Goal: Task Accomplishment & Management: Use online tool/utility

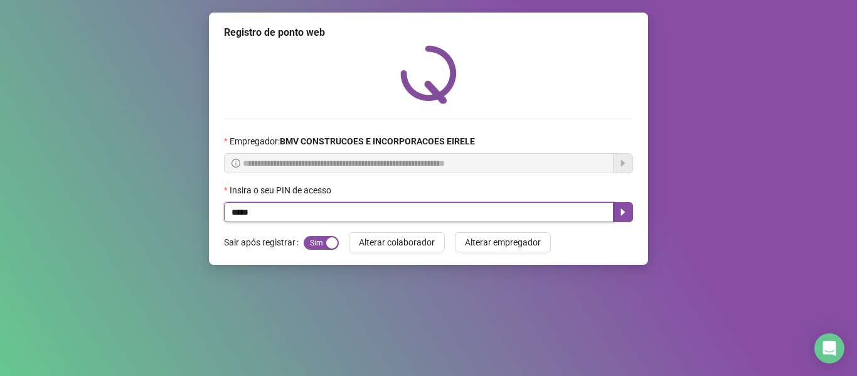
type input "*****"
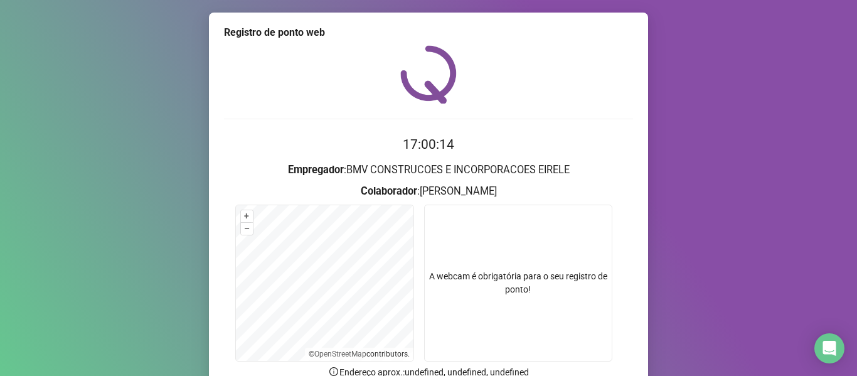
scroll to position [114, 0]
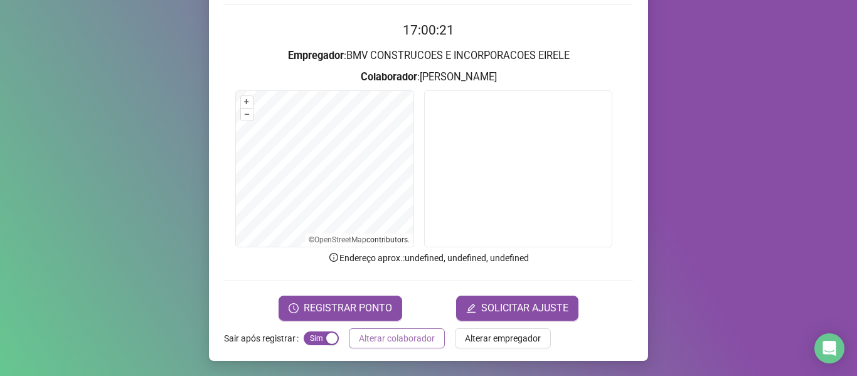
click at [409, 328] on button "Alterar colaborador" at bounding box center [397, 338] width 96 height 20
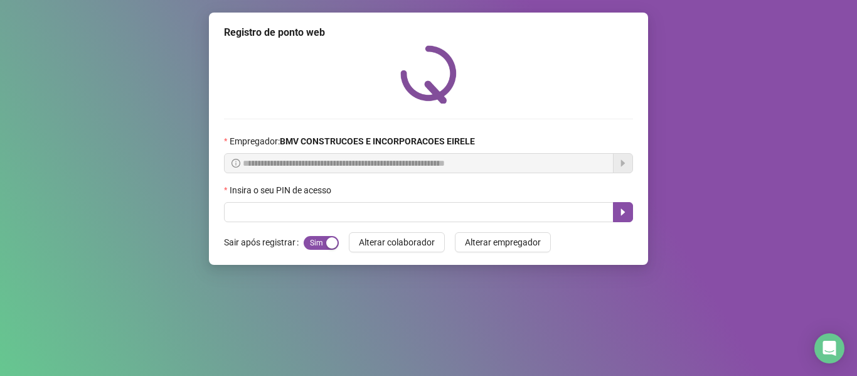
scroll to position [0, 0]
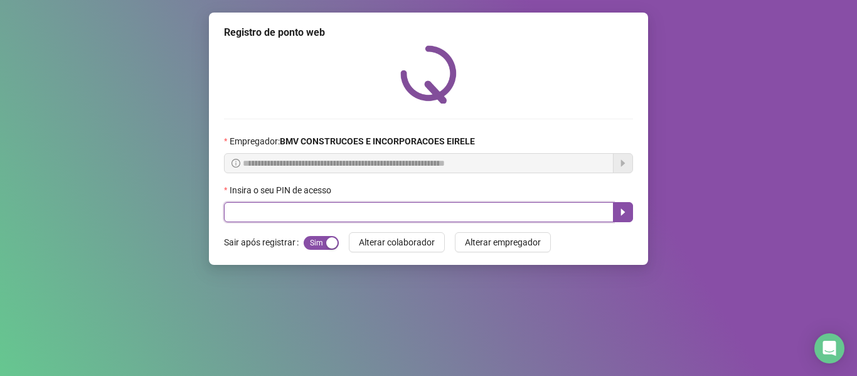
click at [410, 213] on input "text" at bounding box center [418, 212] width 389 height 20
type input "*****"
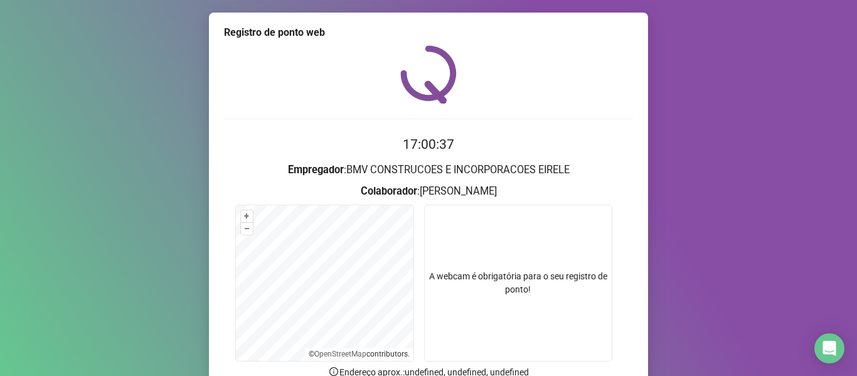
scroll to position [114, 0]
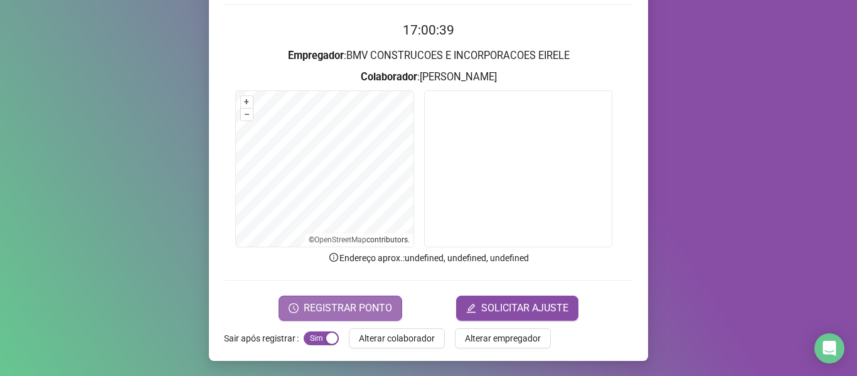
click at [298, 306] on button "REGISTRAR PONTO" at bounding box center [340, 307] width 124 height 25
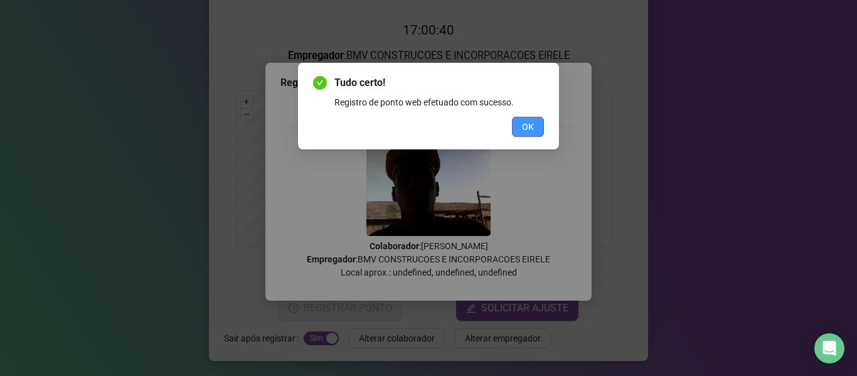
click at [529, 122] on span "OK" at bounding box center [528, 127] width 12 height 14
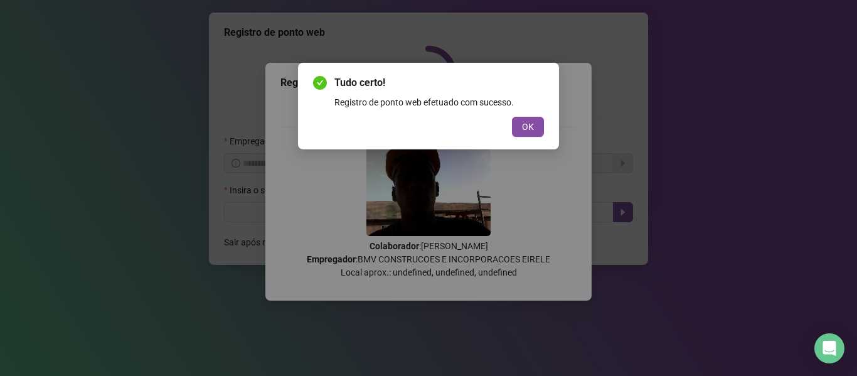
scroll to position [0, 0]
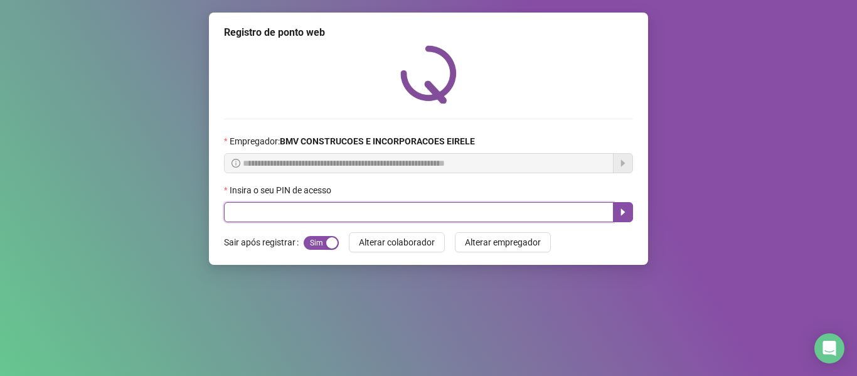
click at [566, 209] on input "text" at bounding box center [418, 212] width 389 height 20
type input "*****"
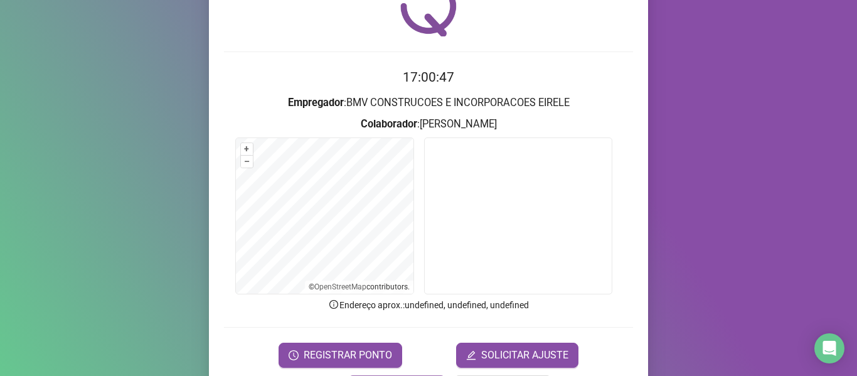
scroll to position [114, 0]
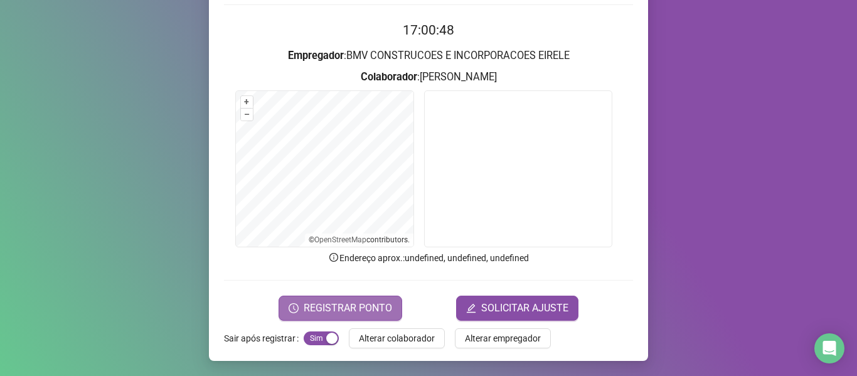
click at [353, 309] on span "REGISTRAR PONTO" at bounding box center [347, 307] width 88 height 15
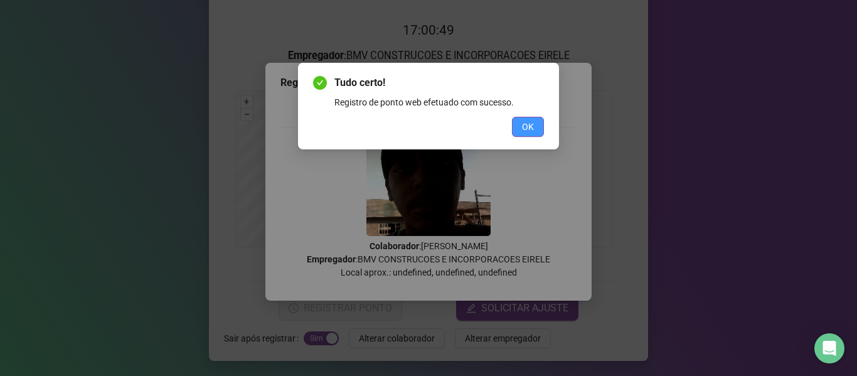
click at [530, 124] on span "OK" at bounding box center [528, 127] width 12 height 14
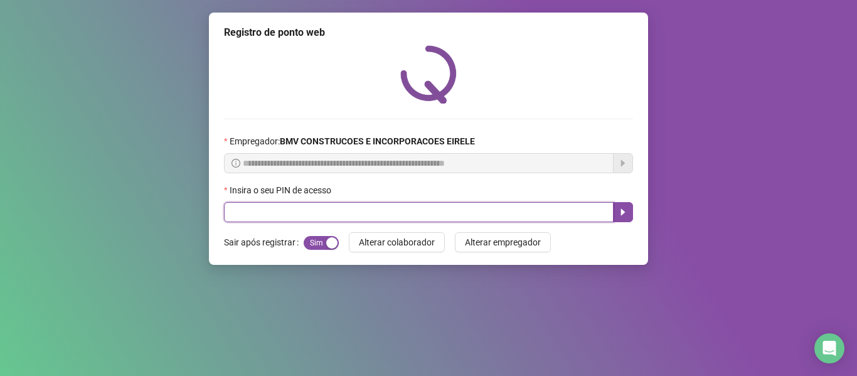
click at [571, 211] on input "text" at bounding box center [418, 212] width 389 height 20
type input "*****"
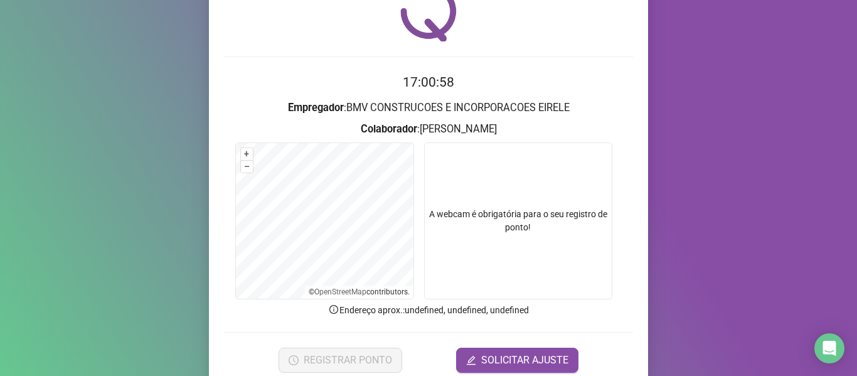
scroll to position [114, 0]
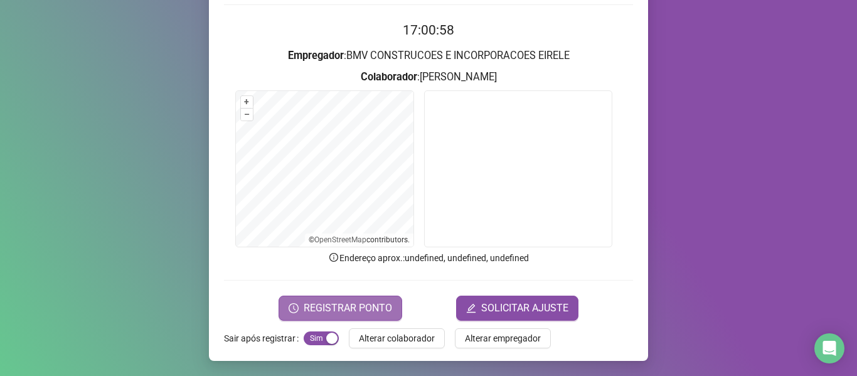
click at [337, 306] on span "REGISTRAR PONTO" at bounding box center [347, 307] width 88 height 15
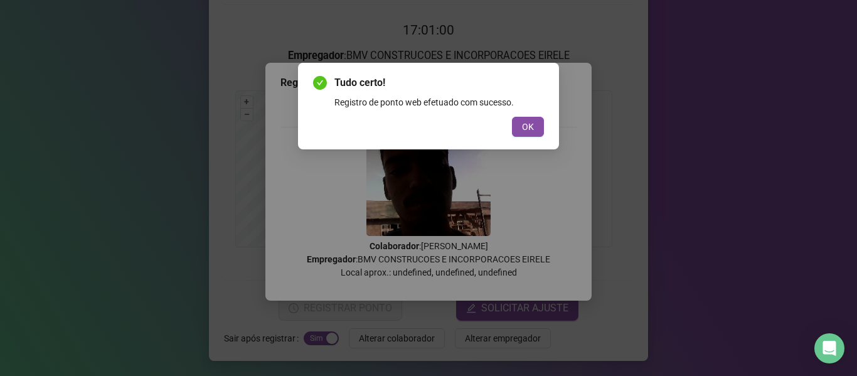
click at [525, 123] on span "OK" at bounding box center [528, 127] width 12 height 14
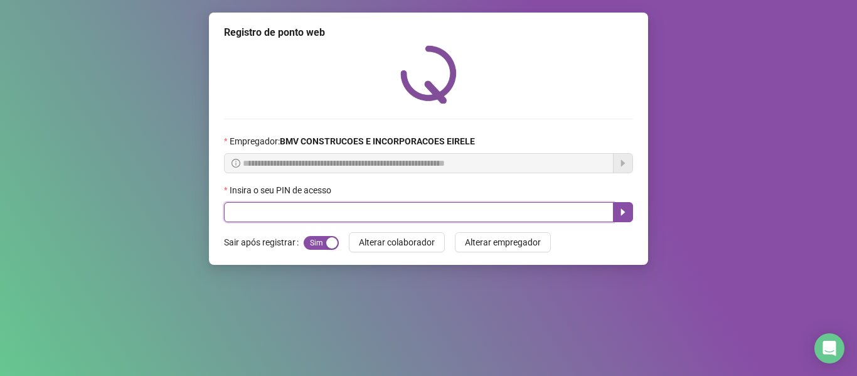
click at [547, 213] on input "text" at bounding box center [418, 212] width 389 height 20
type input "*****"
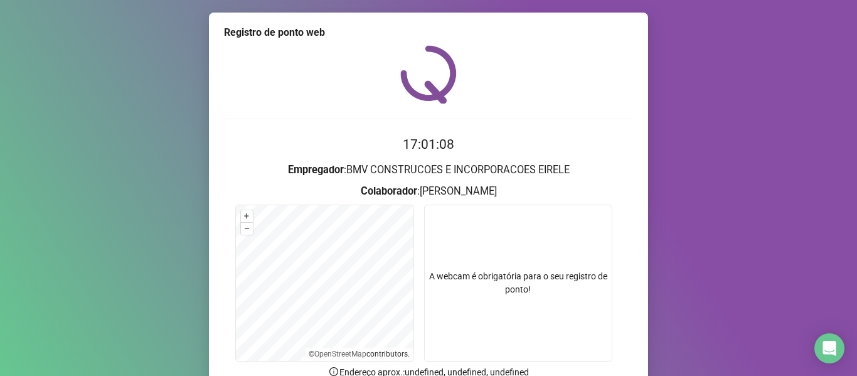
scroll to position [114, 0]
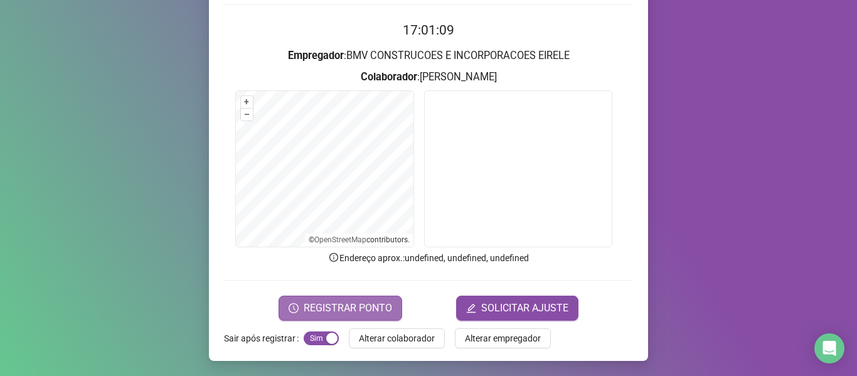
click at [343, 303] on span "REGISTRAR PONTO" at bounding box center [347, 307] width 88 height 15
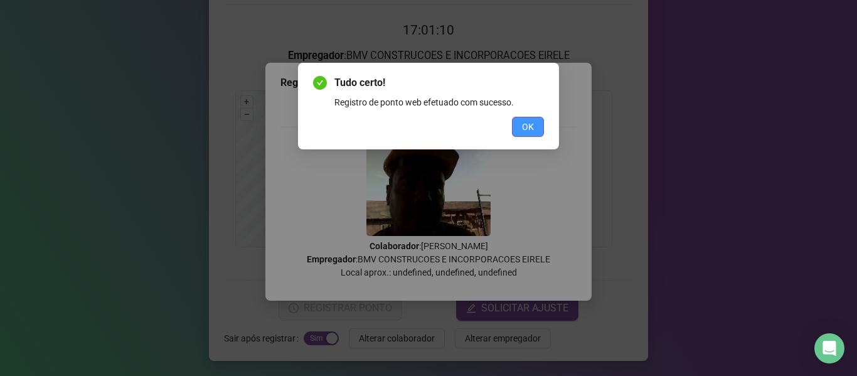
click at [522, 125] on span "OK" at bounding box center [528, 127] width 12 height 14
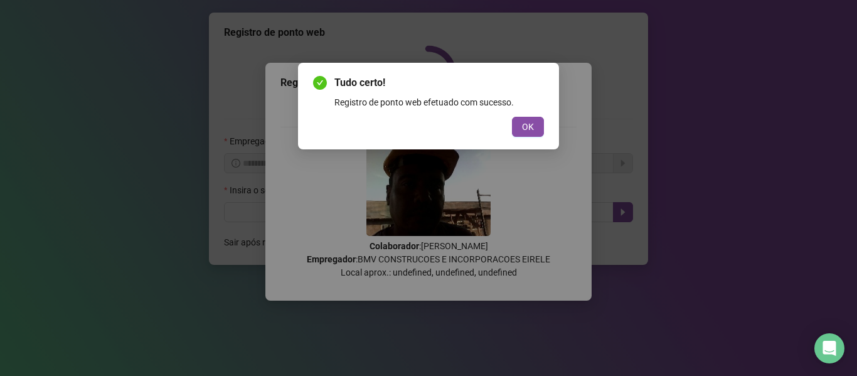
scroll to position [0, 0]
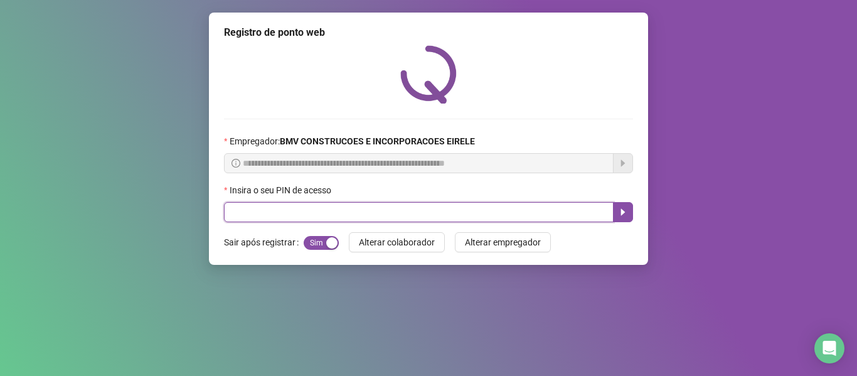
click at [587, 208] on input "text" at bounding box center [418, 212] width 389 height 20
type input "*****"
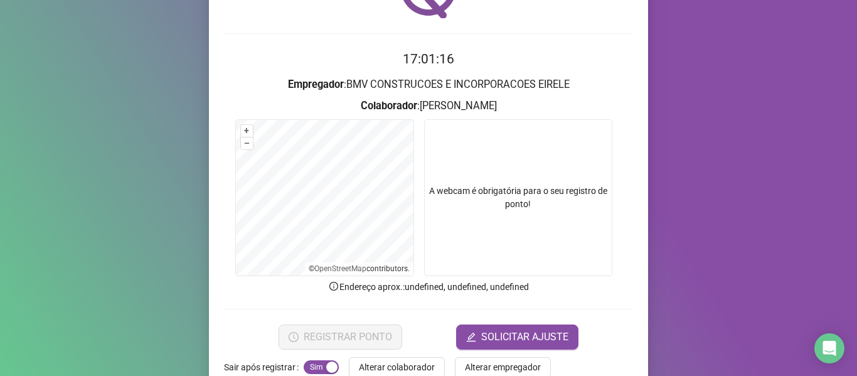
scroll to position [114, 0]
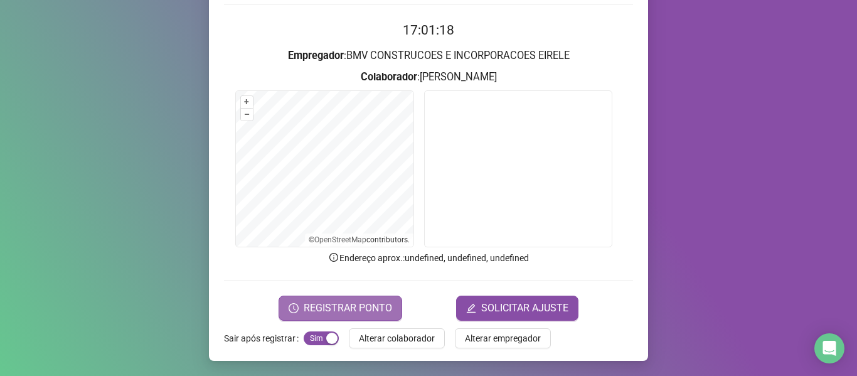
click at [312, 300] on span "REGISTRAR PONTO" at bounding box center [347, 307] width 88 height 15
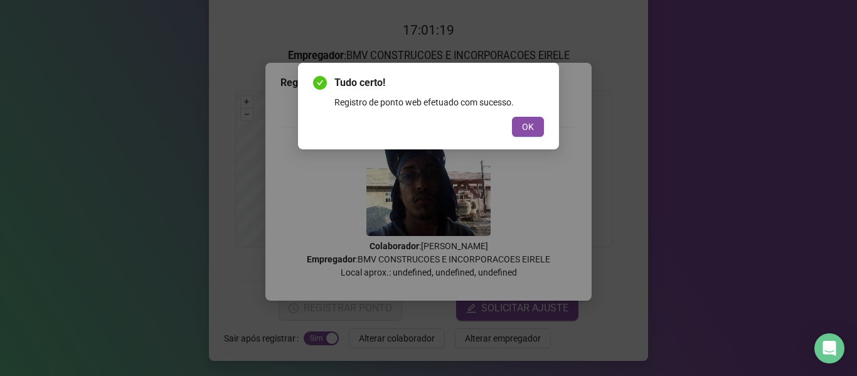
click at [517, 138] on div "Tudo certo! Registro de ponto web efetuado com sucesso. OK" at bounding box center [428, 106] width 261 height 87
click at [520, 133] on button "OK" at bounding box center [528, 127] width 32 height 20
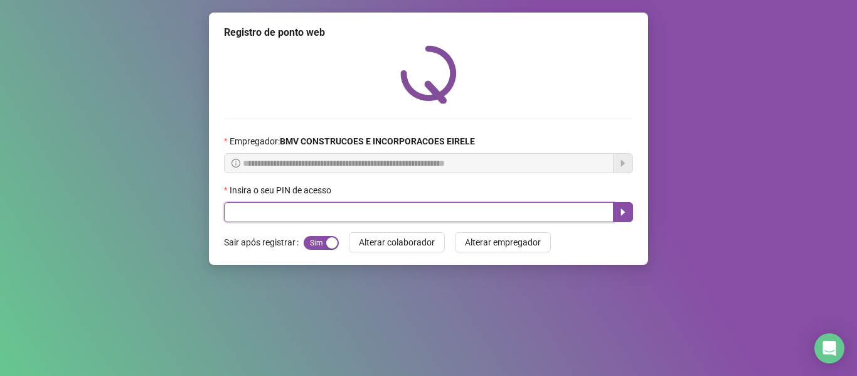
click at [529, 213] on input "text" at bounding box center [418, 212] width 389 height 20
type input "*****"
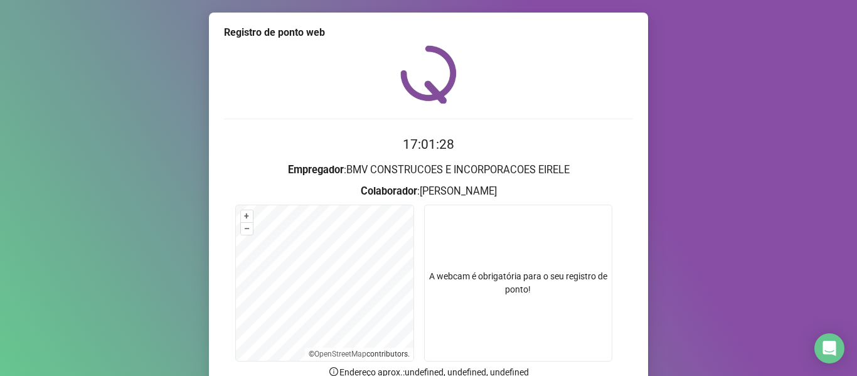
scroll to position [114, 0]
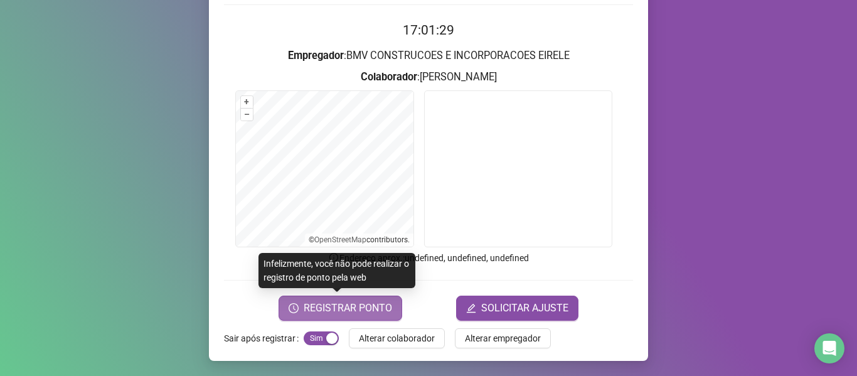
click at [337, 304] on span "REGISTRAR PONTO" at bounding box center [347, 307] width 88 height 15
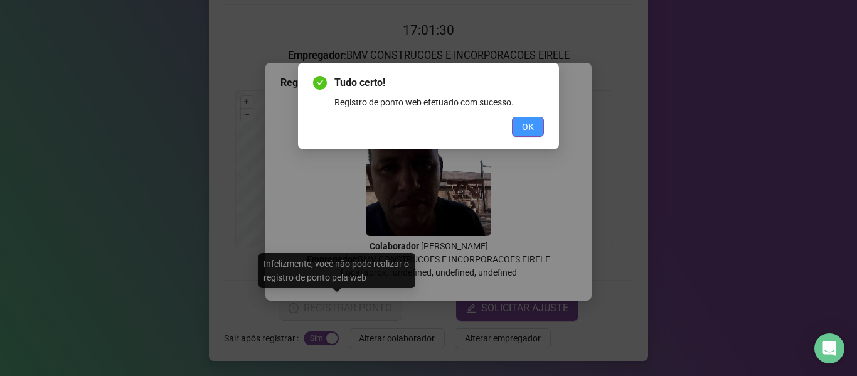
click at [527, 125] on span "OK" at bounding box center [528, 127] width 12 height 14
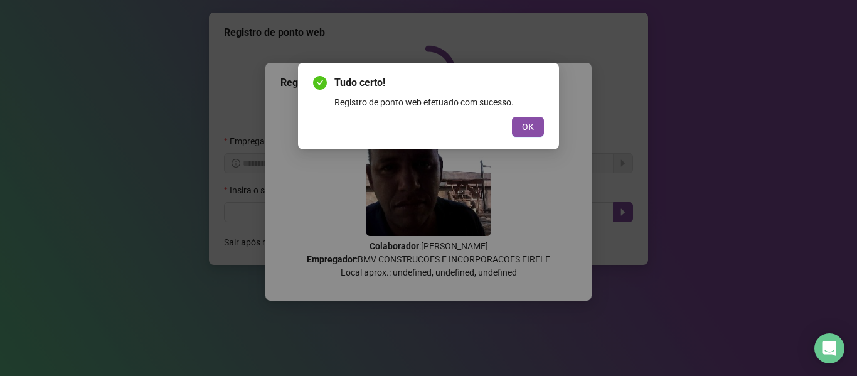
scroll to position [0, 0]
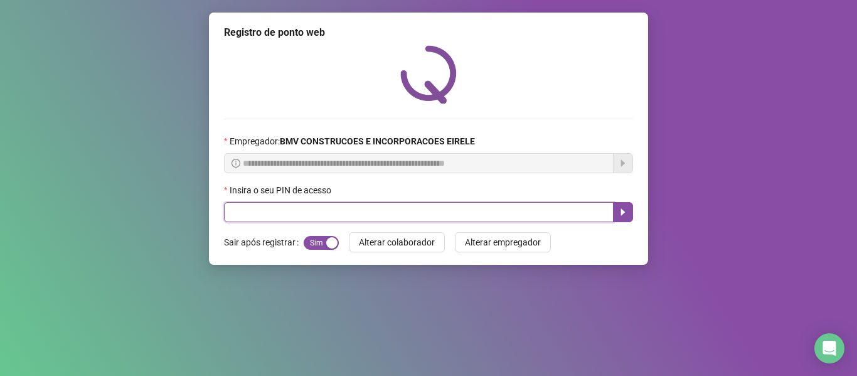
click at [534, 210] on input "text" at bounding box center [418, 212] width 389 height 20
type input "*****"
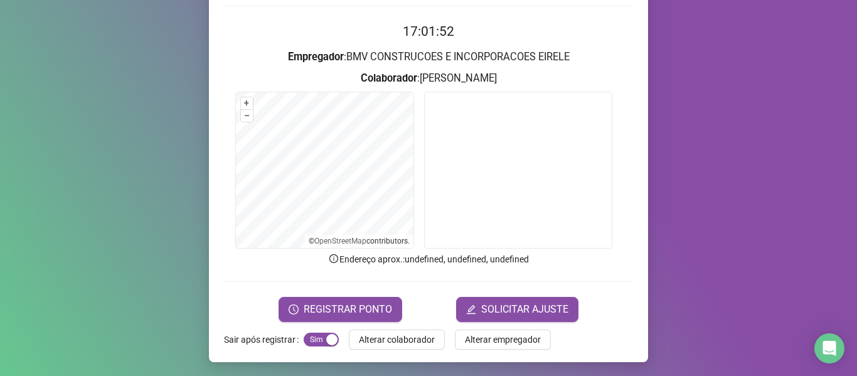
scroll to position [114, 0]
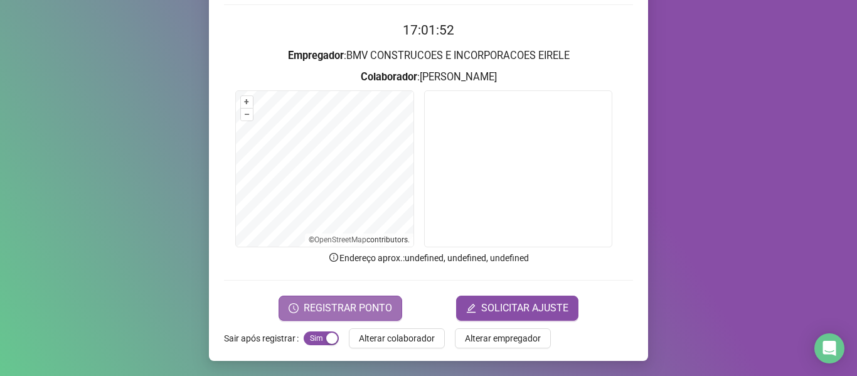
click at [369, 303] on span "REGISTRAR PONTO" at bounding box center [347, 307] width 88 height 15
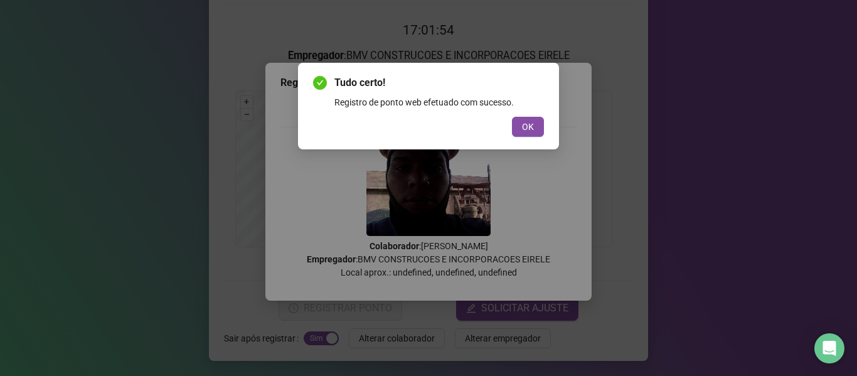
click at [524, 137] on div "Tudo certo! Registro de ponto web efetuado com sucesso. OK" at bounding box center [428, 106] width 261 height 87
click at [526, 123] on span "OK" at bounding box center [528, 127] width 12 height 14
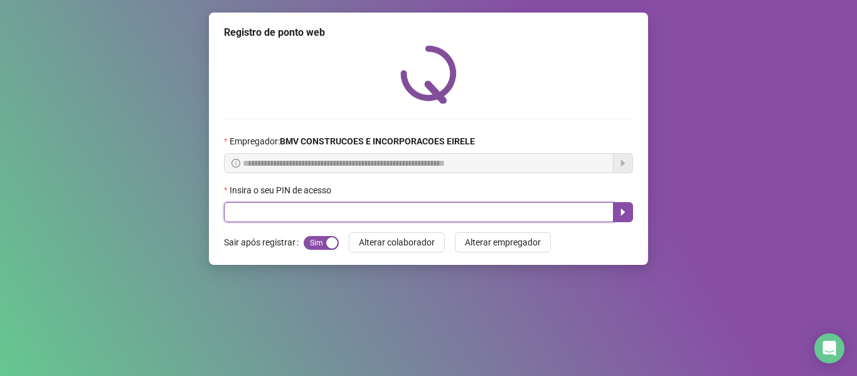
click at [577, 210] on input "text" at bounding box center [418, 212] width 389 height 20
type input "*****"
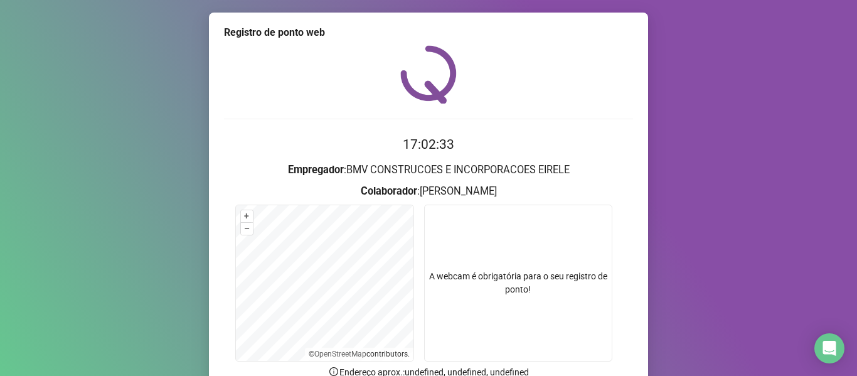
scroll to position [114, 0]
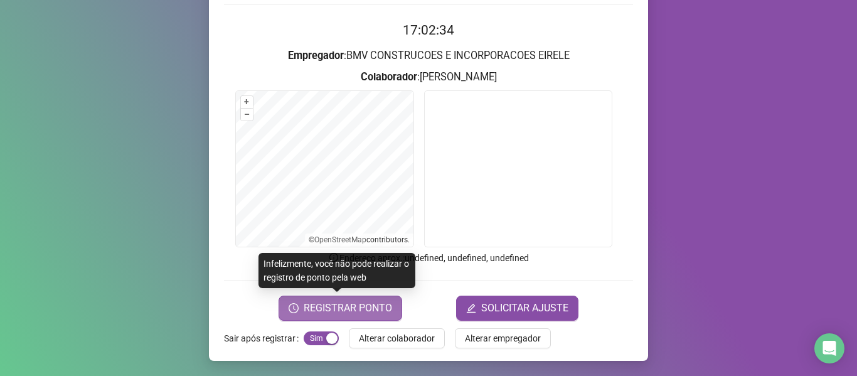
click at [356, 307] on span "REGISTRAR PONTO" at bounding box center [347, 307] width 88 height 15
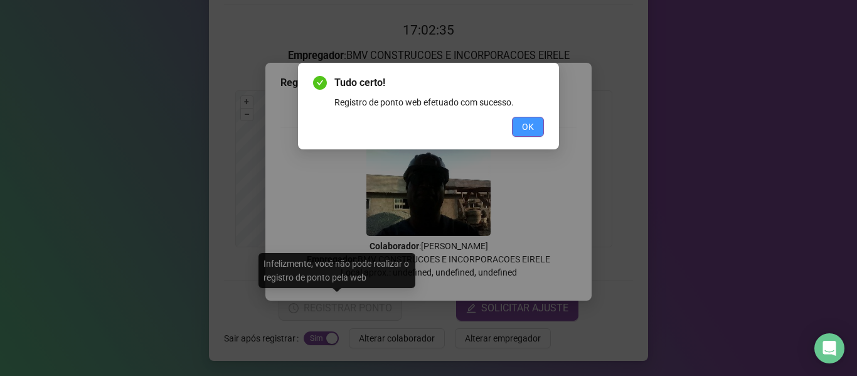
click at [523, 133] on span "OK" at bounding box center [528, 127] width 12 height 14
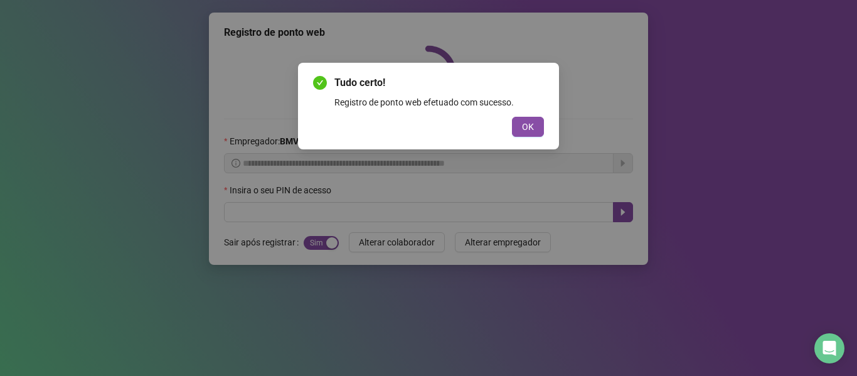
scroll to position [0, 0]
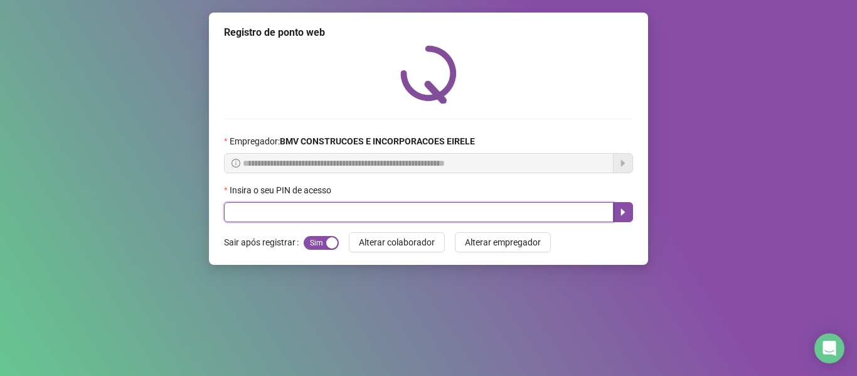
click at [588, 218] on input "text" at bounding box center [418, 212] width 389 height 20
type input "*****"
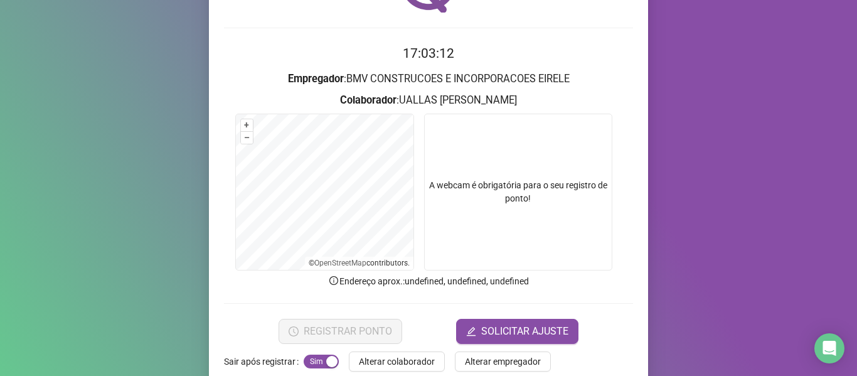
scroll to position [114, 0]
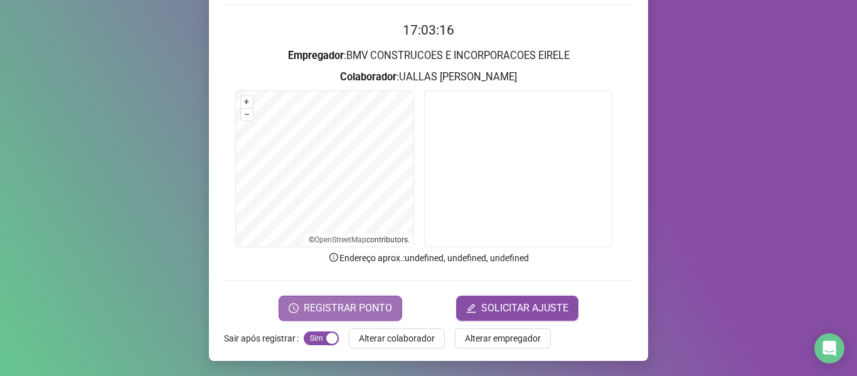
click at [297, 309] on button "REGISTRAR PONTO" at bounding box center [340, 307] width 124 height 25
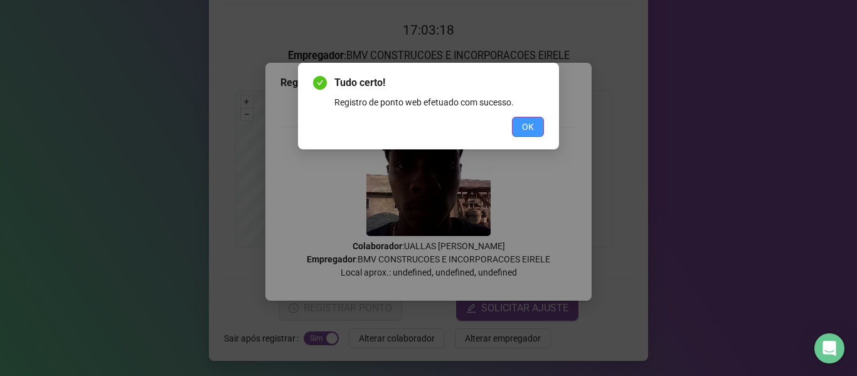
click at [527, 127] on span "OK" at bounding box center [528, 127] width 12 height 14
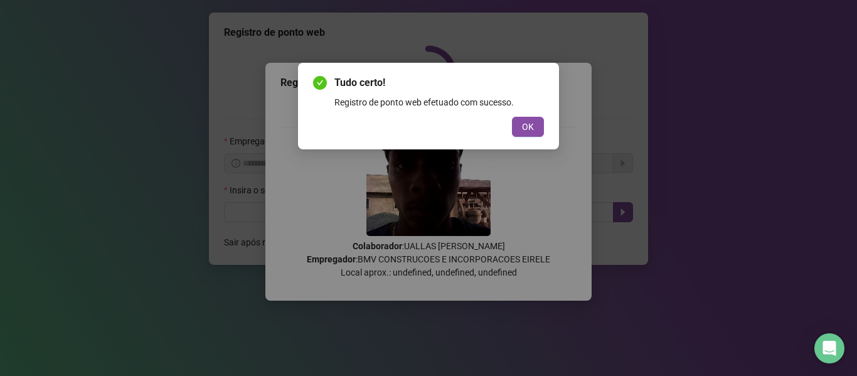
scroll to position [0, 0]
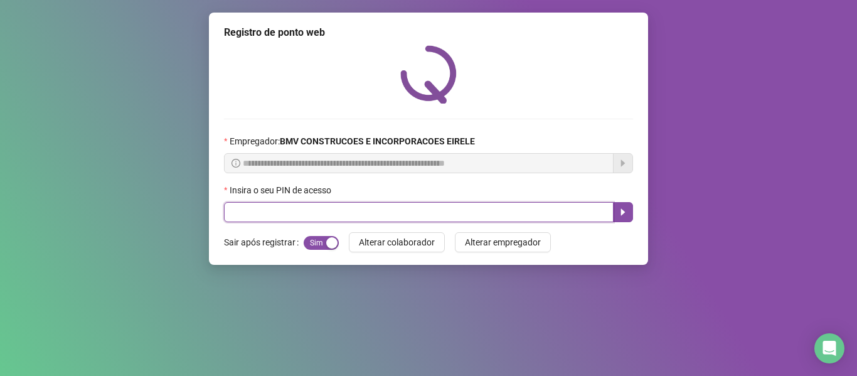
click at [570, 213] on input "text" at bounding box center [418, 212] width 389 height 20
type input "*****"
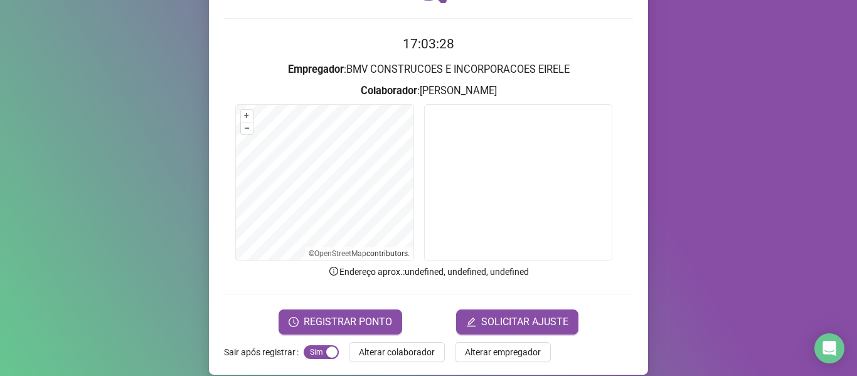
scroll to position [114, 0]
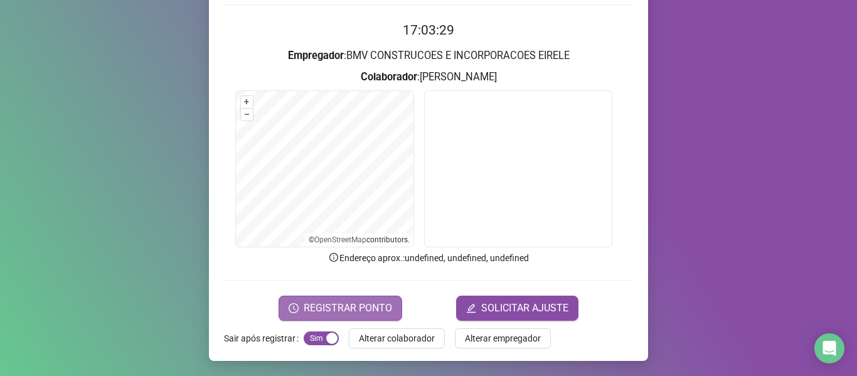
click at [320, 302] on span "REGISTRAR PONTO" at bounding box center [347, 307] width 88 height 15
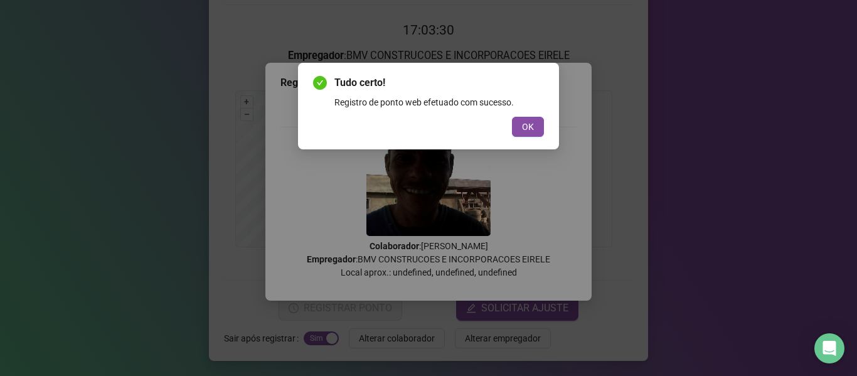
drag, startPoint x: 520, startPoint y: 119, endPoint x: 538, endPoint y: 150, distance: 35.7
click at [520, 120] on button "OK" at bounding box center [528, 127] width 32 height 20
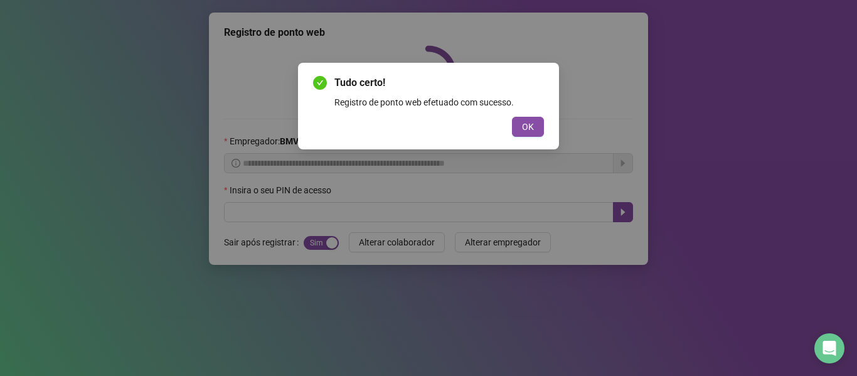
scroll to position [0, 0]
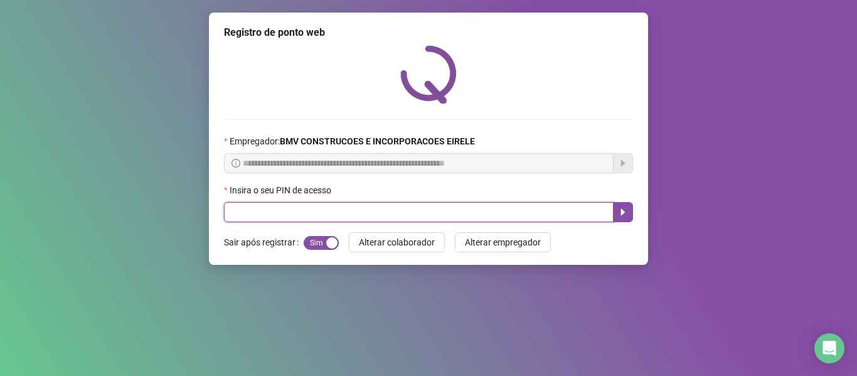
click at [562, 207] on input "text" at bounding box center [418, 212] width 389 height 20
type input "*****"
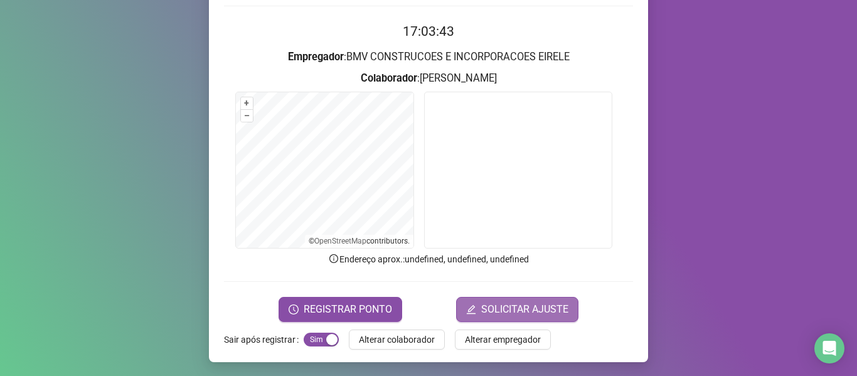
scroll to position [114, 0]
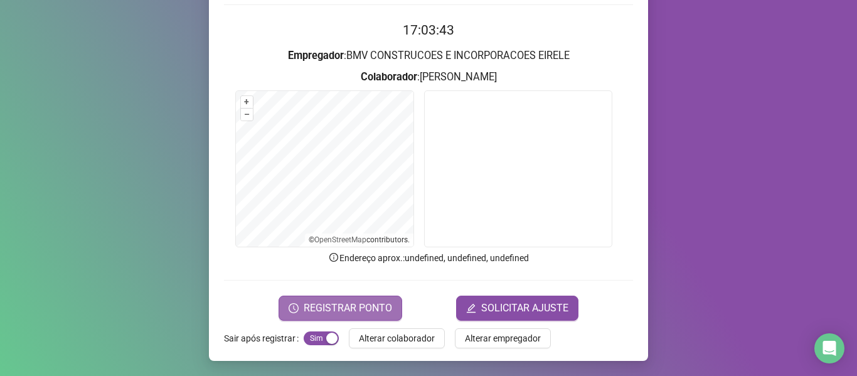
click at [317, 302] on span "REGISTRAR PONTO" at bounding box center [347, 307] width 88 height 15
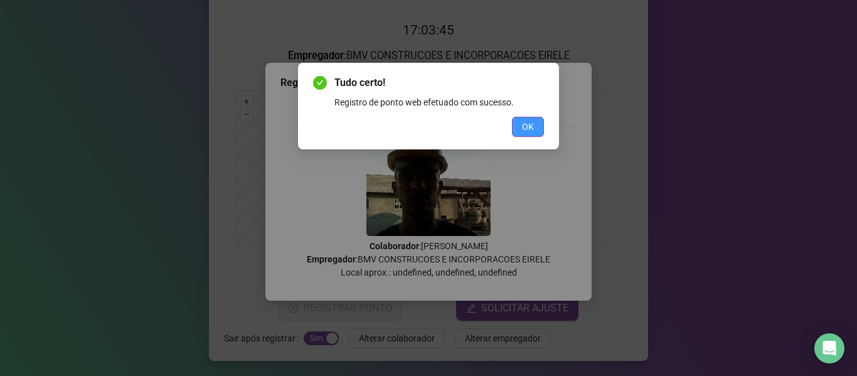
click at [530, 130] on span "OK" at bounding box center [528, 127] width 12 height 14
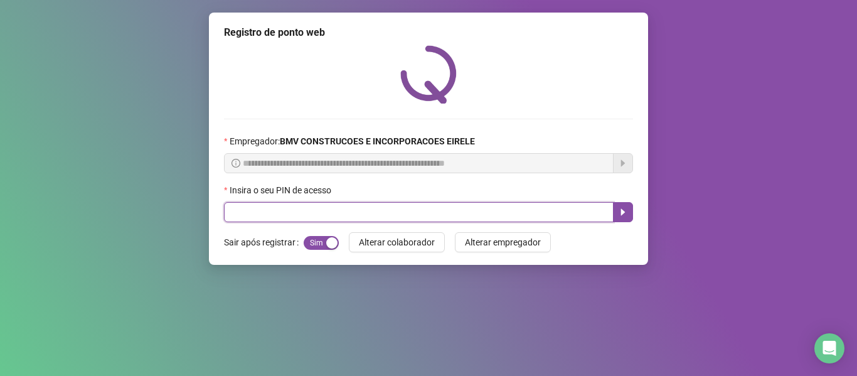
click at [534, 213] on input "text" at bounding box center [418, 212] width 389 height 20
type input "*****"
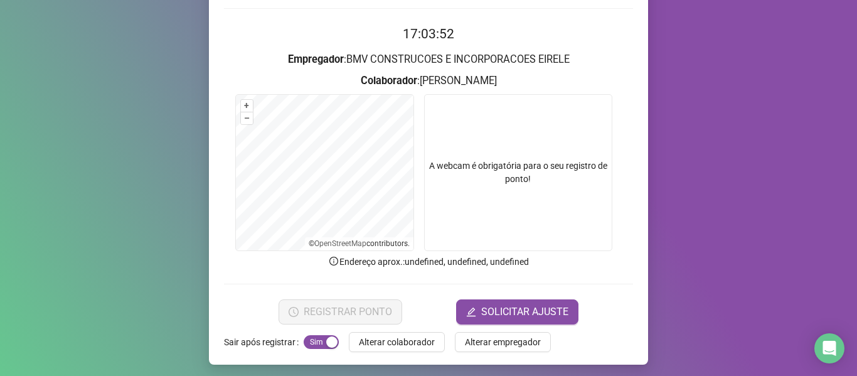
scroll to position [114, 0]
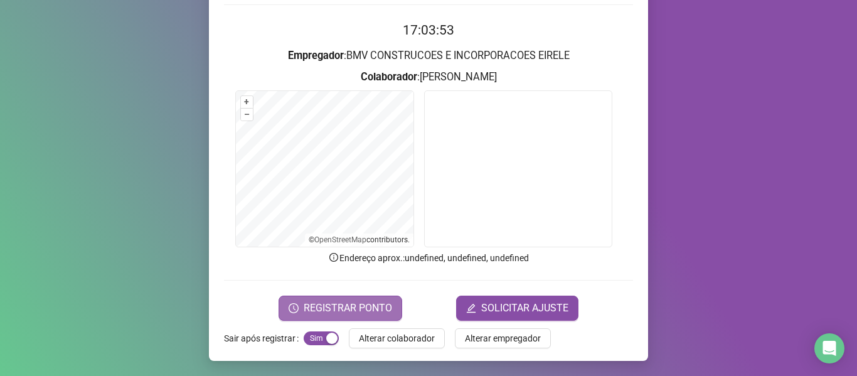
click at [324, 304] on span "REGISTRAR PONTO" at bounding box center [347, 307] width 88 height 15
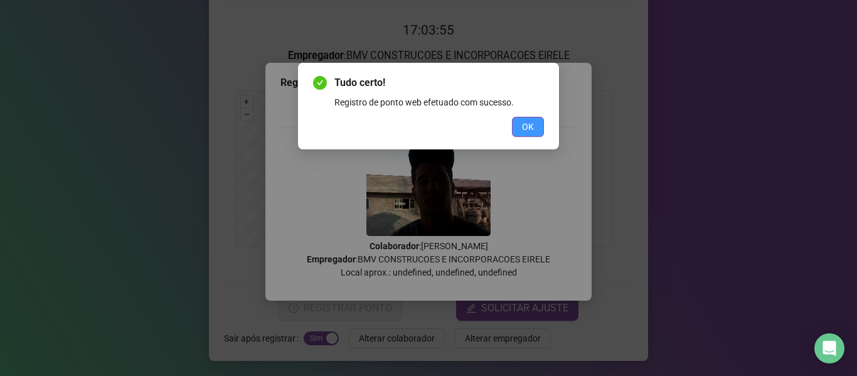
click at [540, 124] on button "OK" at bounding box center [528, 127] width 32 height 20
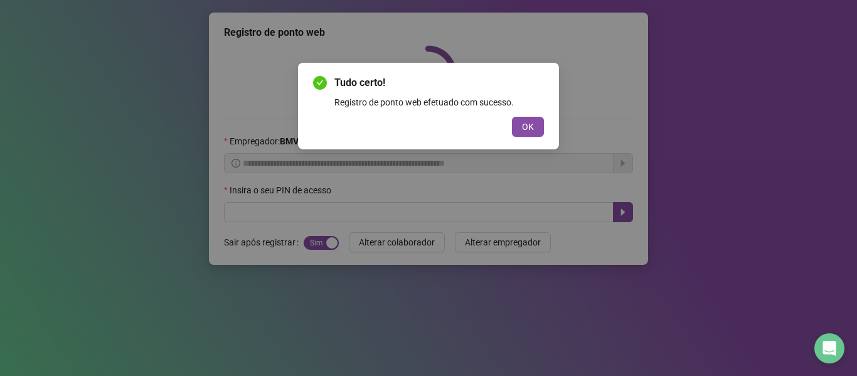
scroll to position [0, 0]
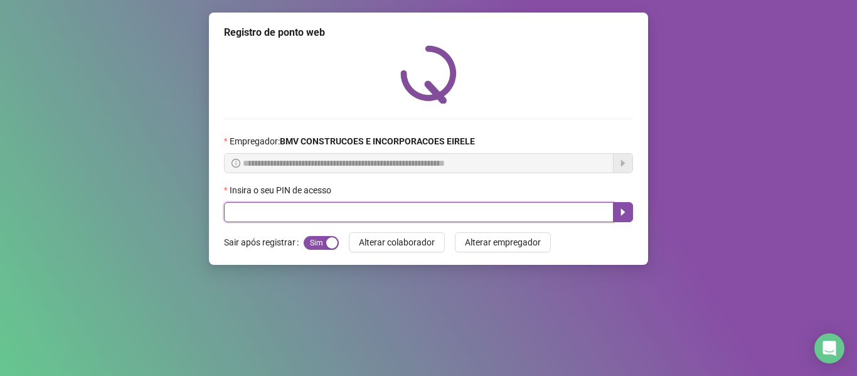
click at [579, 210] on input "text" at bounding box center [418, 212] width 389 height 20
type input "*****"
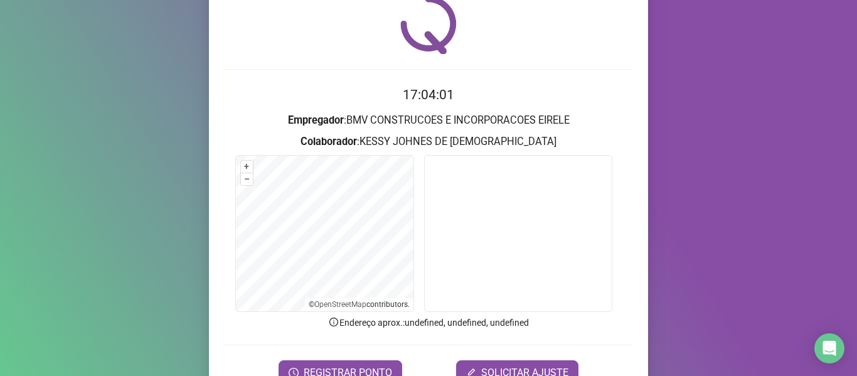
scroll to position [114, 0]
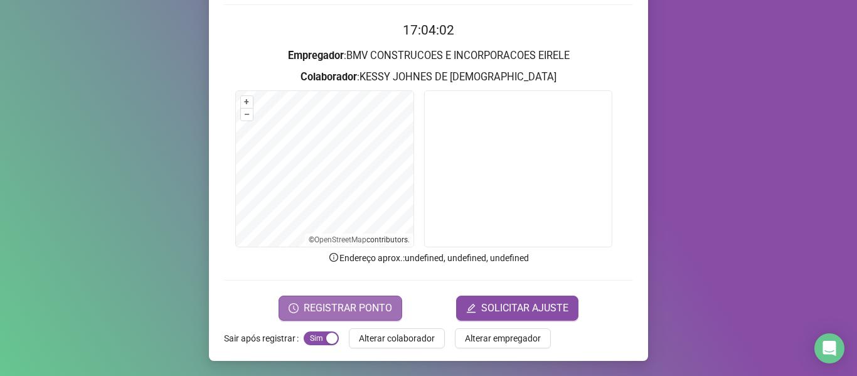
click at [362, 307] on span "REGISTRAR PONTO" at bounding box center [347, 307] width 88 height 15
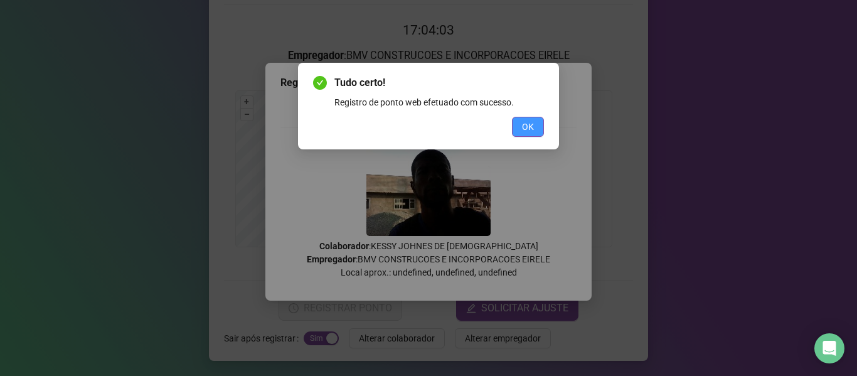
click at [522, 122] on span "OK" at bounding box center [528, 127] width 12 height 14
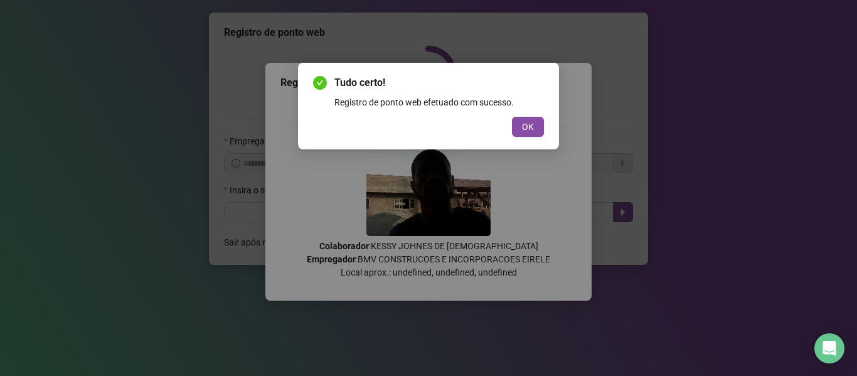
scroll to position [0, 0]
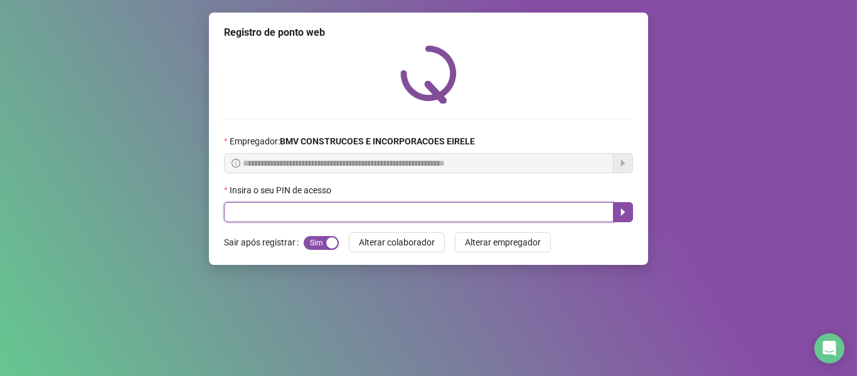
click at [564, 206] on input "text" at bounding box center [418, 212] width 389 height 20
type input "*****"
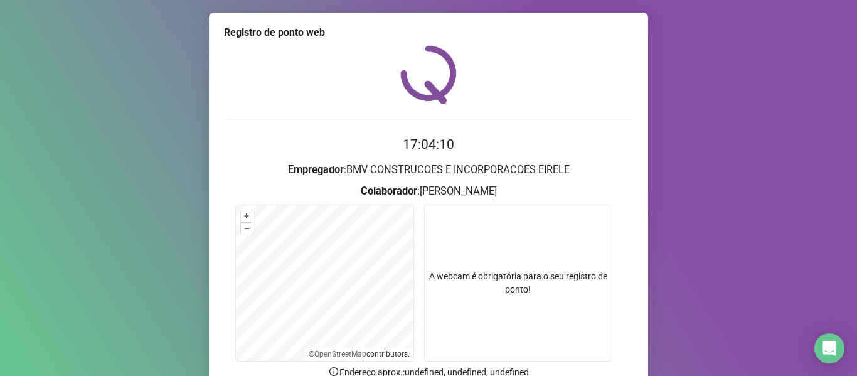
scroll to position [114, 0]
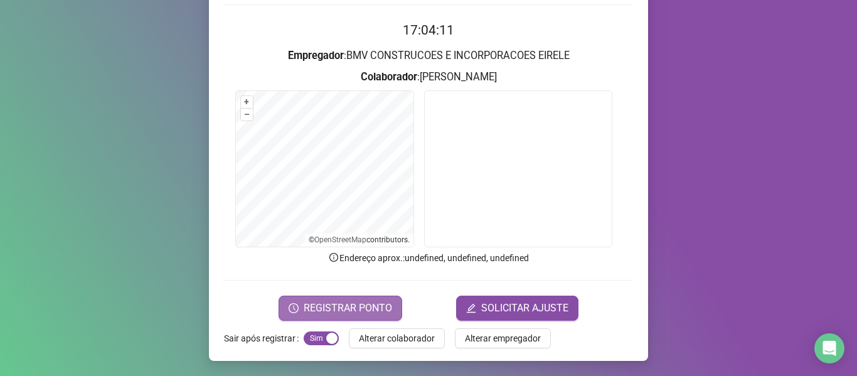
click at [318, 310] on span "REGISTRAR PONTO" at bounding box center [347, 307] width 88 height 15
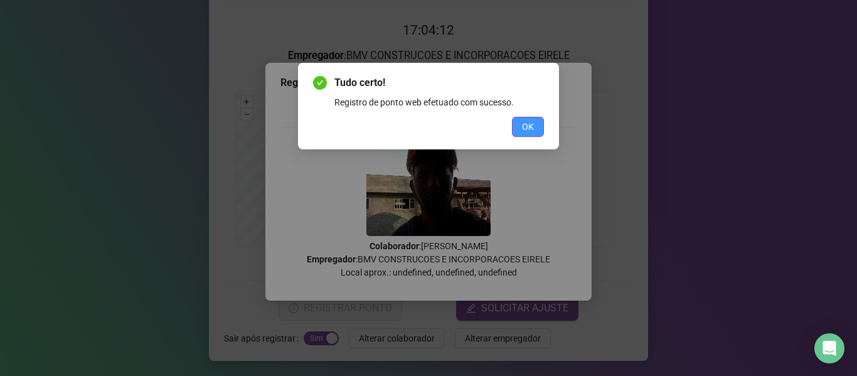
click at [525, 129] on span "OK" at bounding box center [528, 127] width 12 height 14
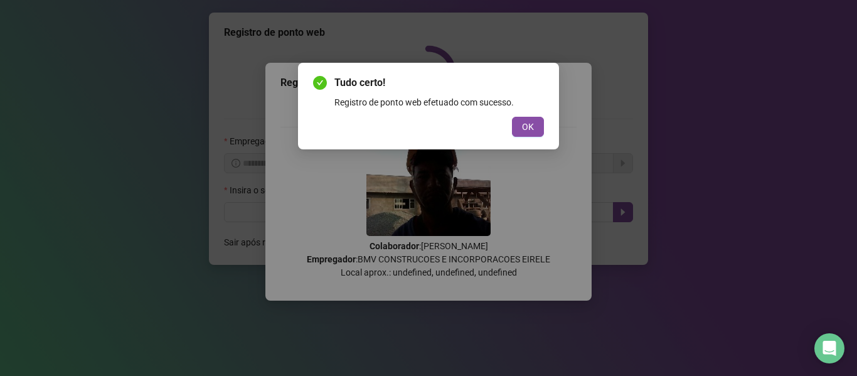
scroll to position [0, 0]
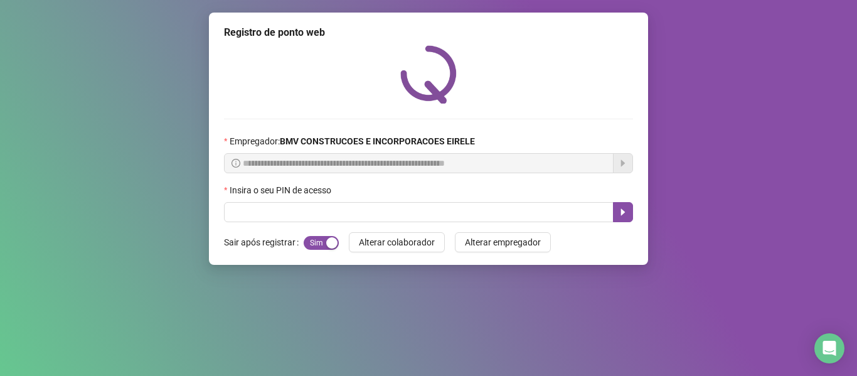
click at [584, 212] on div "Tudo certo! Registro de ponto web efetuado com sucesso. OK" at bounding box center [428, 188] width 857 height 376
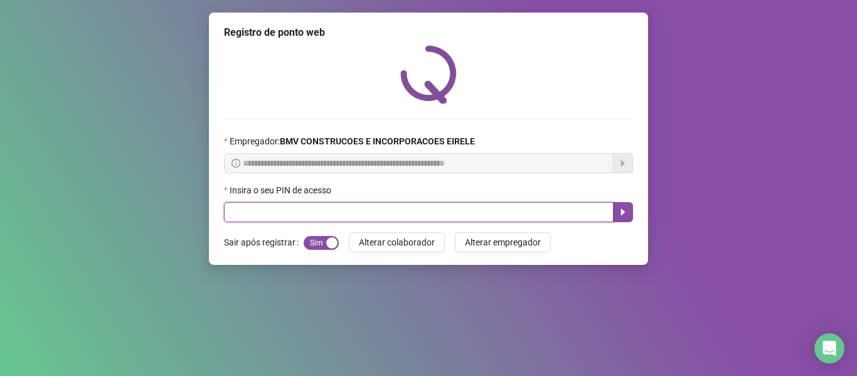
click at [584, 212] on input "text" at bounding box center [418, 212] width 389 height 20
type input "*****"
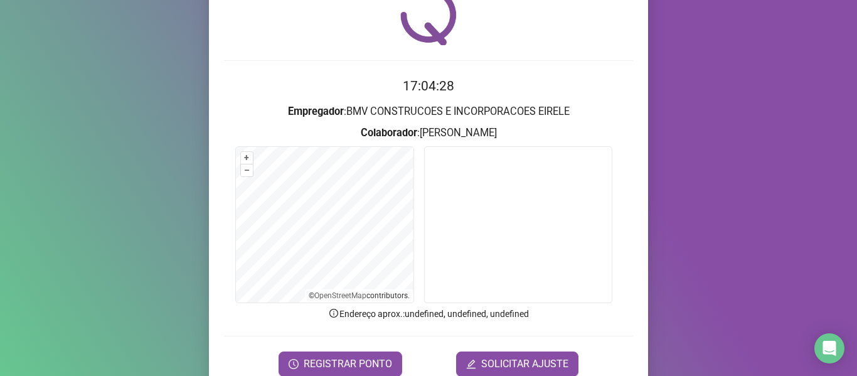
scroll to position [114, 0]
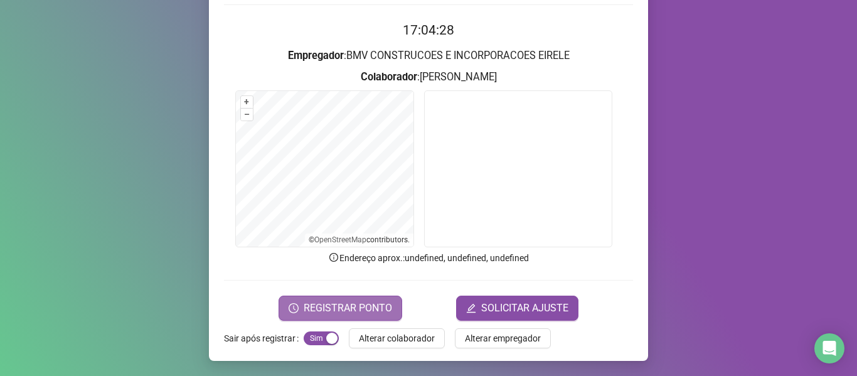
click at [353, 302] on span "REGISTRAR PONTO" at bounding box center [347, 307] width 88 height 15
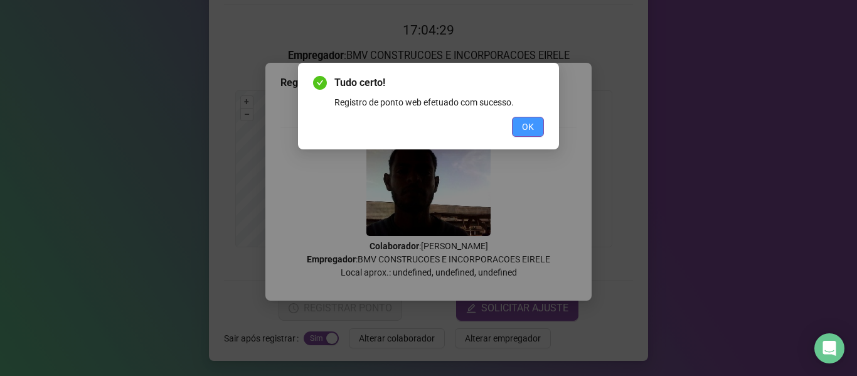
click at [532, 125] on span "OK" at bounding box center [528, 127] width 12 height 14
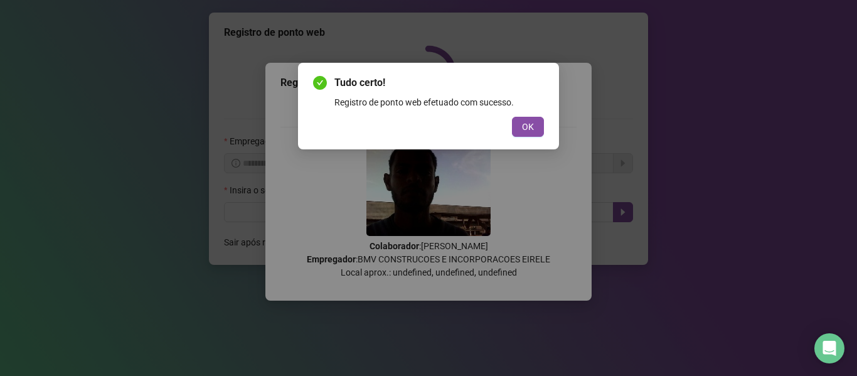
scroll to position [0, 0]
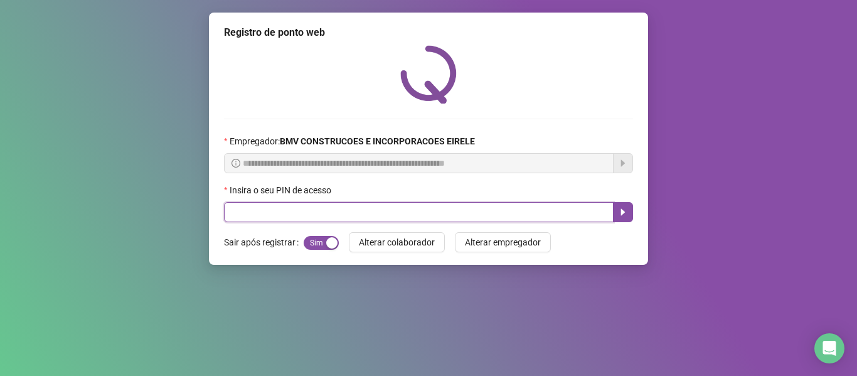
click at [567, 203] on input "text" at bounding box center [418, 212] width 389 height 20
type input "*****"
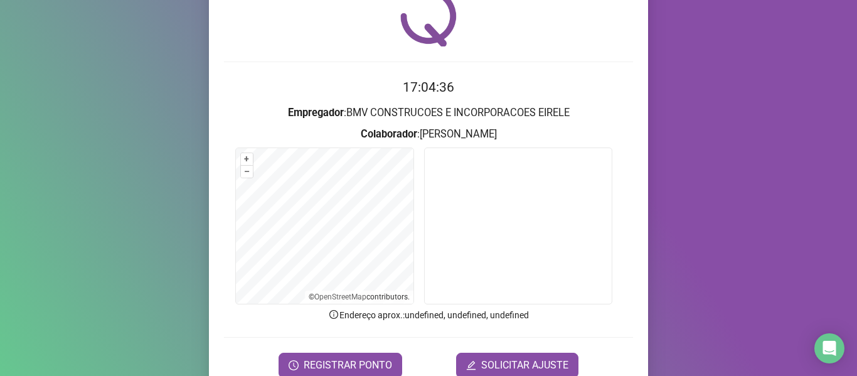
scroll to position [114, 0]
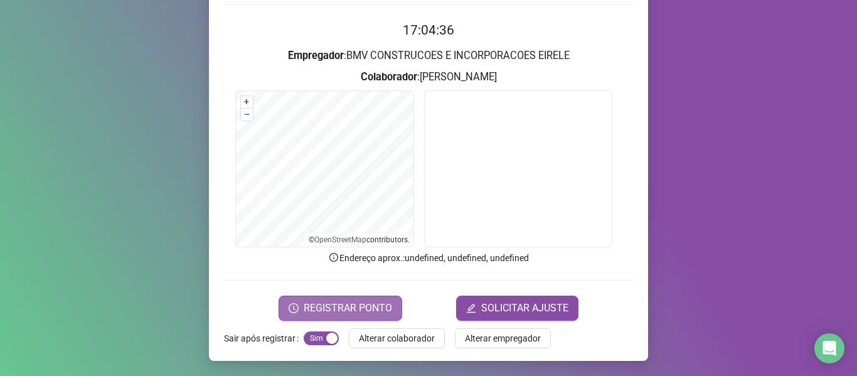
click at [378, 303] on span "REGISTRAR PONTO" at bounding box center [347, 307] width 88 height 15
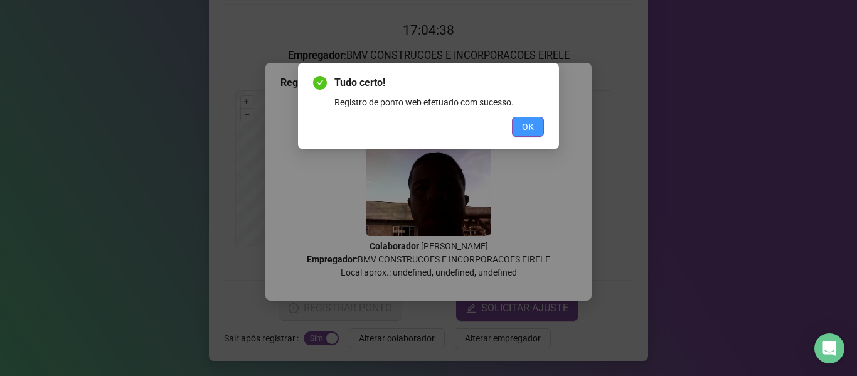
click at [528, 124] on span "OK" at bounding box center [528, 127] width 12 height 14
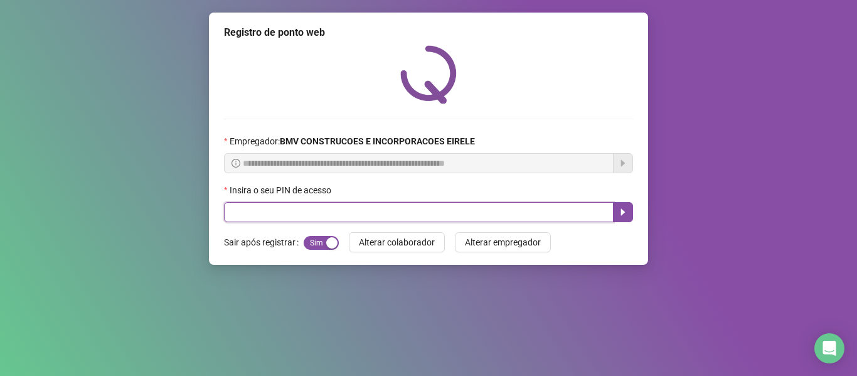
click at [558, 209] on input "text" at bounding box center [418, 212] width 389 height 20
type input "*****"
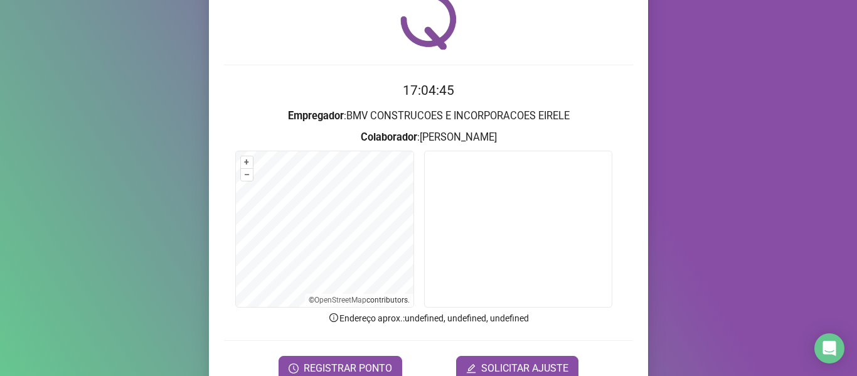
scroll to position [114, 0]
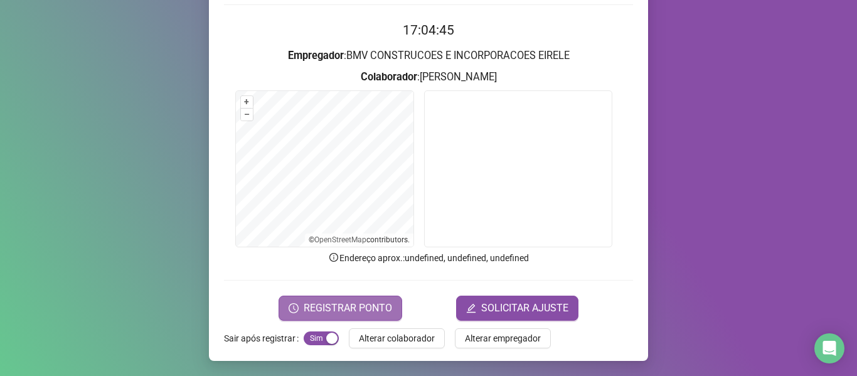
click at [389, 302] on button "REGISTRAR PONTO" at bounding box center [340, 307] width 124 height 25
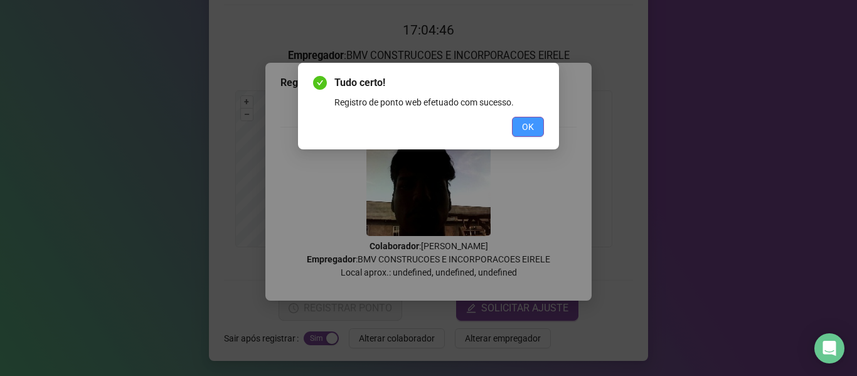
click at [529, 127] on span "OK" at bounding box center [528, 127] width 12 height 14
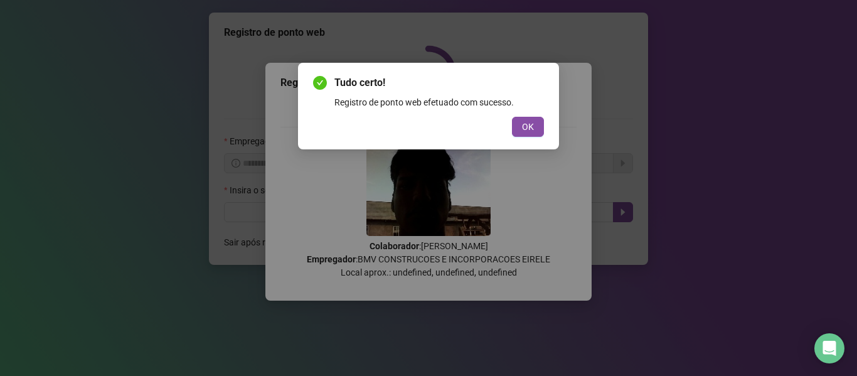
scroll to position [0, 0]
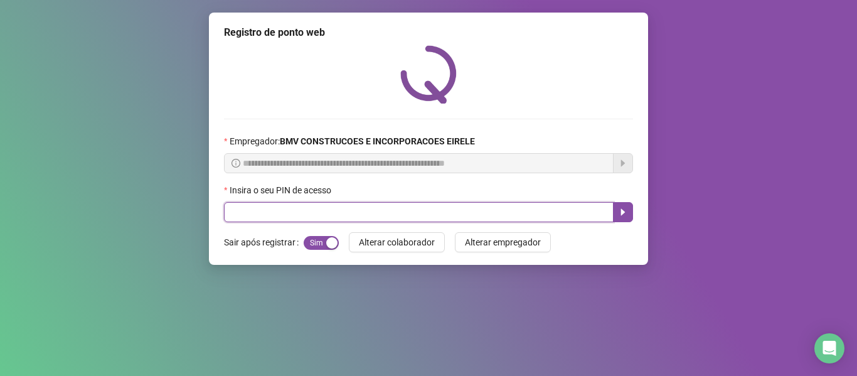
click at [592, 212] on input "text" at bounding box center [418, 212] width 389 height 20
type input "*****"
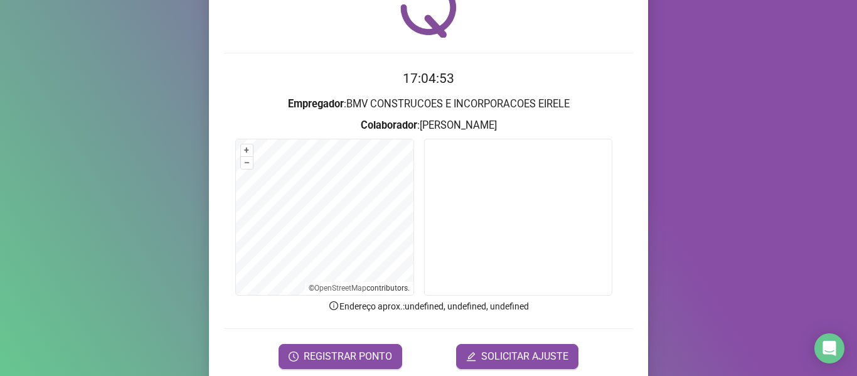
scroll to position [114, 0]
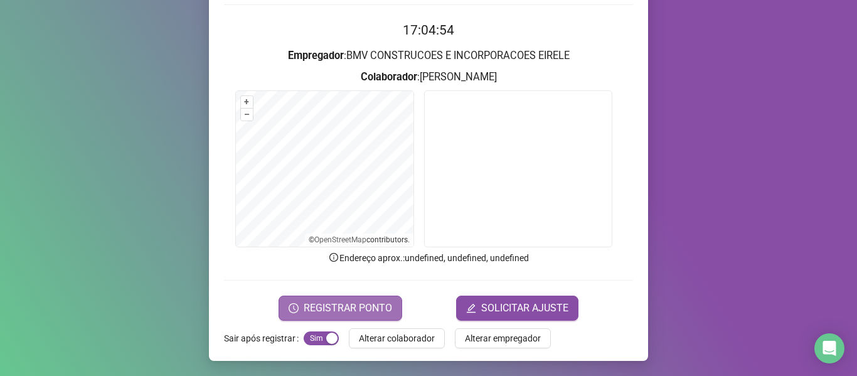
click at [364, 303] on span "REGISTRAR PONTO" at bounding box center [347, 307] width 88 height 15
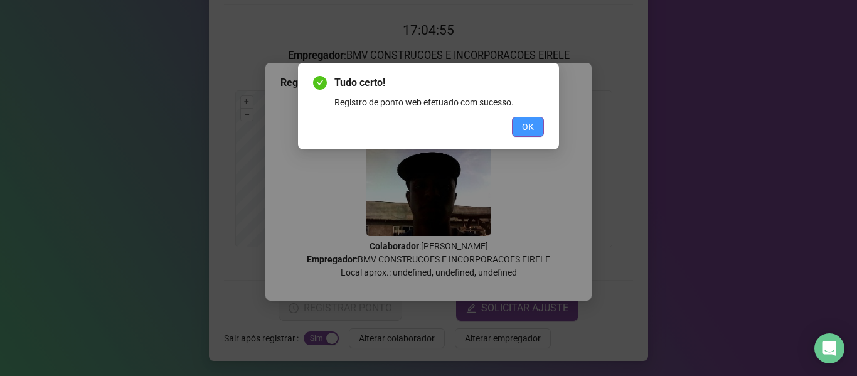
click at [522, 120] on span "OK" at bounding box center [528, 127] width 12 height 14
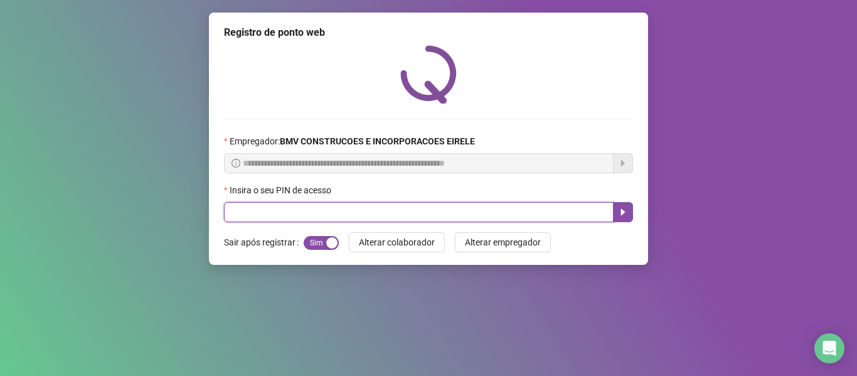
click at [552, 204] on input "text" at bounding box center [418, 212] width 389 height 20
type input "*****"
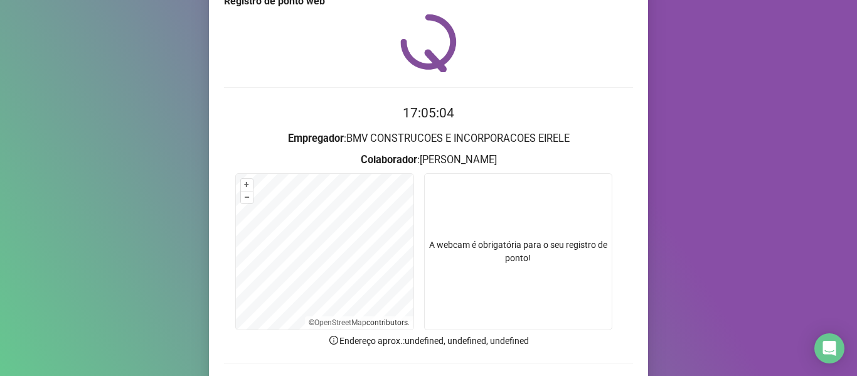
scroll to position [51, 0]
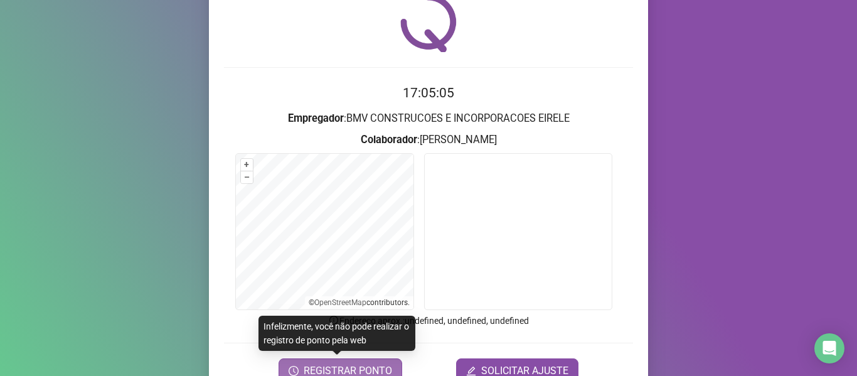
click at [352, 366] on span "REGISTRAR PONTO" at bounding box center [347, 370] width 88 height 15
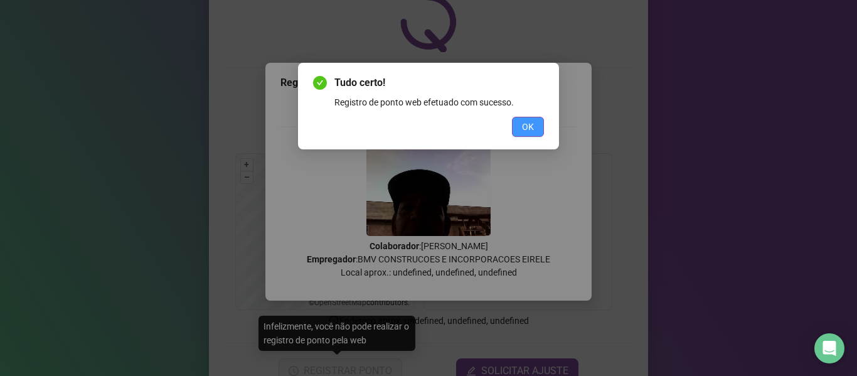
click at [531, 134] on button "OK" at bounding box center [528, 127] width 32 height 20
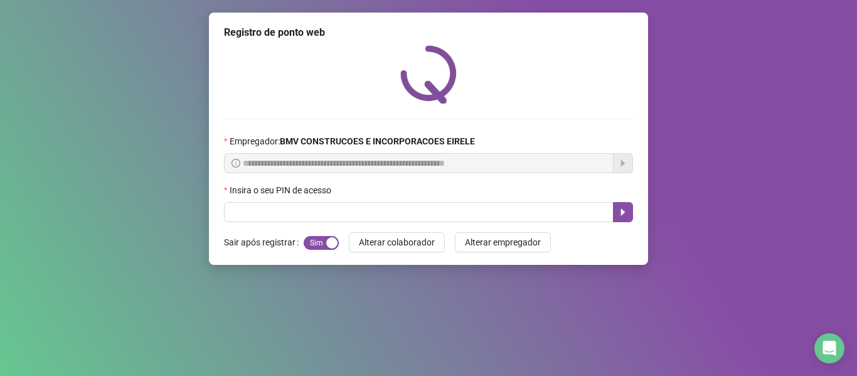
scroll to position [0, 0]
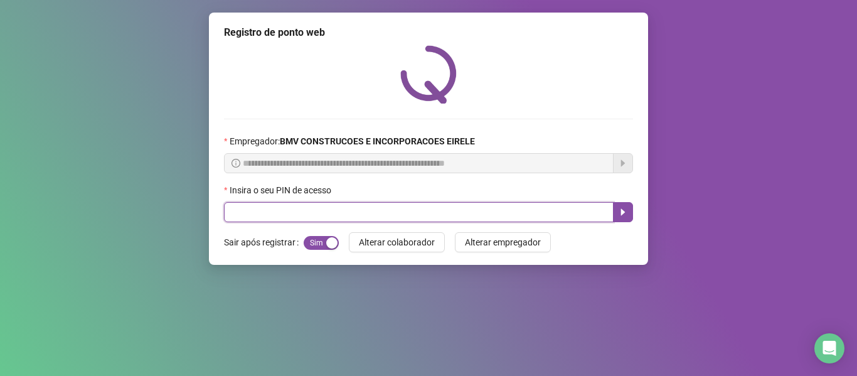
click at [577, 209] on input "text" at bounding box center [418, 212] width 389 height 20
type input "*****"
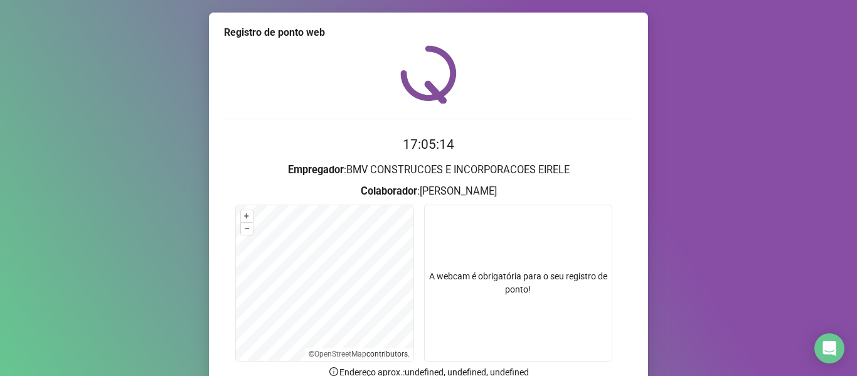
scroll to position [114, 0]
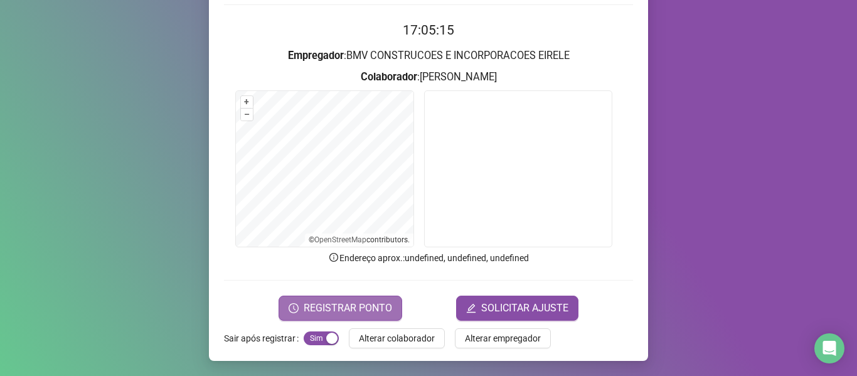
click at [355, 296] on button "REGISTRAR PONTO" at bounding box center [340, 307] width 124 height 25
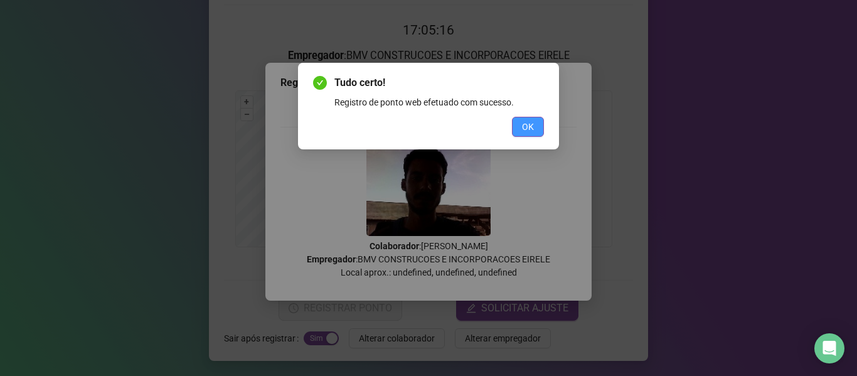
click at [528, 122] on span "OK" at bounding box center [528, 127] width 12 height 14
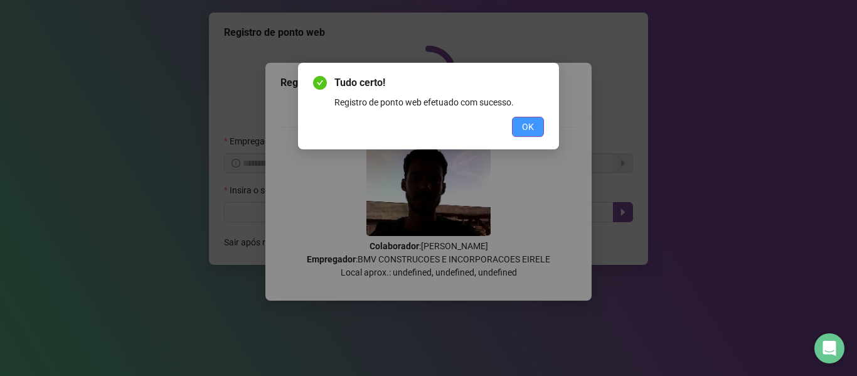
scroll to position [0, 0]
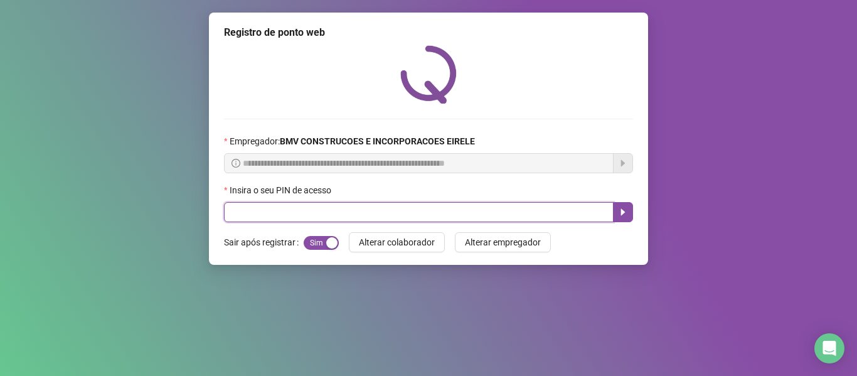
click at [235, 209] on input "text" at bounding box center [418, 212] width 389 height 20
type input "**"
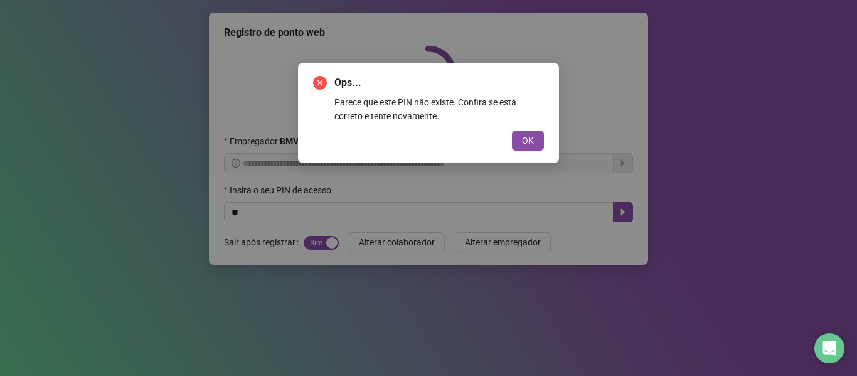
click at [510, 136] on div "OK" at bounding box center [428, 140] width 231 height 20
click at [523, 136] on span "OK" at bounding box center [528, 141] width 12 height 14
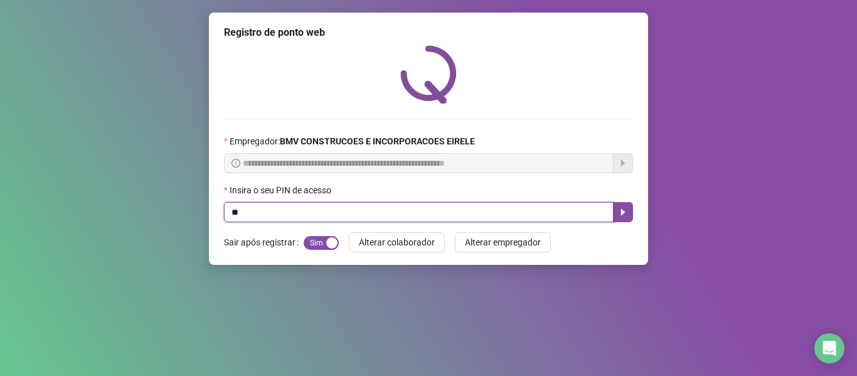
click at [523, 215] on input "**" at bounding box center [418, 212] width 389 height 20
type input "*****"
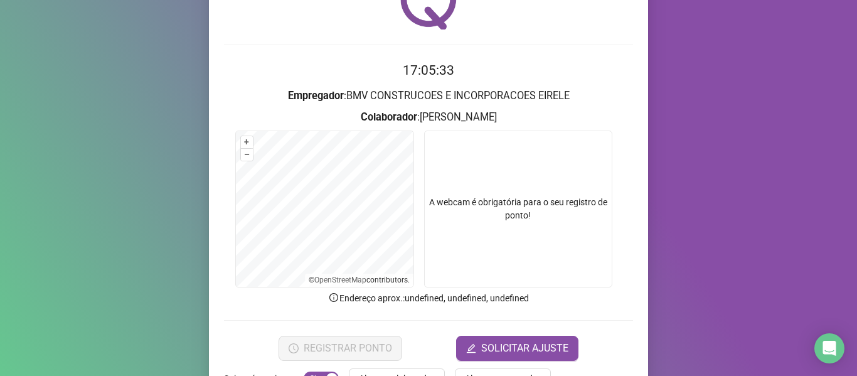
scroll to position [114, 0]
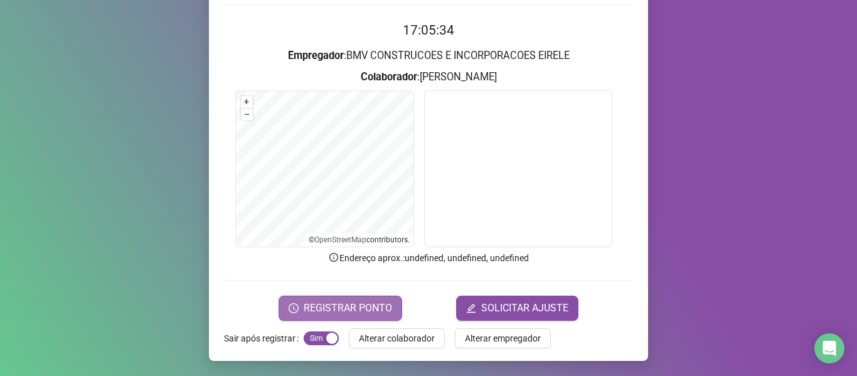
click at [368, 307] on span "REGISTRAR PONTO" at bounding box center [347, 307] width 88 height 15
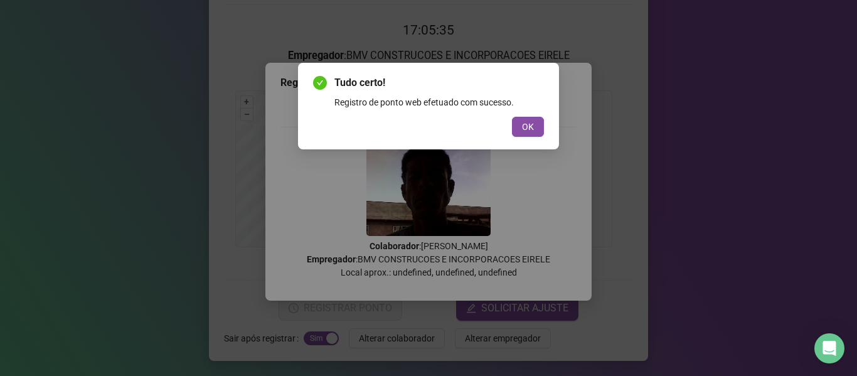
click at [526, 114] on div "Tudo certo! Registro de ponto web efetuado com sucesso. OK" at bounding box center [428, 105] width 231 height 61
click at [527, 127] on span "OK" at bounding box center [528, 127] width 12 height 14
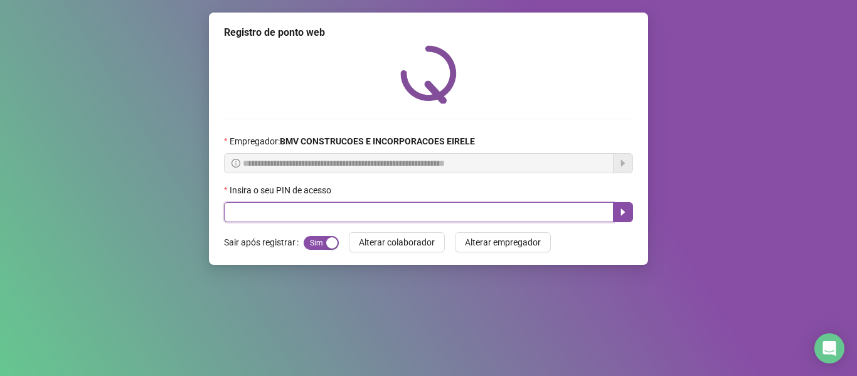
click at [561, 206] on input "text" at bounding box center [418, 212] width 389 height 20
type input "*****"
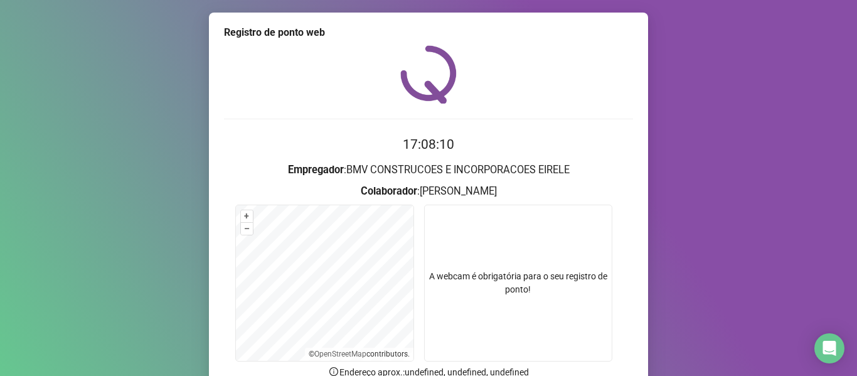
scroll to position [63, 0]
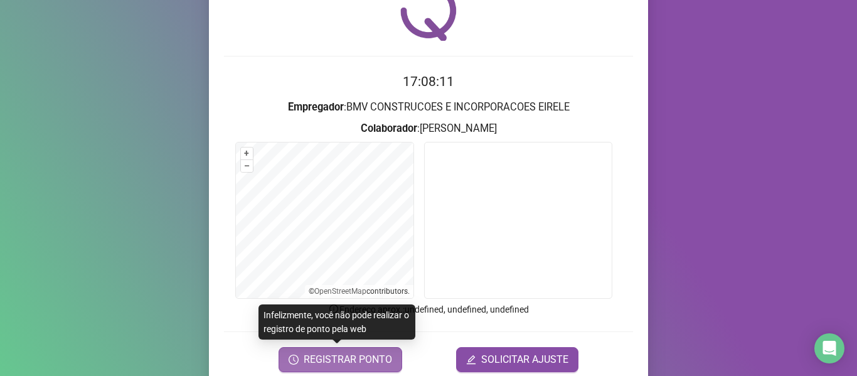
click at [324, 354] on span "REGISTRAR PONTO" at bounding box center [347, 359] width 88 height 15
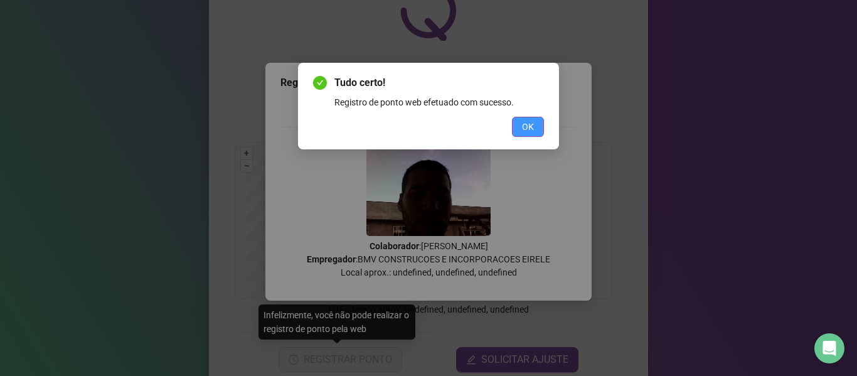
click at [522, 122] on span "OK" at bounding box center [528, 127] width 12 height 14
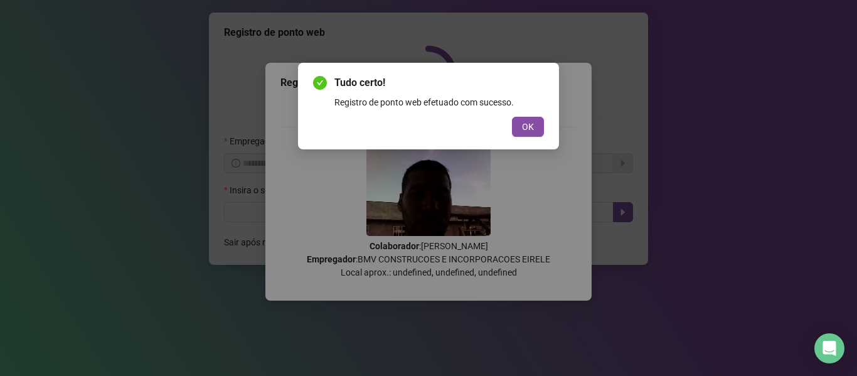
scroll to position [0, 0]
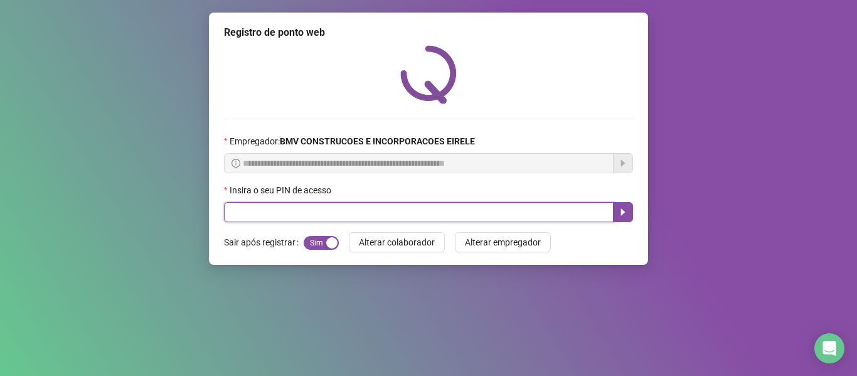
click at [562, 220] on input "text" at bounding box center [418, 212] width 389 height 20
type input "*****"
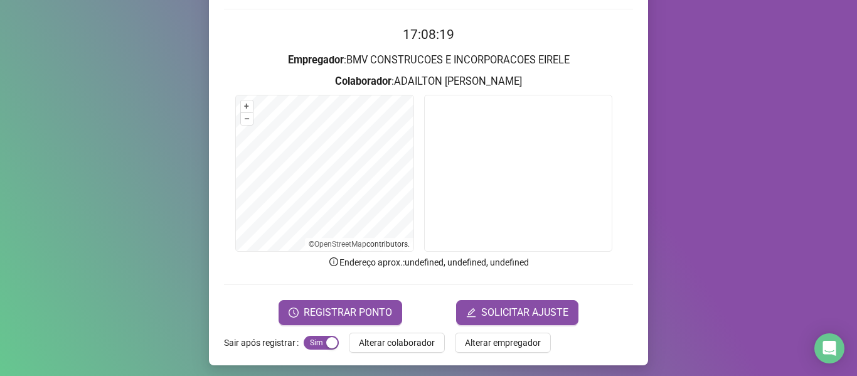
scroll to position [114, 0]
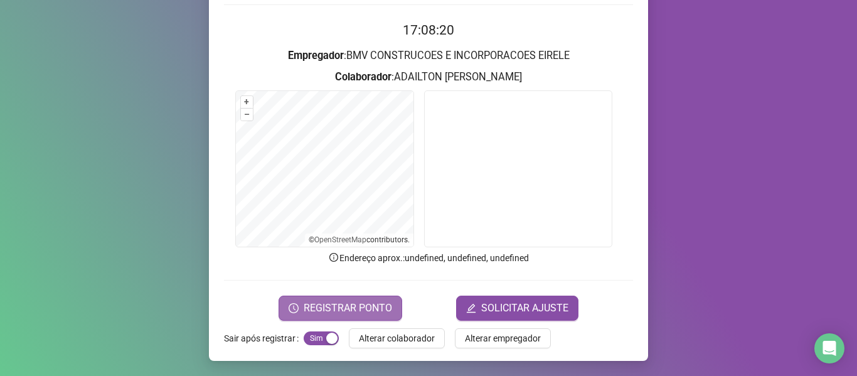
click at [366, 309] on span "REGISTRAR PONTO" at bounding box center [347, 307] width 88 height 15
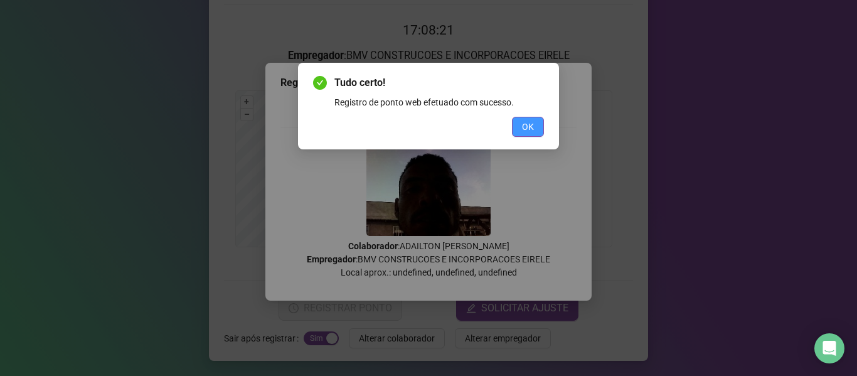
click at [526, 123] on span "OK" at bounding box center [528, 127] width 12 height 14
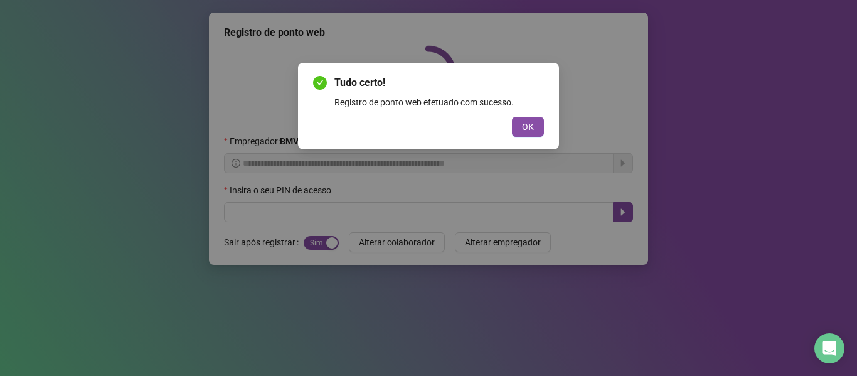
scroll to position [0, 0]
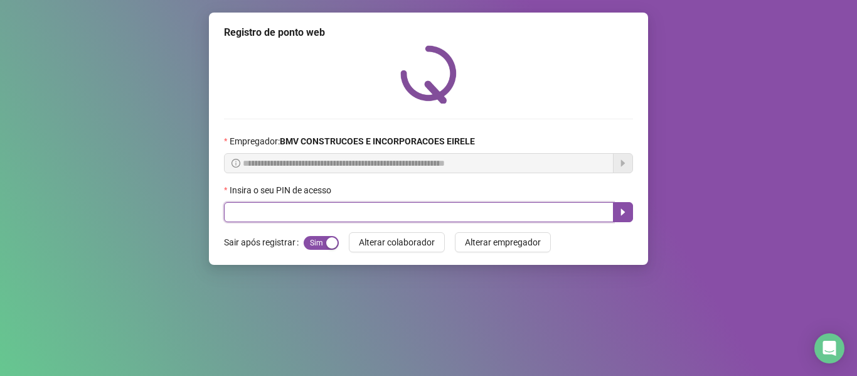
click at [543, 208] on input "text" at bounding box center [418, 212] width 389 height 20
type input "*****"
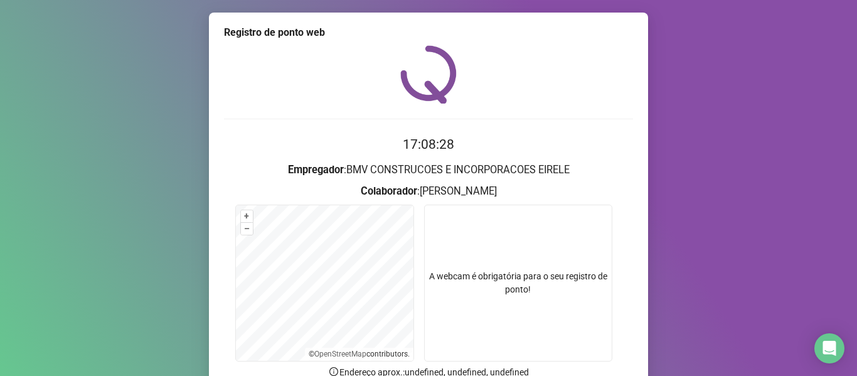
scroll to position [114, 0]
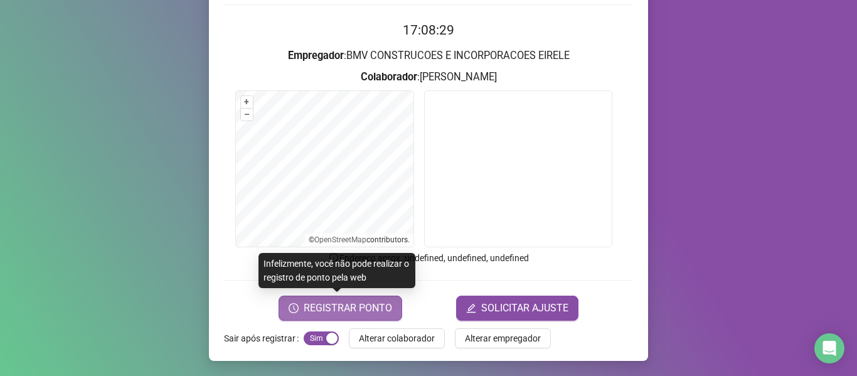
click at [376, 302] on span "REGISTRAR PONTO" at bounding box center [347, 307] width 88 height 15
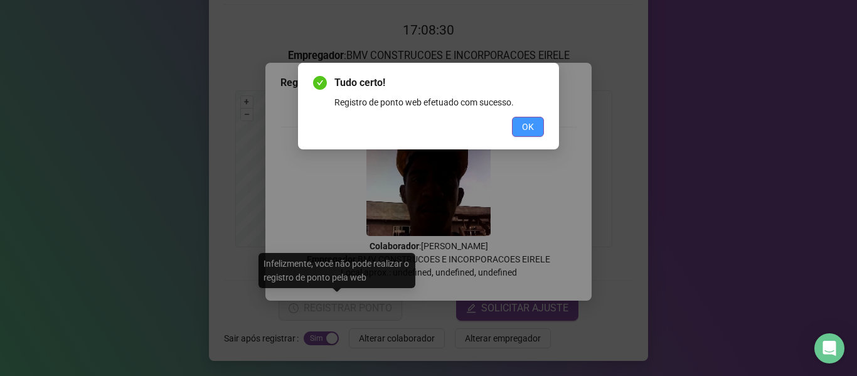
click at [526, 122] on span "OK" at bounding box center [528, 127] width 12 height 14
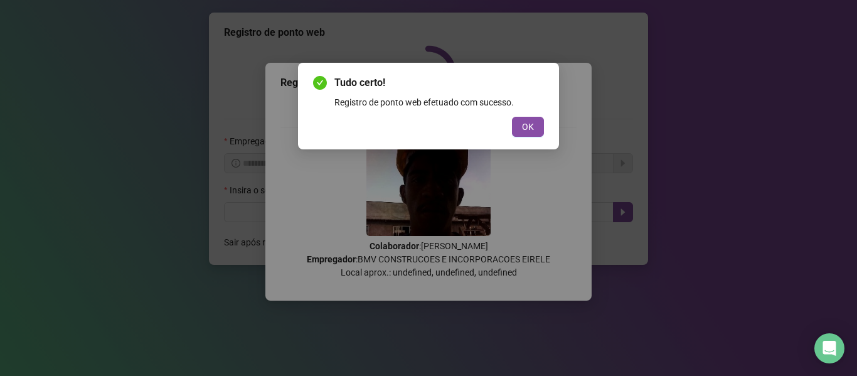
scroll to position [0, 0]
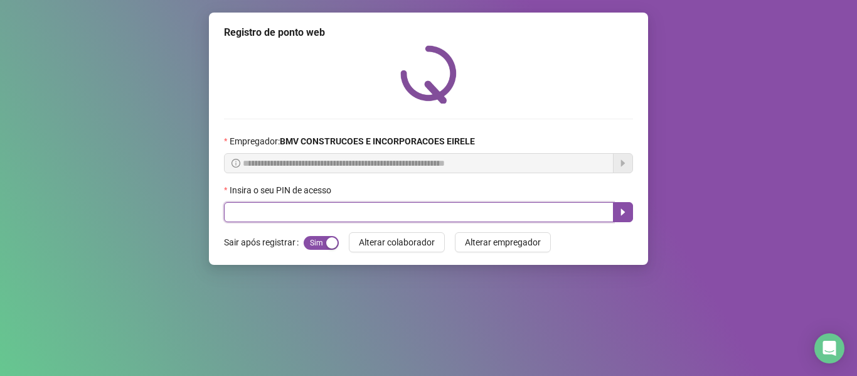
click at [534, 210] on input "text" at bounding box center [418, 212] width 389 height 20
type input "*****"
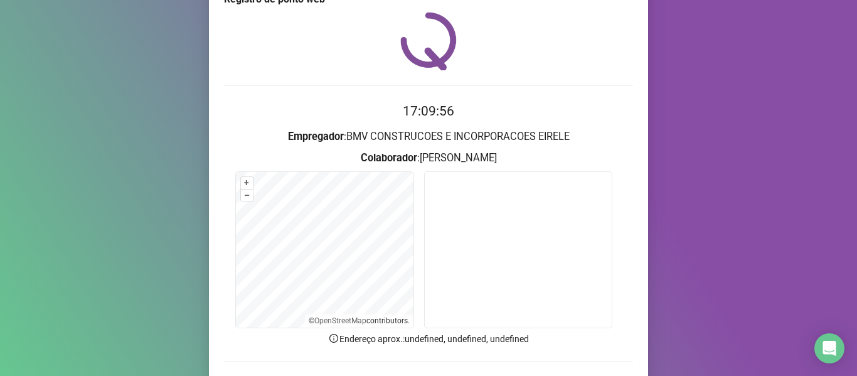
scroll to position [63, 0]
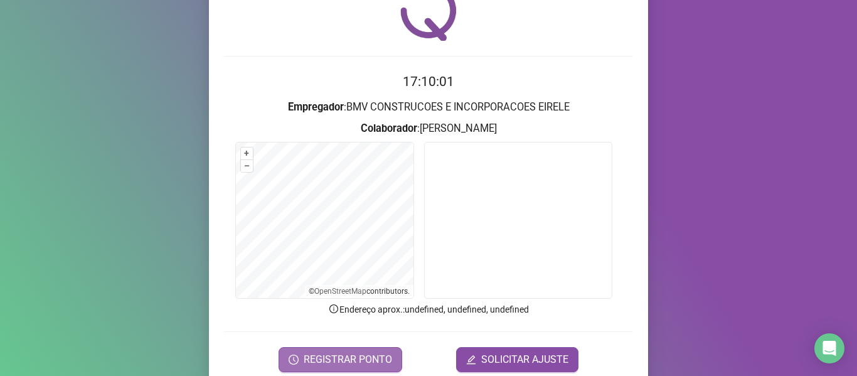
click at [336, 359] on span "REGISTRAR PONTO" at bounding box center [347, 359] width 88 height 15
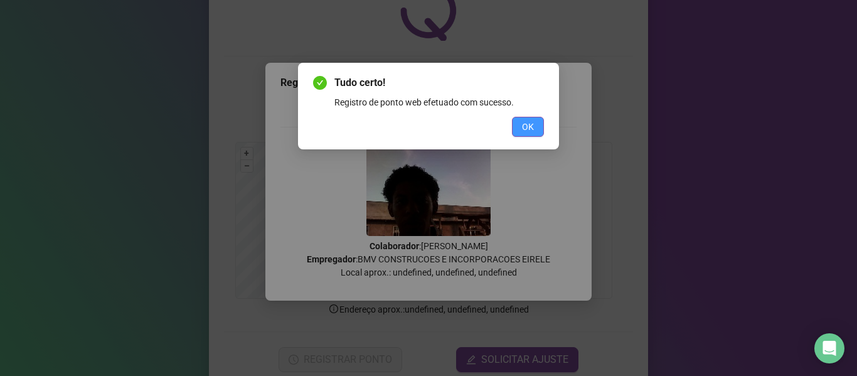
click at [523, 130] on span "OK" at bounding box center [528, 127] width 12 height 14
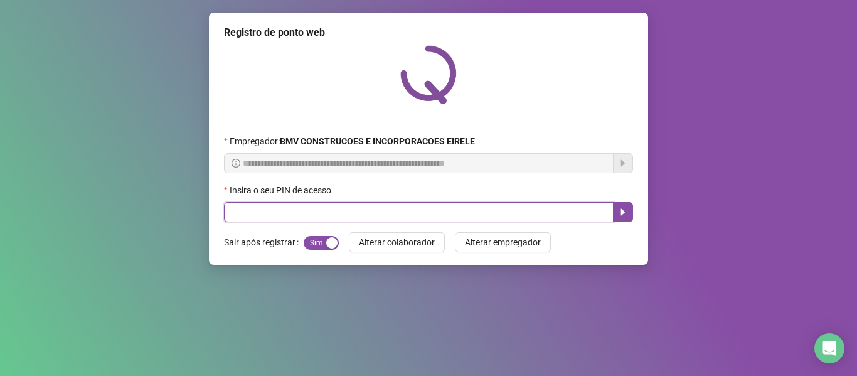
click at [576, 217] on input "text" at bounding box center [418, 212] width 389 height 20
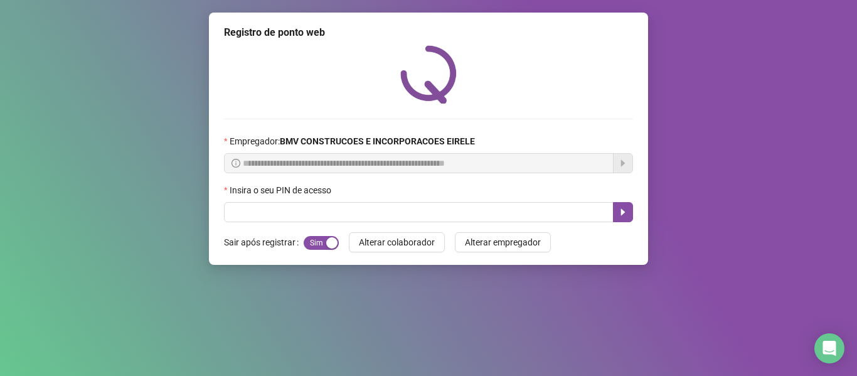
click at [839, 14] on div "**********" at bounding box center [428, 188] width 857 height 376
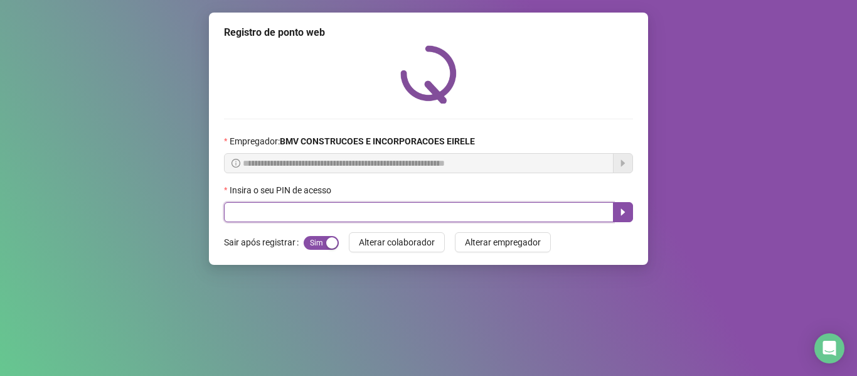
click at [538, 208] on input "text" at bounding box center [418, 212] width 389 height 20
click at [309, 215] on input "text" at bounding box center [418, 212] width 389 height 20
click at [301, 214] on input "text" at bounding box center [418, 212] width 389 height 20
click at [328, 210] on input "text" at bounding box center [418, 212] width 389 height 20
type input "*****"
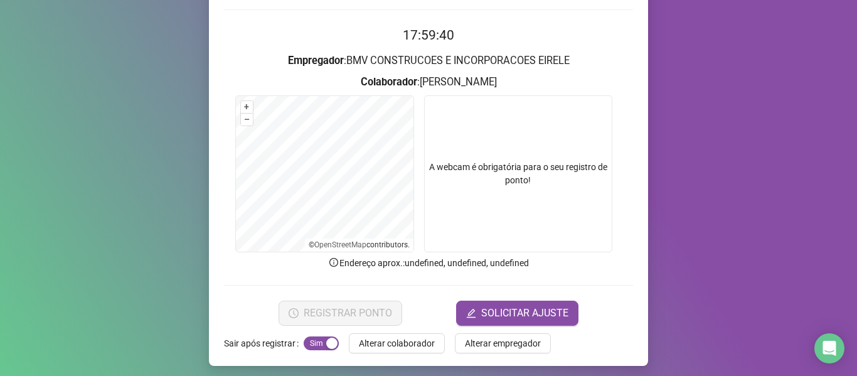
scroll to position [114, 0]
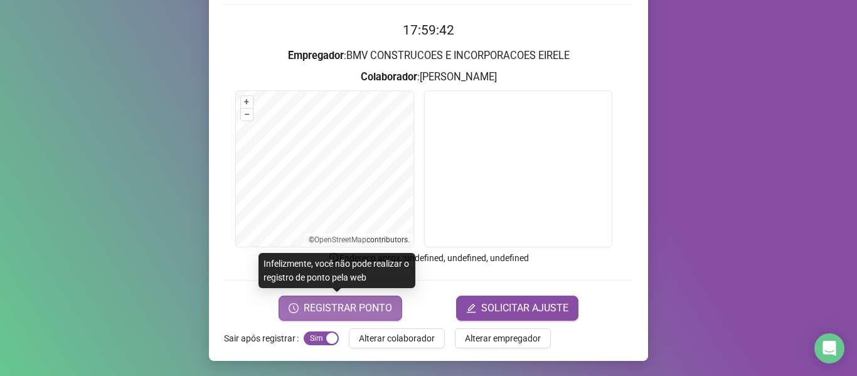
click at [356, 306] on span "REGISTRAR PONTO" at bounding box center [347, 307] width 88 height 15
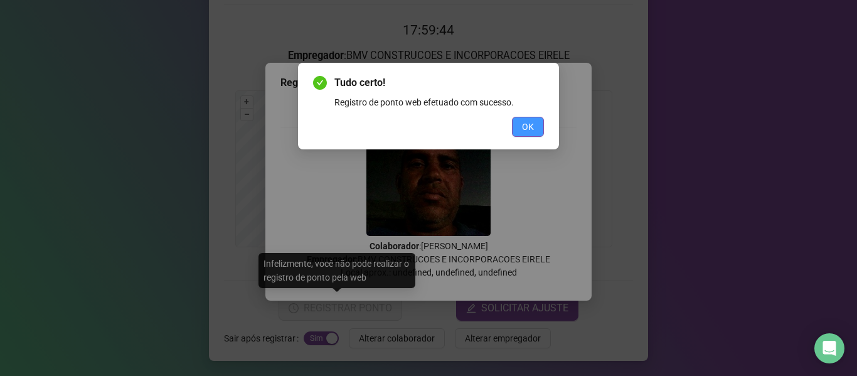
click at [519, 127] on button "OK" at bounding box center [528, 127] width 32 height 20
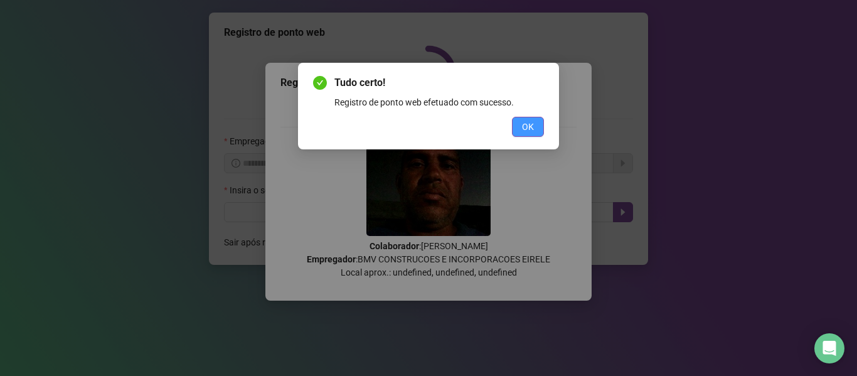
scroll to position [0, 0]
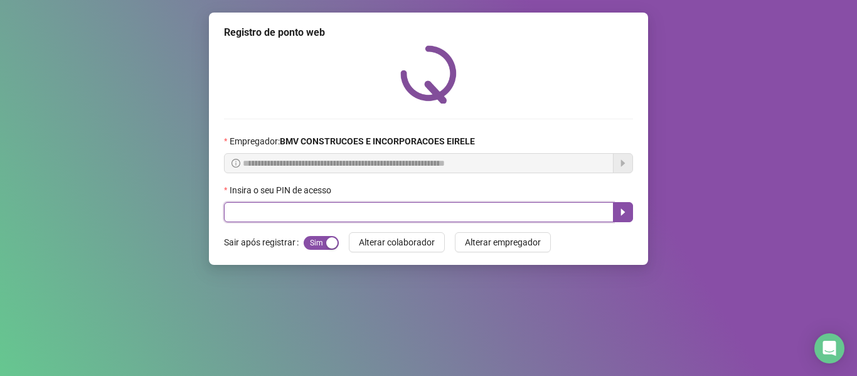
click at [506, 210] on input "text" at bounding box center [418, 212] width 389 height 20
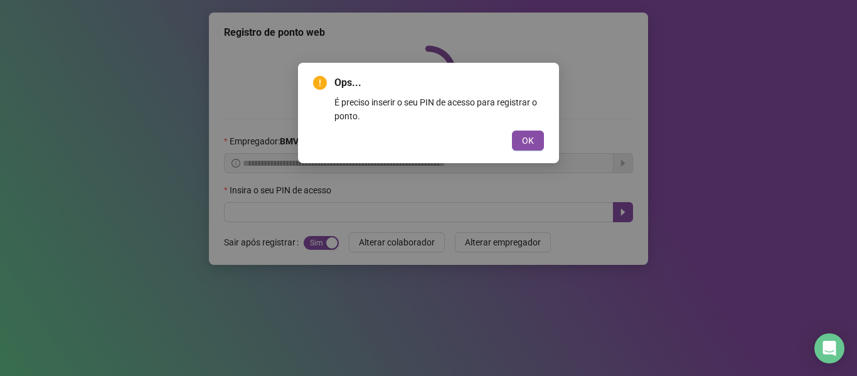
click at [512, 130] on button "OK" at bounding box center [528, 140] width 32 height 20
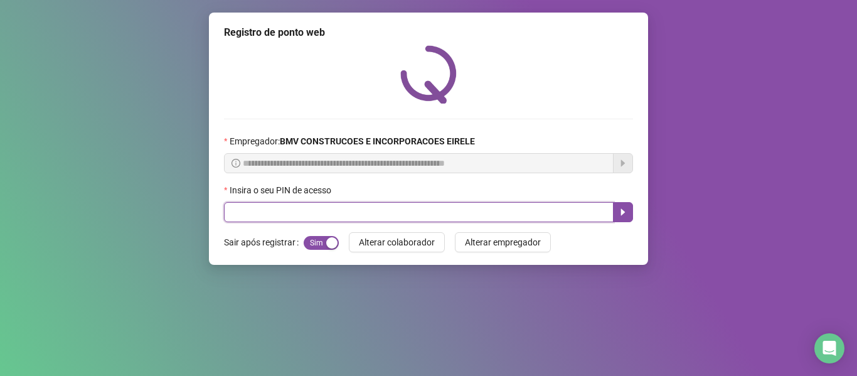
click at [329, 211] on input "text" at bounding box center [418, 212] width 389 height 20
type input "*****"
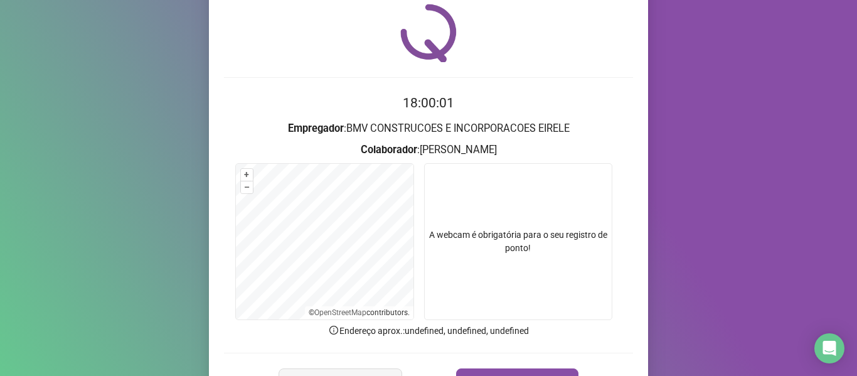
scroll to position [114, 0]
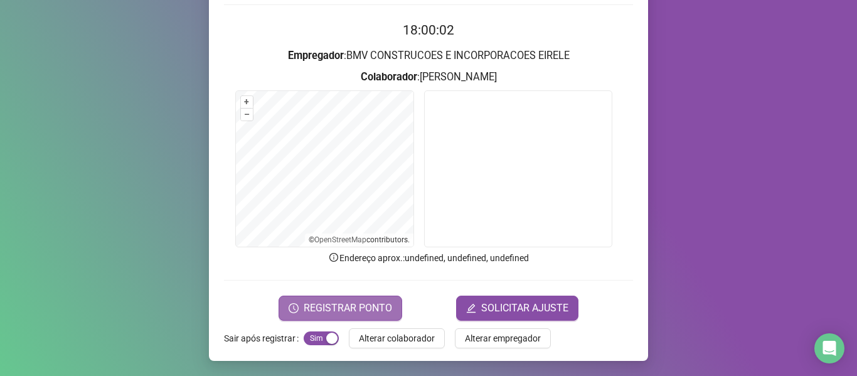
click at [329, 309] on span "REGISTRAR PONTO" at bounding box center [347, 307] width 88 height 15
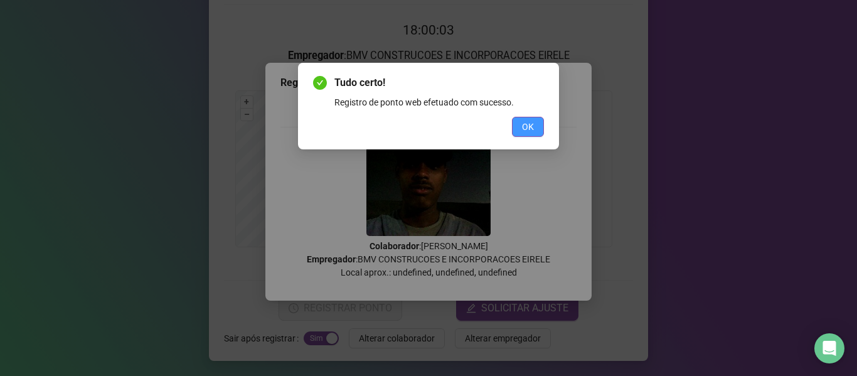
click at [513, 122] on button "OK" at bounding box center [528, 127] width 32 height 20
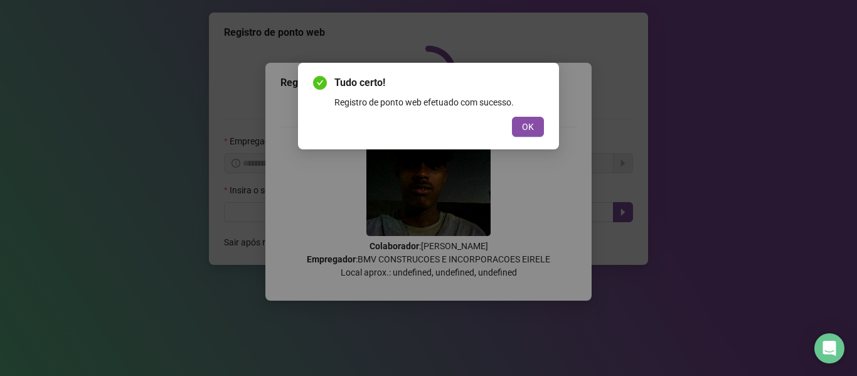
scroll to position [0, 0]
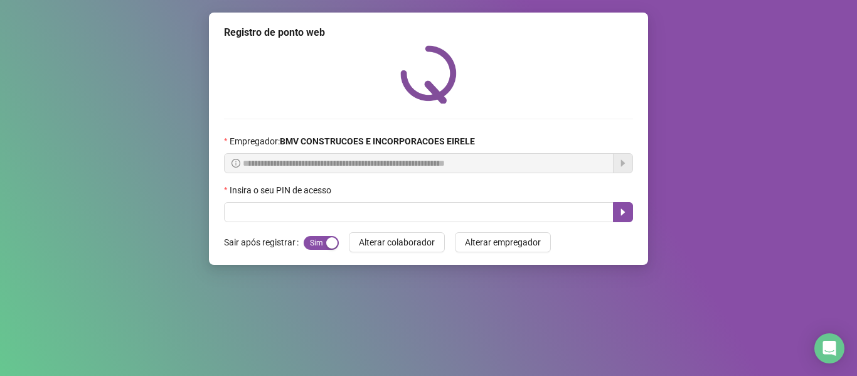
click at [423, 230] on div "**********" at bounding box center [428, 139] width 439 height 252
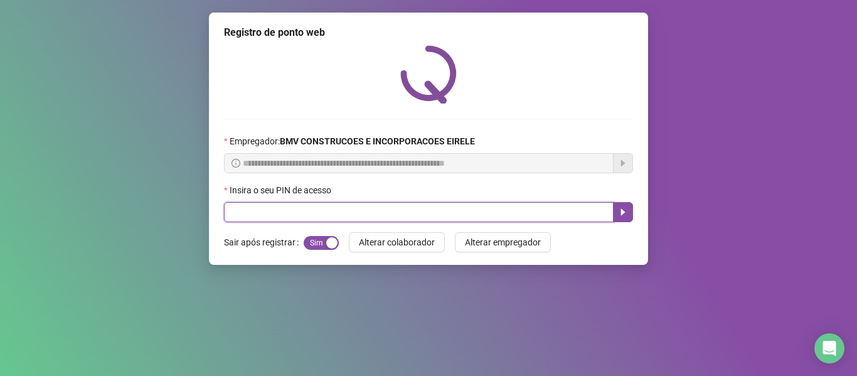
click at [428, 207] on input "text" at bounding box center [418, 212] width 389 height 20
type input "*****"
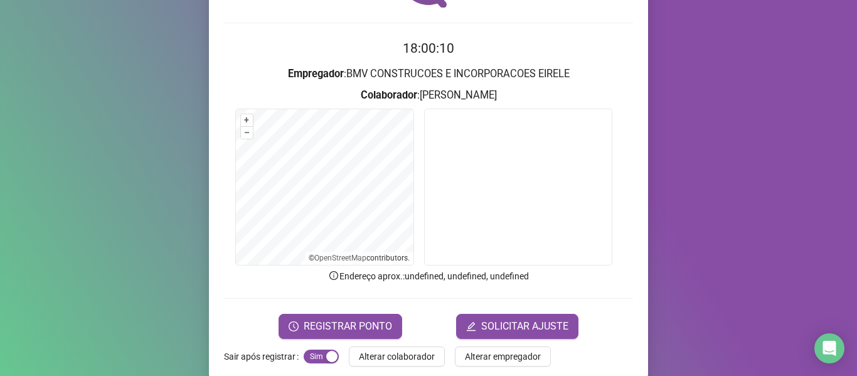
scroll to position [114, 0]
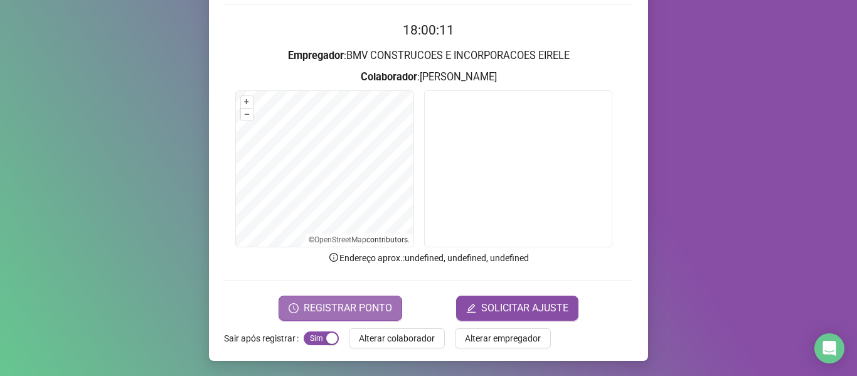
click at [329, 313] on span "REGISTRAR PONTO" at bounding box center [347, 307] width 88 height 15
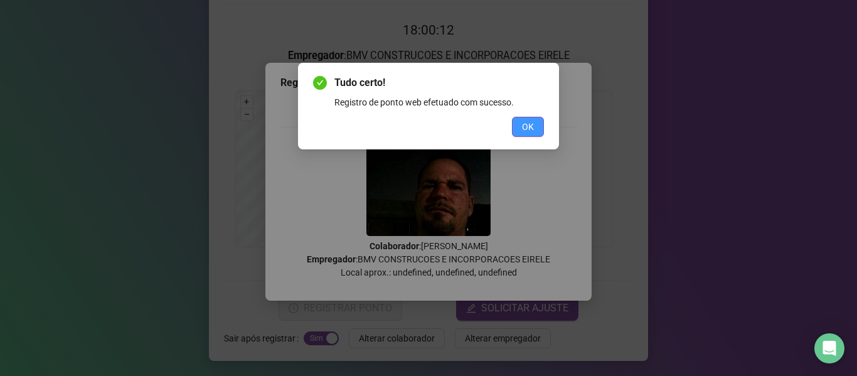
click at [520, 124] on button "OK" at bounding box center [528, 127] width 32 height 20
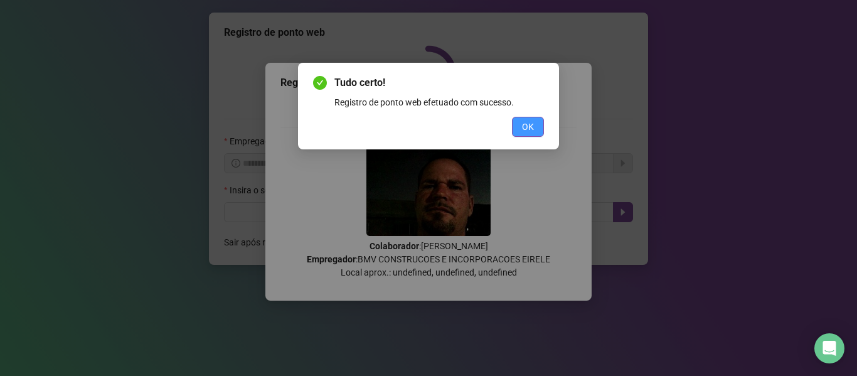
scroll to position [0, 0]
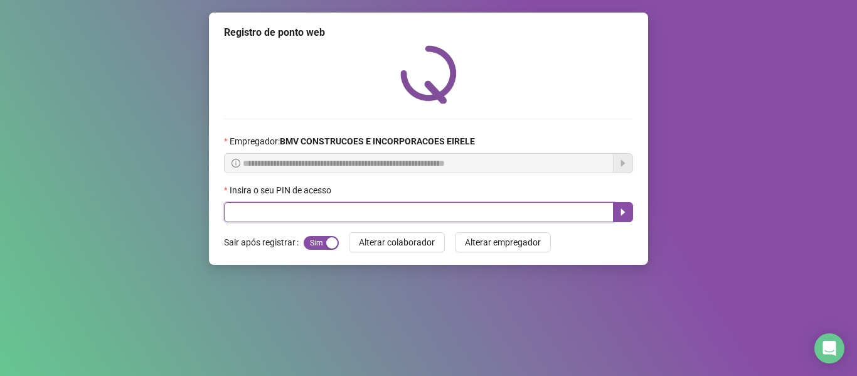
click at [356, 209] on input "text" at bounding box center [418, 212] width 389 height 20
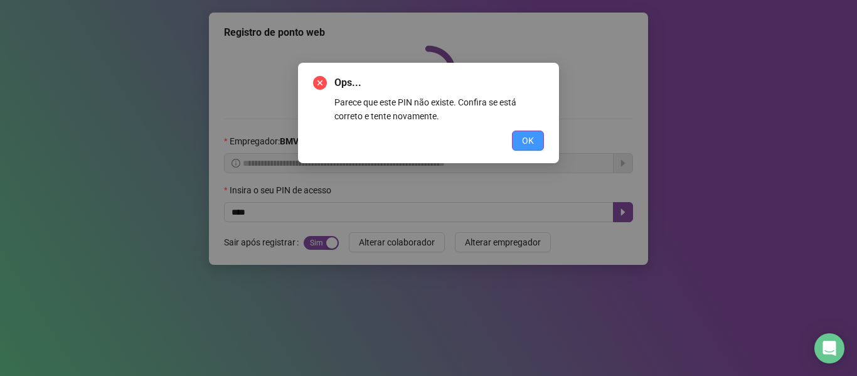
click at [522, 147] on span "OK" at bounding box center [528, 141] width 12 height 14
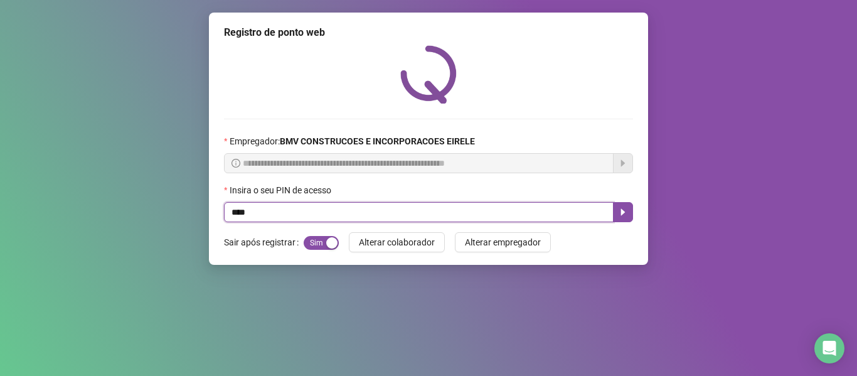
click at [297, 205] on input "****" at bounding box center [418, 212] width 389 height 20
type input "*****"
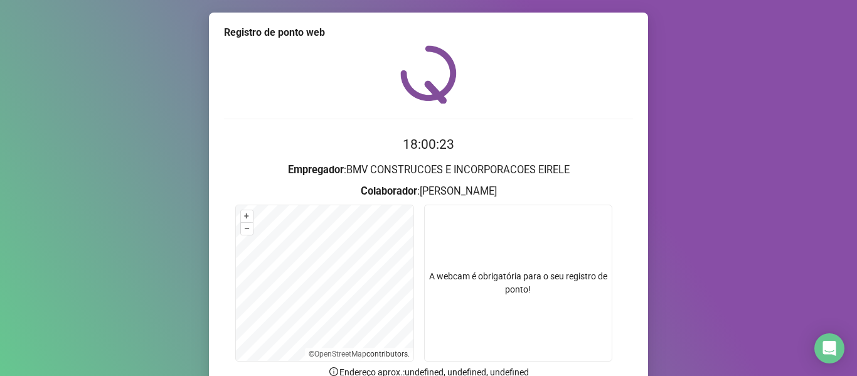
scroll to position [51, 0]
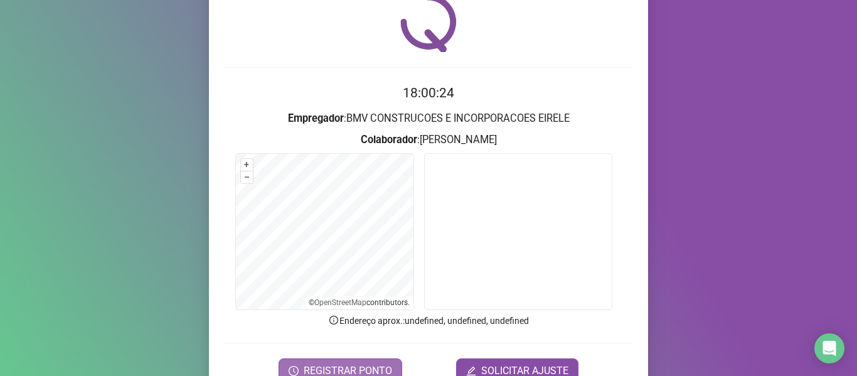
click at [345, 364] on span "REGISTRAR PONTO" at bounding box center [347, 370] width 88 height 15
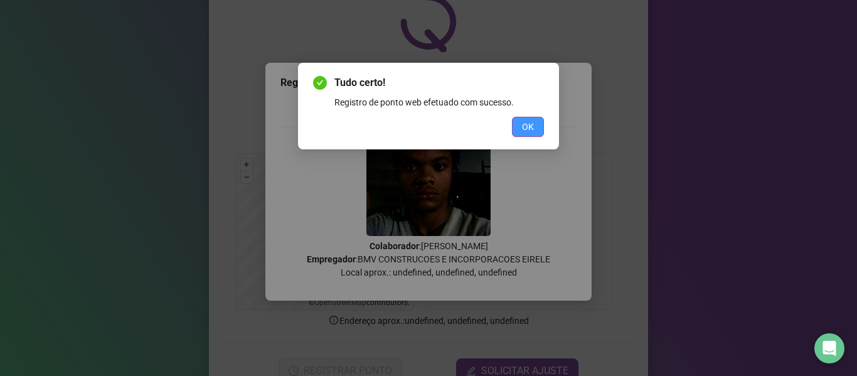
click at [534, 123] on button "OK" at bounding box center [528, 127] width 32 height 20
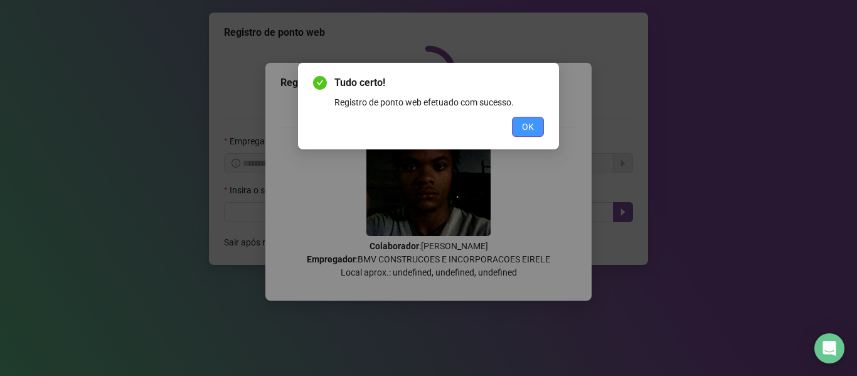
scroll to position [0, 0]
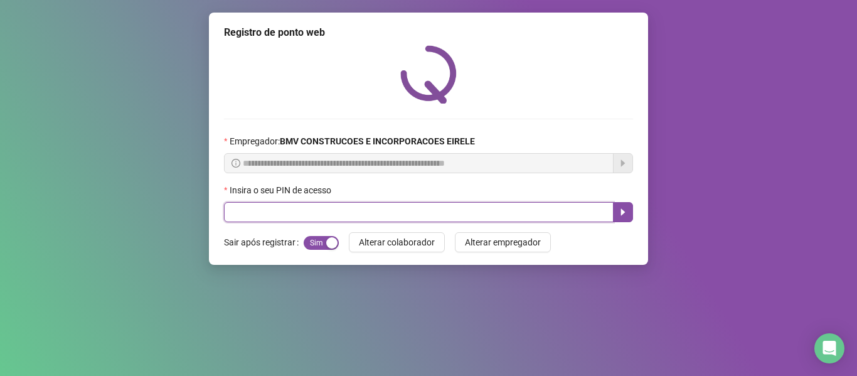
click at [389, 218] on input "text" at bounding box center [418, 212] width 389 height 20
type input "*****"
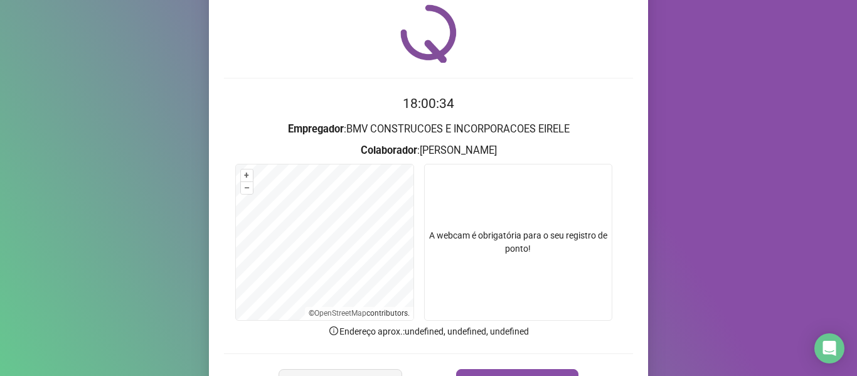
scroll to position [63, 0]
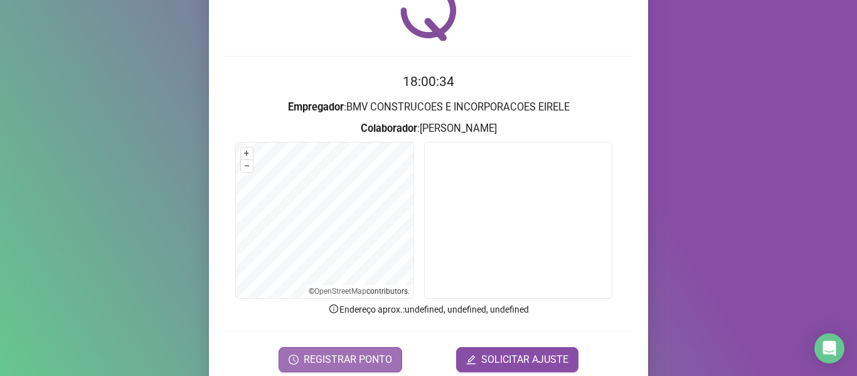
click at [355, 356] on span "REGISTRAR PONTO" at bounding box center [347, 359] width 88 height 15
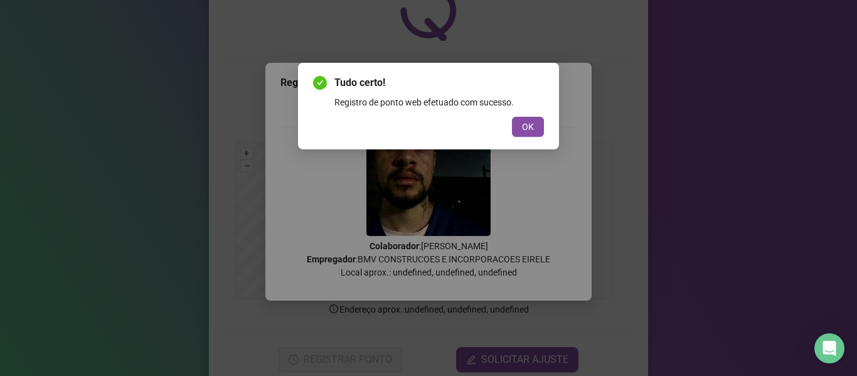
click at [534, 126] on button "OK" at bounding box center [528, 127] width 32 height 20
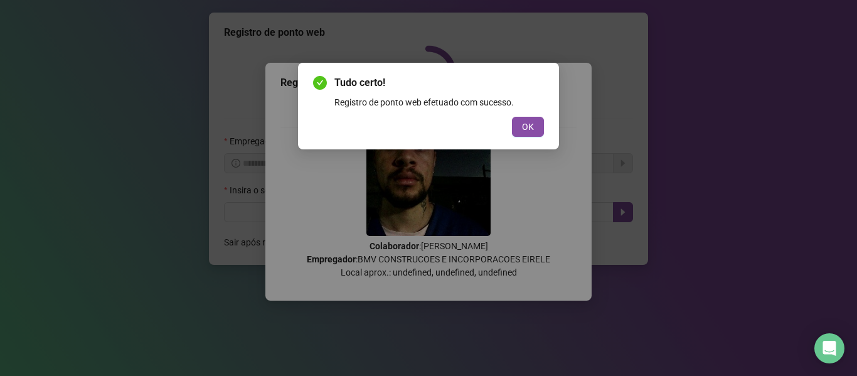
scroll to position [0, 0]
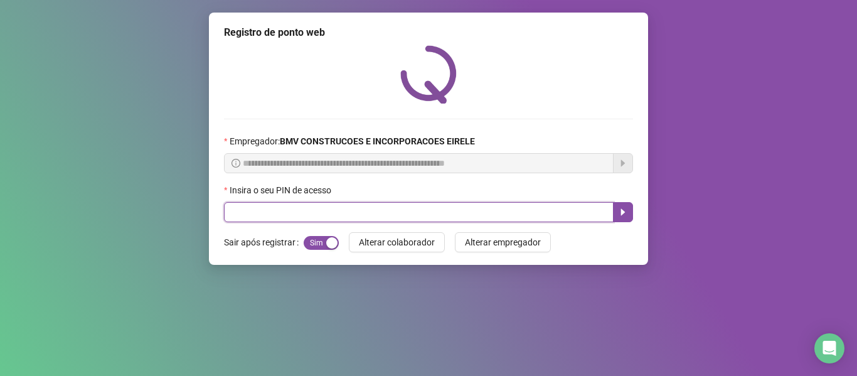
click at [327, 209] on input "text" at bounding box center [418, 212] width 389 height 20
type input "*****"
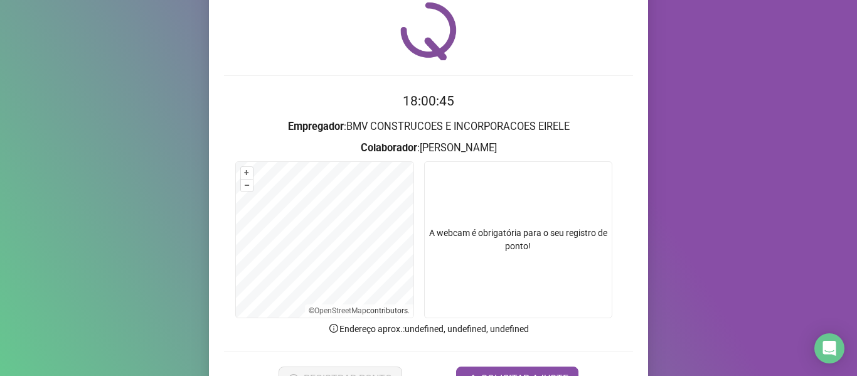
scroll to position [114, 0]
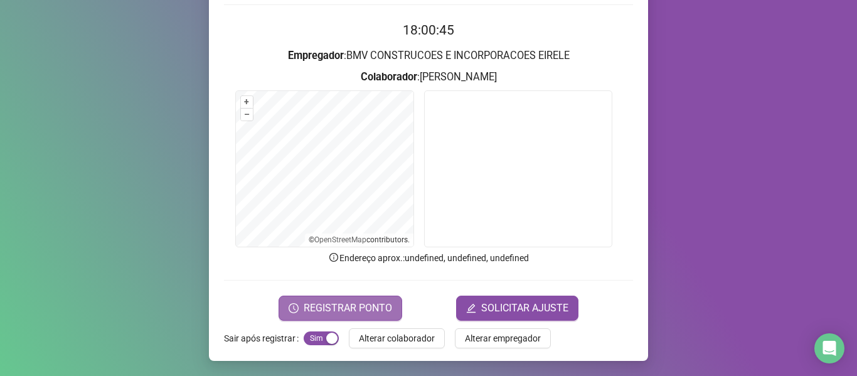
click at [328, 314] on span "REGISTRAR PONTO" at bounding box center [347, 307] width 88 height 15
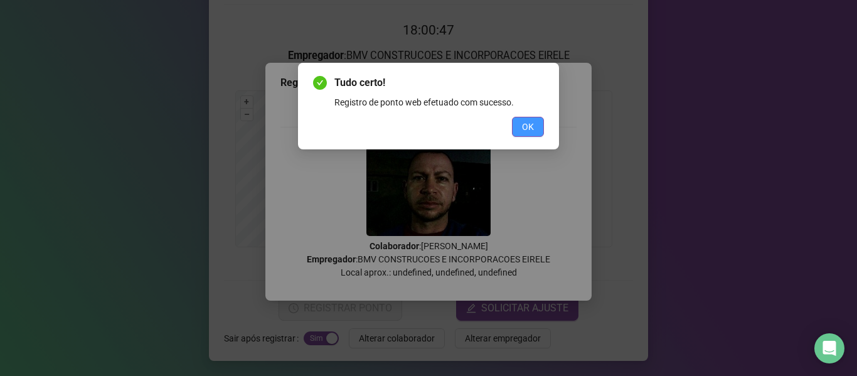
click at [517, 125] on button "OK" at bounding box center [528, 127] width 32 height 20
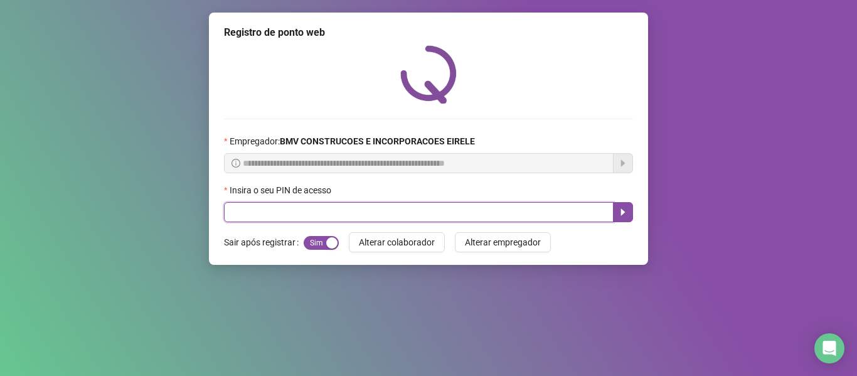
click at [349, 218] on input "text" at bounding box center [418, 212] width 389 height 20
type input "*****"
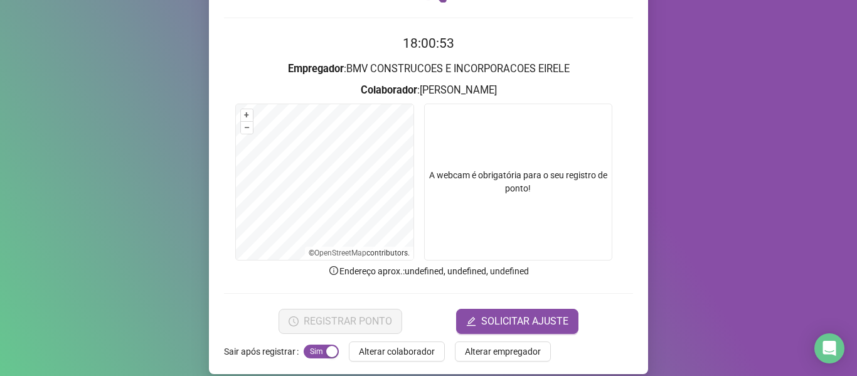
scroll to position [114, 0]
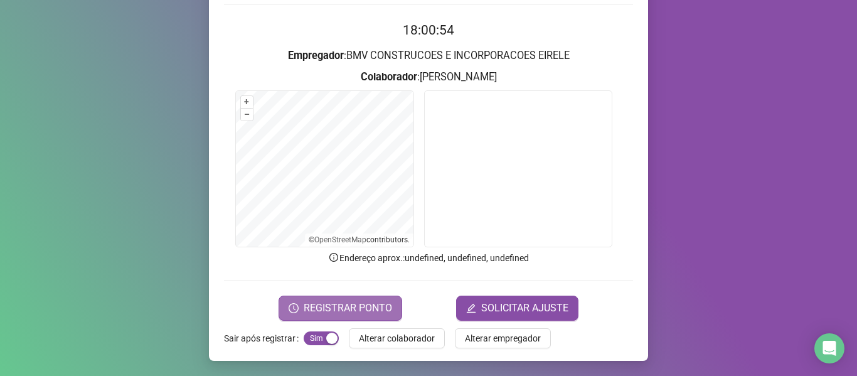
click at [362, 302] on span "REGISTRAR PONTO" at bounding box center [347, 307] width 88 height 15
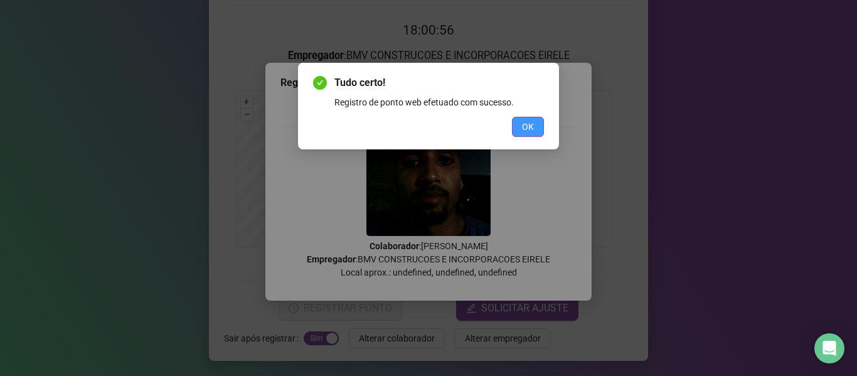
click at [540, 126] on button "OK" at bounding box center [528, 127] width 32 height 20
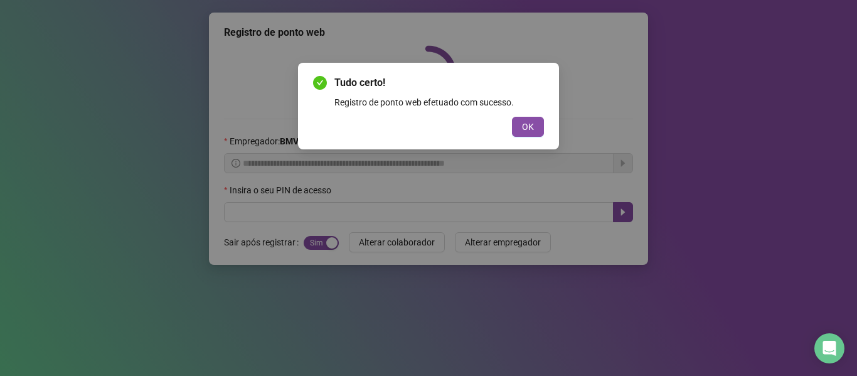
scroll to position [0, 0]
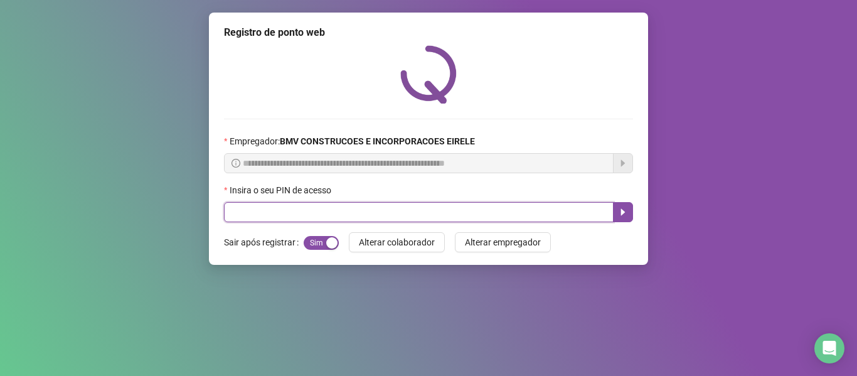
click at [250, 206] on input "text" at bounding box center [418, 212] width 389 height 20
type input "*****"
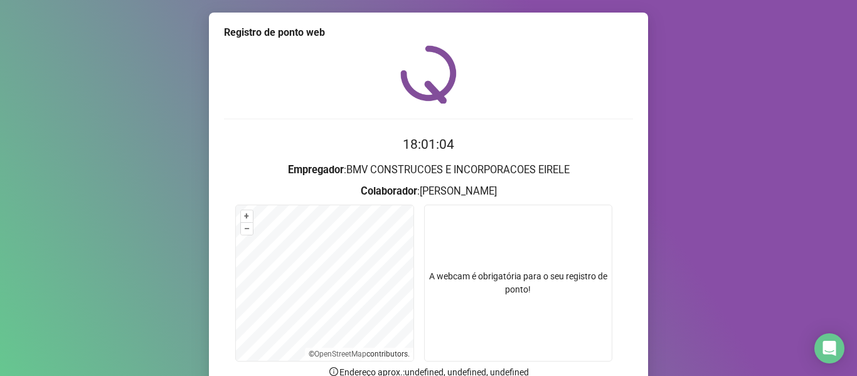
scroll to position [114, 0]
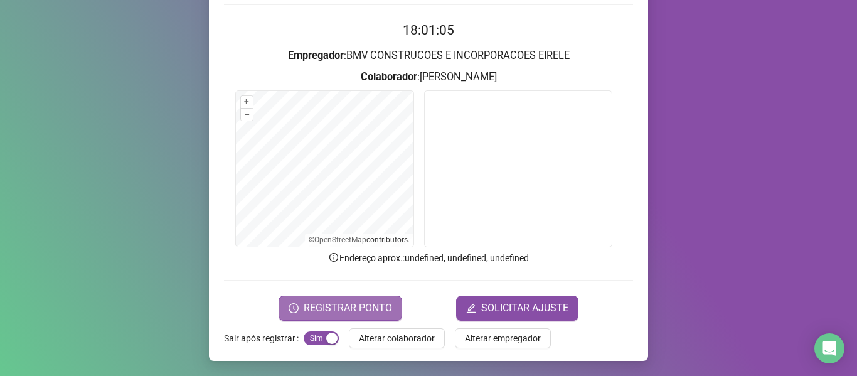
click at [315, 302] on span "REGISTRAR PONTO" at bounding box center [347, 307] width 88 height 15
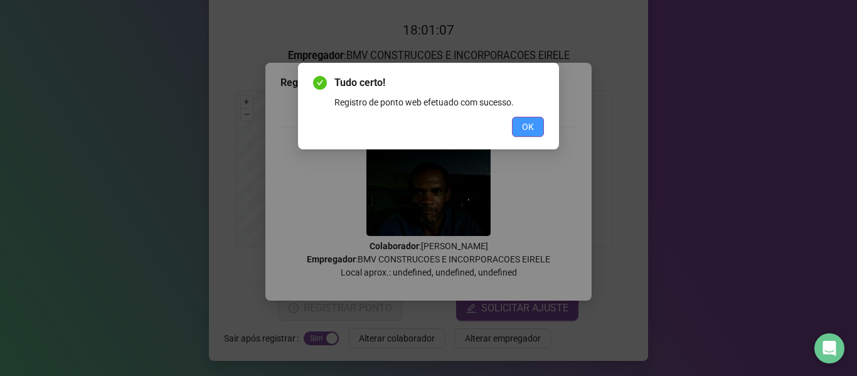
click at [530, 124] on span "OK" at bounding box center [528, 127] width 12 height 14
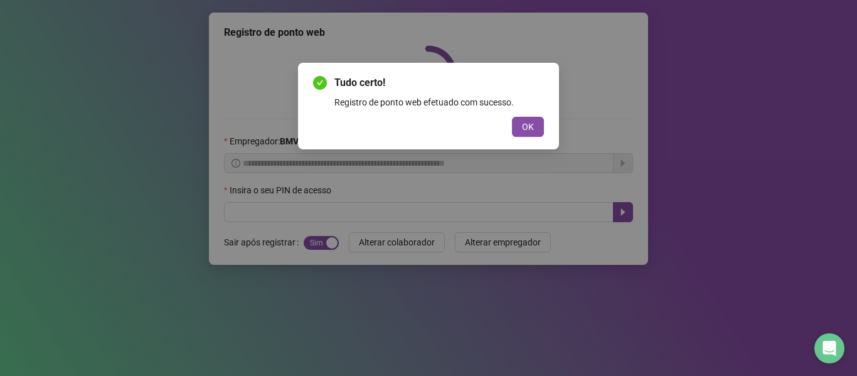
scroll to position [0, 0]
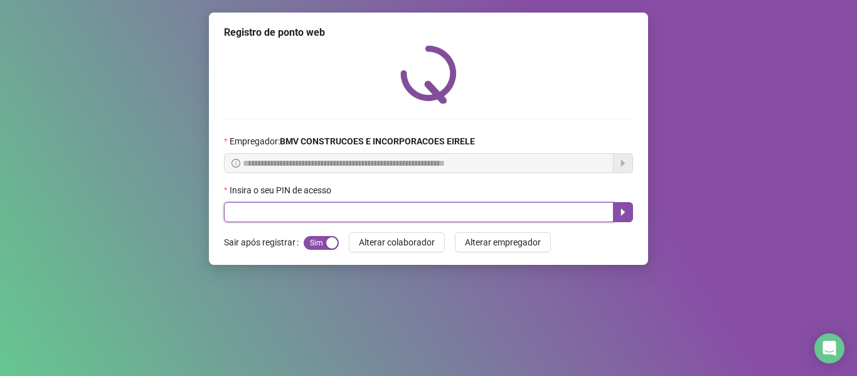
click at [330, 212] on input "text" at bounding box center [418, 212] width 389 height 20
type input "*****"
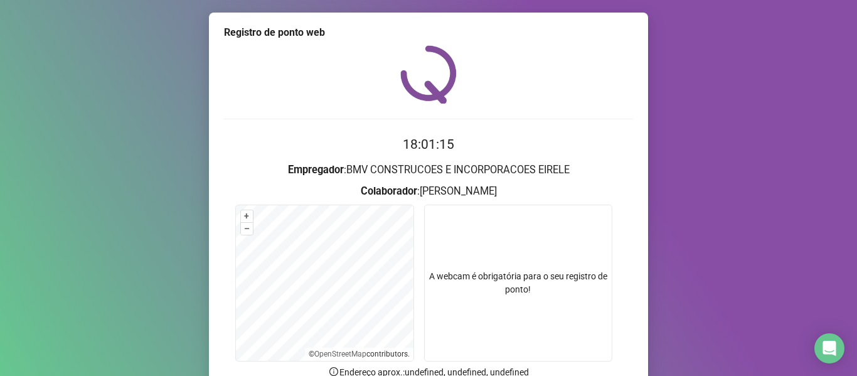
scroll to position [114, 0]
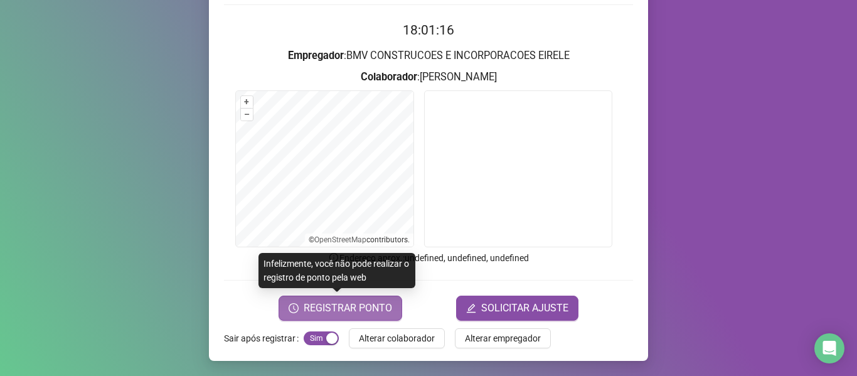
click at [312, 304] on span "REGISTRAR PONTO" at bounding box center [347, 307] width 88 height 15
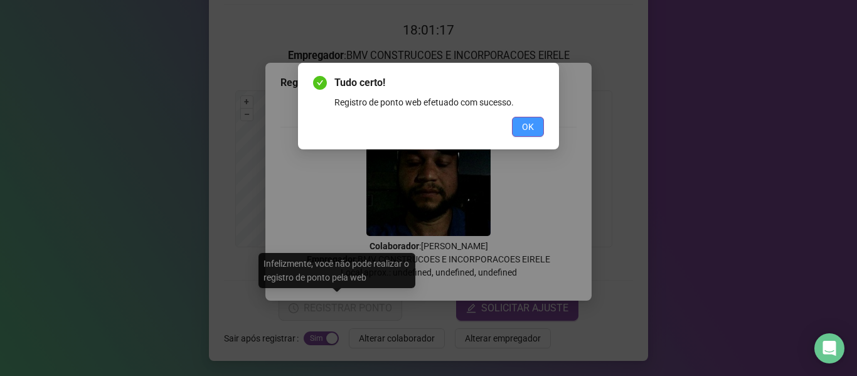
click at [539, 130] on button "OK" at bounding box center [528, 127] width 32 height 20
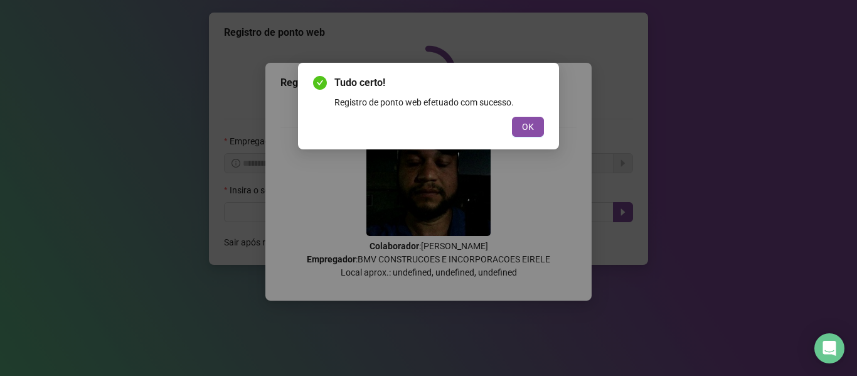
scroll to position [0, 0]
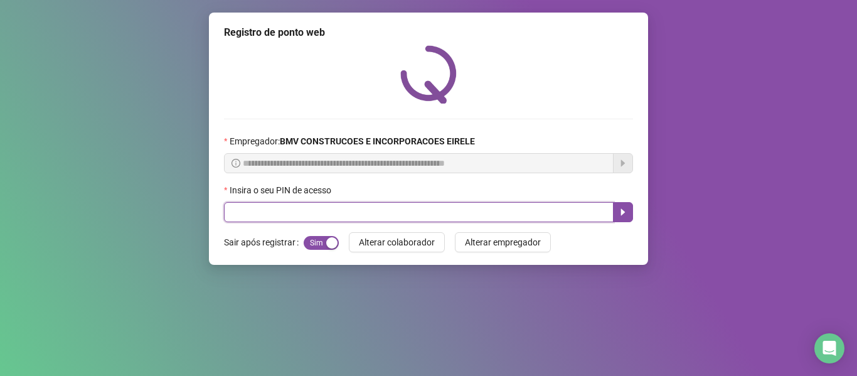
click at [304, 206] on input "text" at bounding box center [418, 212] width 389 height 20
type input "*****"
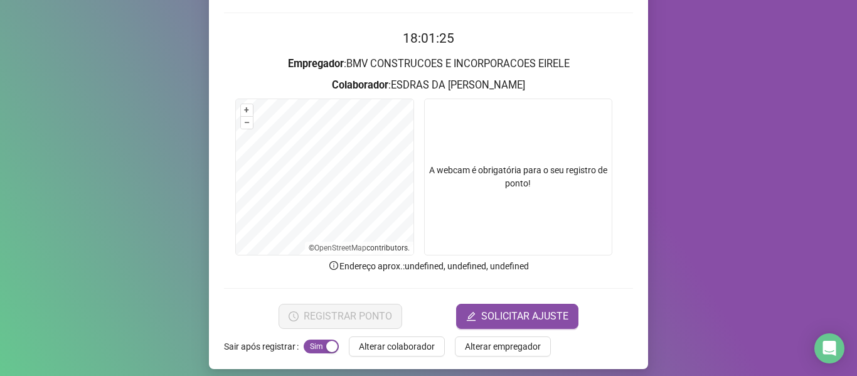
scroll to position [114, 0]
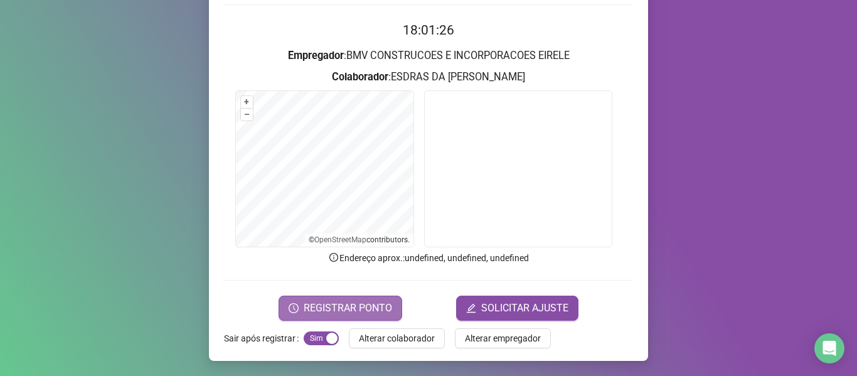
click at [371, 309] on span "REGISTRAR PONTO" at bounding box center [347, 307] width 88 height 15
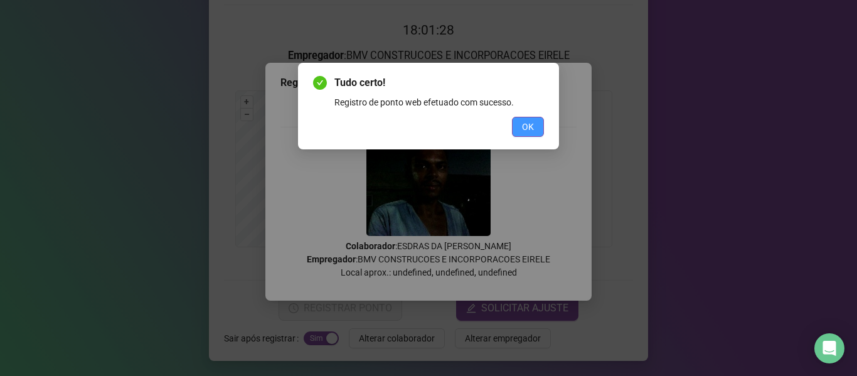
click at [526, 133] on span "OK" at bounding box center [528, 127] width 12 height 14
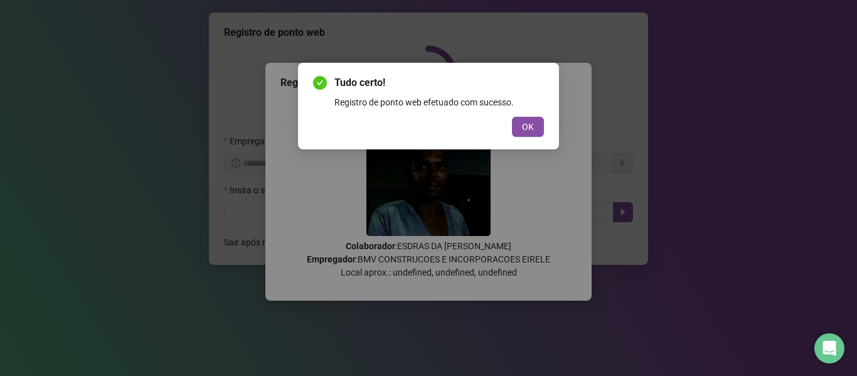
scroll to position [0, 0]
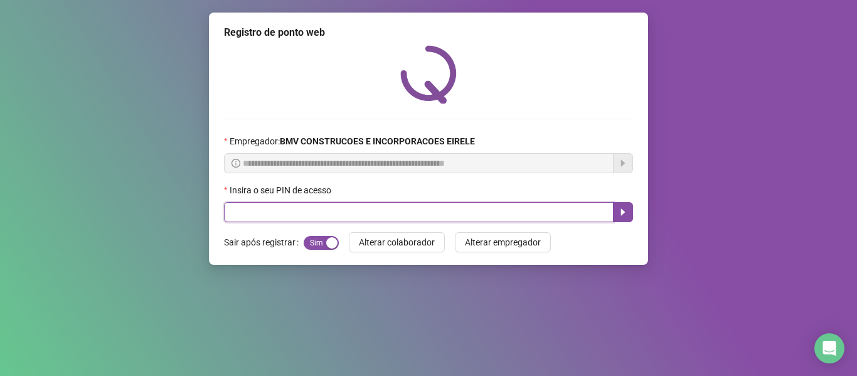
click at [357, 218] on input "text" at bounding box center [418, 212] width 389 height 20
type input "*****"
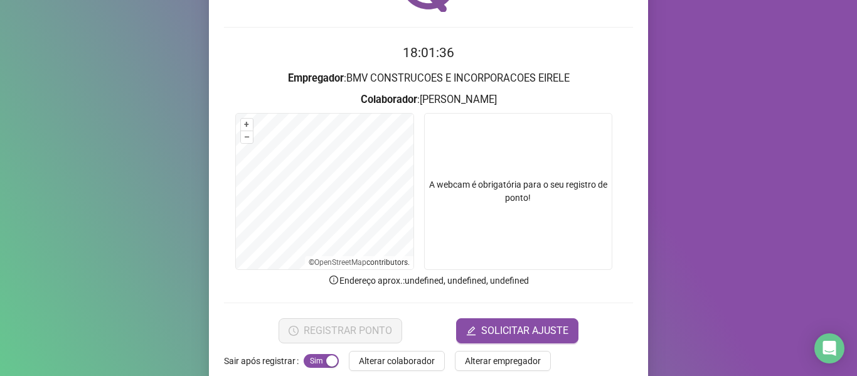
scroll to position [114, 0]
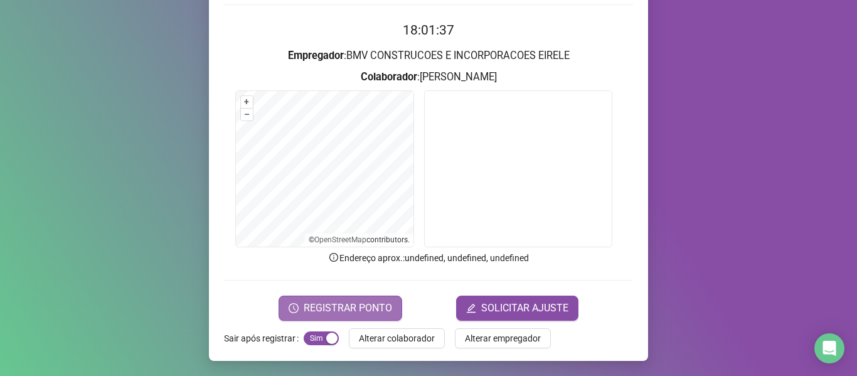
click at [311, 303] on span "REGISTRAR PONTO" at bounding box center [347, 307] width 88 height 15
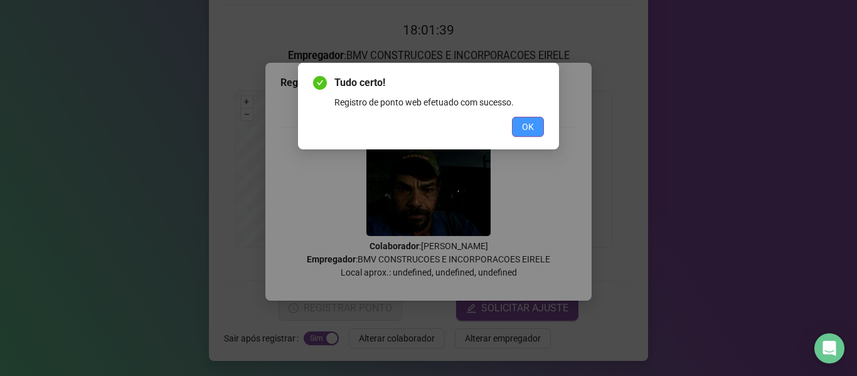
click at [517, 120] on button "OK" at bounding box center [528, 127] width 32 height 20
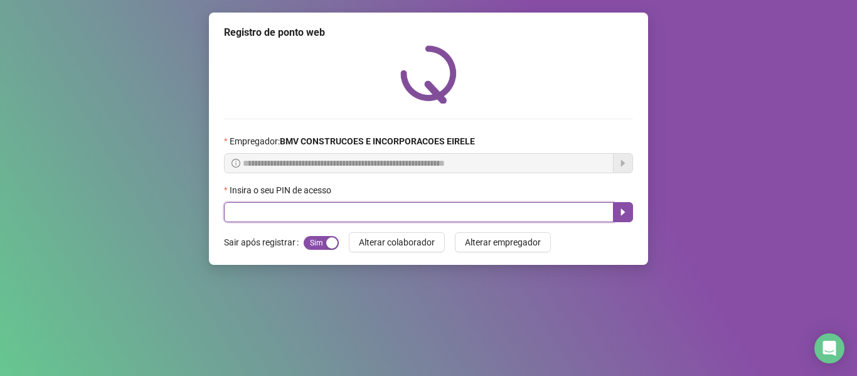
click at [335, 219] on input "text" at bounding box center [418, 212] width 389 height 20
type input "*****"
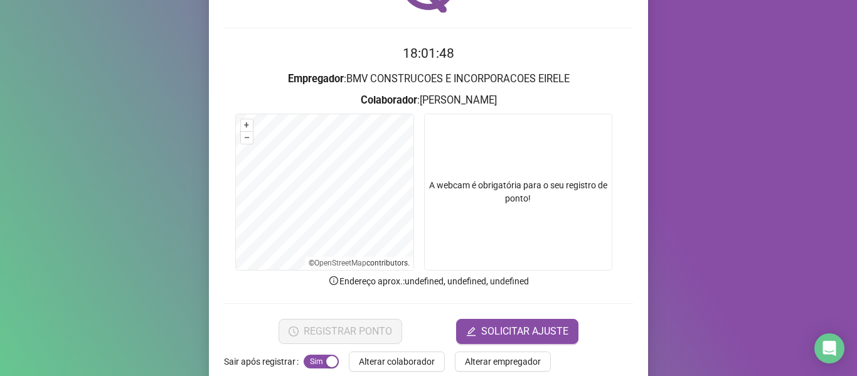
scroll to position [114, 0]
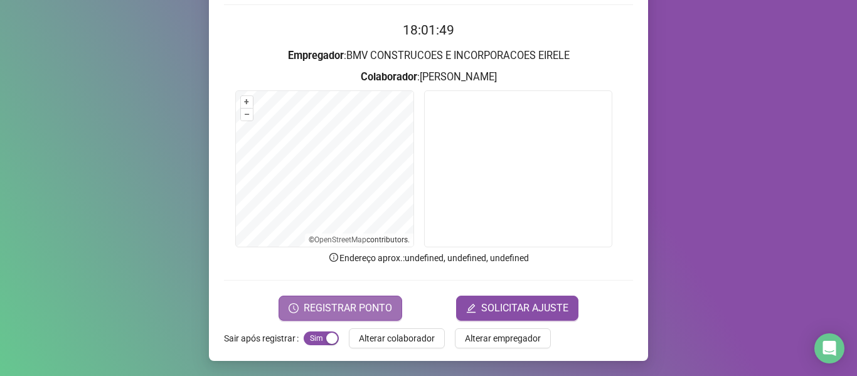
click at [319, 300] on span "REGISTRAR PONTO" at bounding box center [347, 307] width 88 height 15
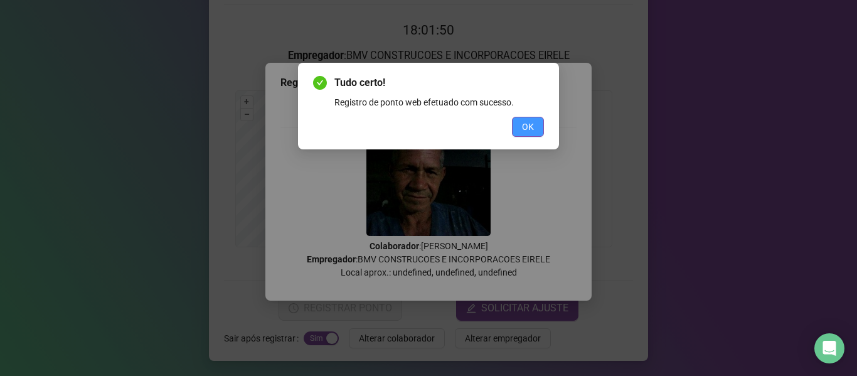
click at [539, 126] on button "OK" at bounding box center [528, 127] width 32 height 20
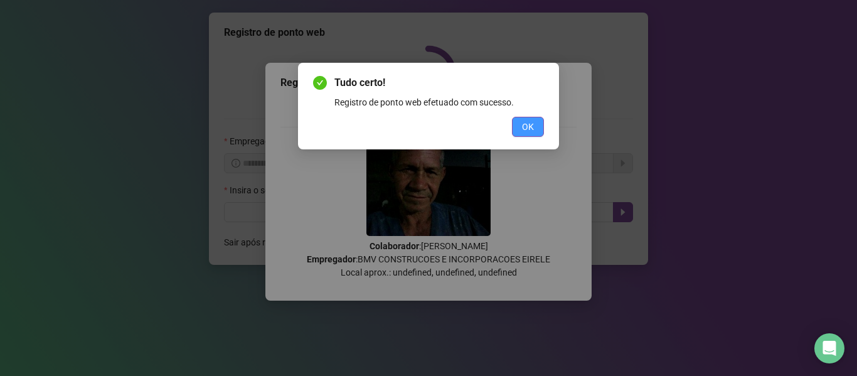
scroll to position [0, 0]
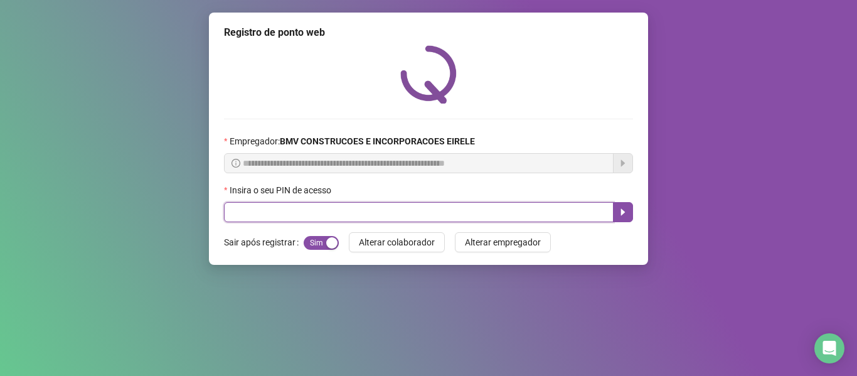
click at [370, 211] on input "text" at bounding box center [418, 212] width 389 height 20
type input "*****"
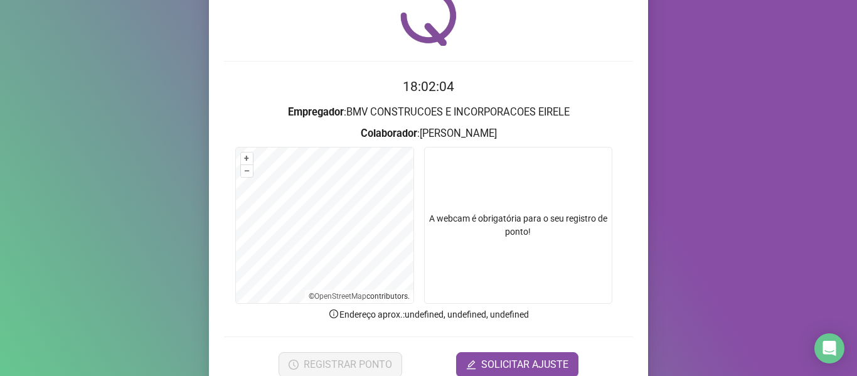
scroll to position [114, 0]
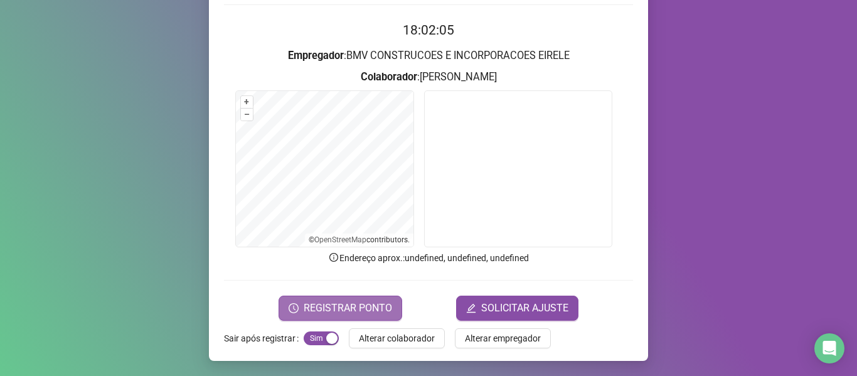
click at [318, 301] on span "REGISTRAR PONTO" at bounding box center [347, 307] width 88 height 15
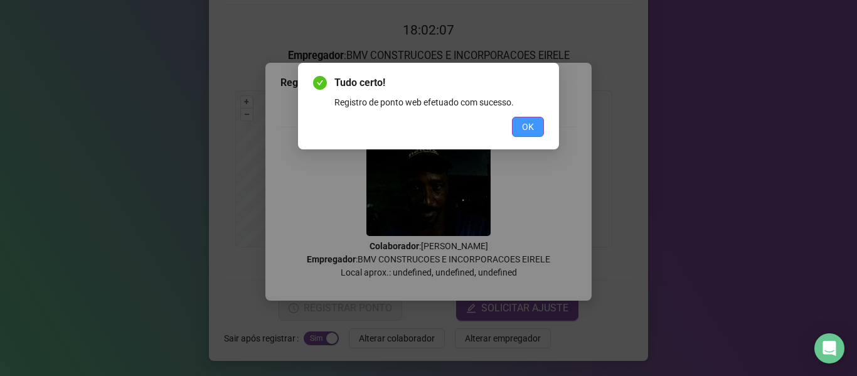
drag, startPoint x: 516, startPoint y: 139, endPoint x: 523, endPoint y: 128, distance: 13.2
click at [516, 138] on div "Tudo certo! Registro de ponto web efetuado com sucesso. OK" at bounding box center [428, 106] width 261 height 87
click at [523, 128] on span "OK" at bounding box center [528, 127] width 12 height 14
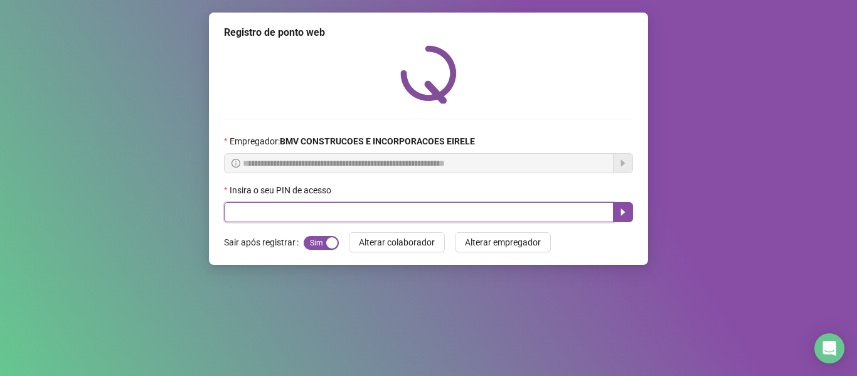
click at [377, 206] on input "text" at bounding box center [418, 212] width 389 height 20
type input "*****"
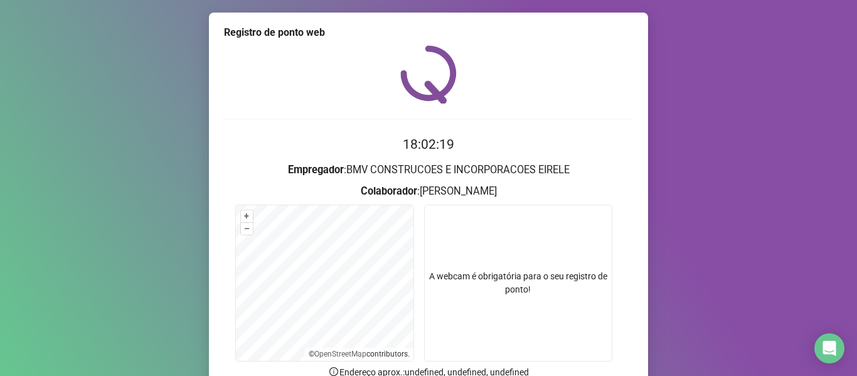
scroll to position [114, 0]
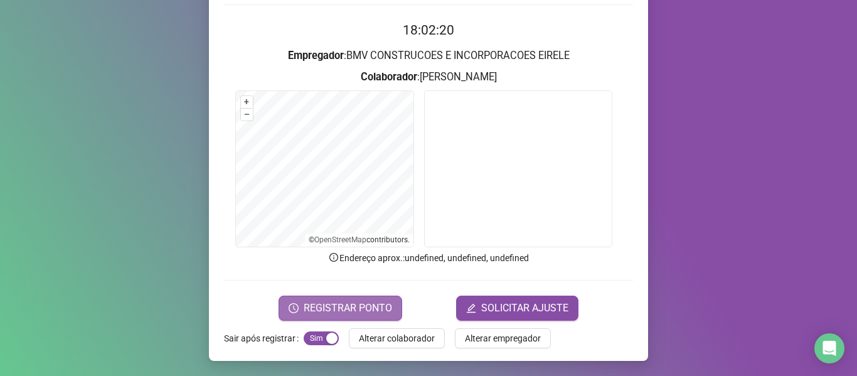
click at [313, 309] on span "REGISTRAR PONTO" at bounding box center [347, 307] width 88 height 15
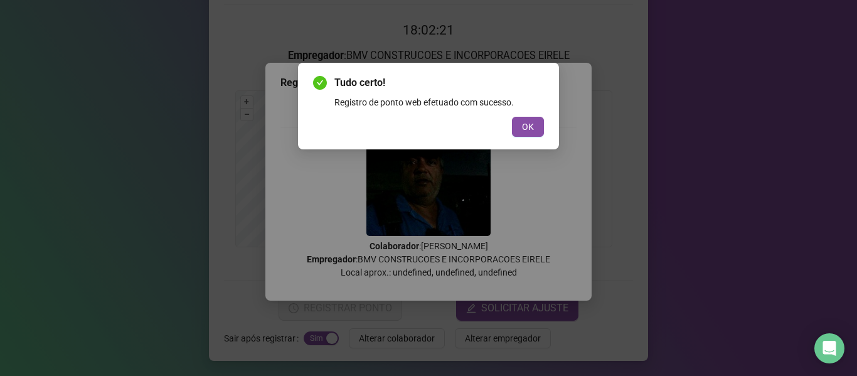
click at [536, 137] on div "Tudo certo! Registro de ponto web efetuado com sucesso. OK" at bounding box center [428, 106] width 261 height 87
click at [536, 134] on button "OK" at bounding box center [528, 127] width 32 height 20
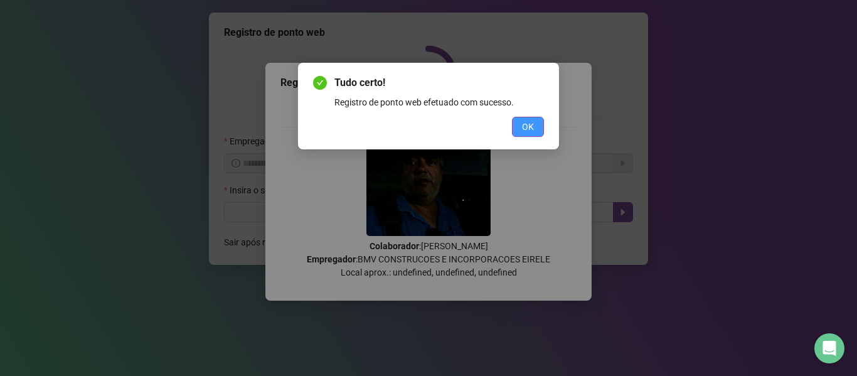
scroll to position [0, 0]
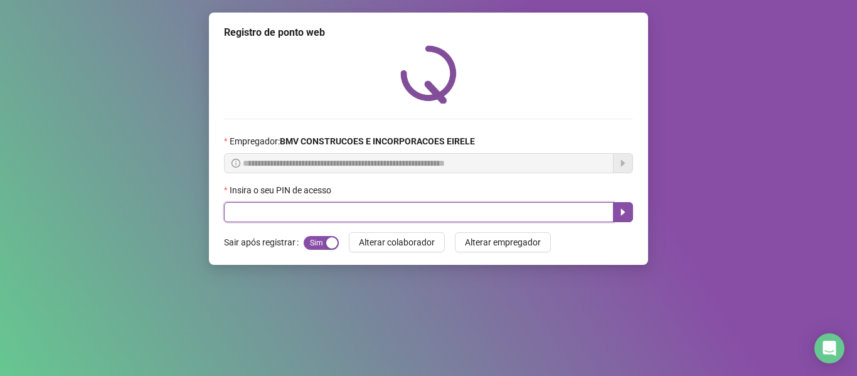
click at [328, 216] on input "text" at bounding box center [418, 212] width 389 height 20
type input "*****"
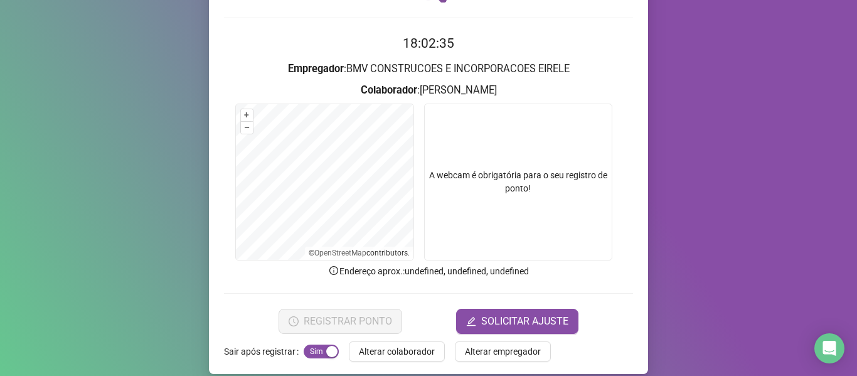
scroll to position [114, 0]
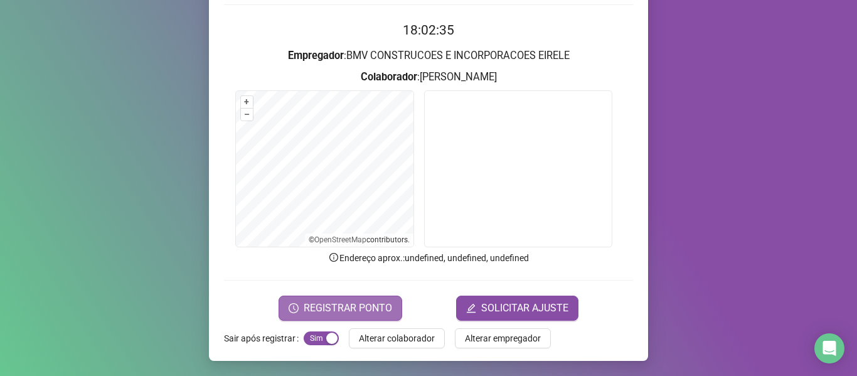
click at [303, 303] on span "REGISTRAR PONTO" at bounding box center [347, 307] width 88 height 15
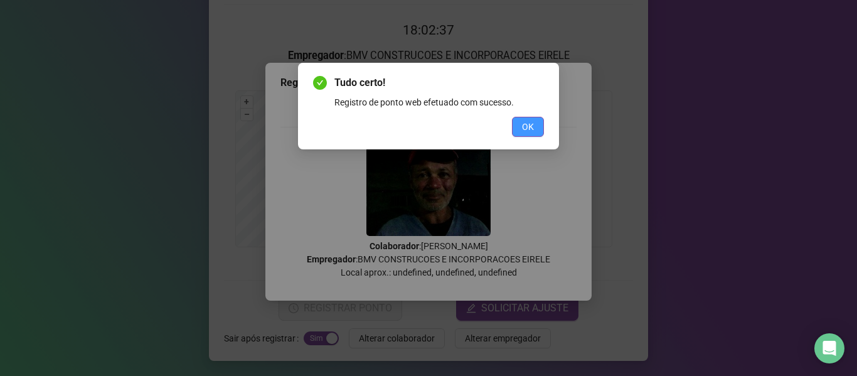
click at [536, 129] on button "OK" at bounding box center [528, 127] width 32 height 20
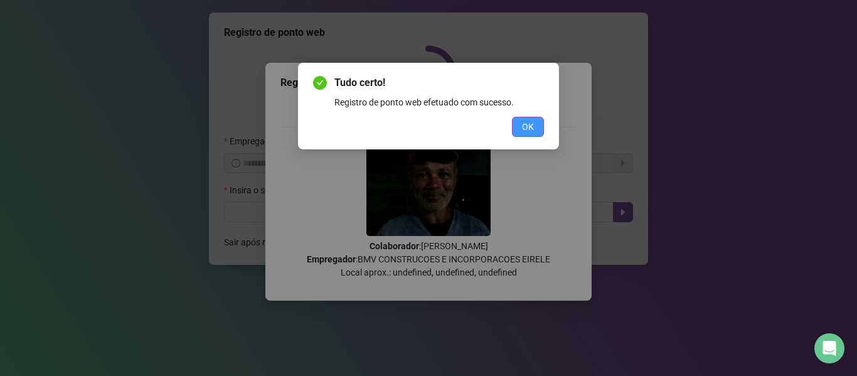
scroll to position [0, 0]
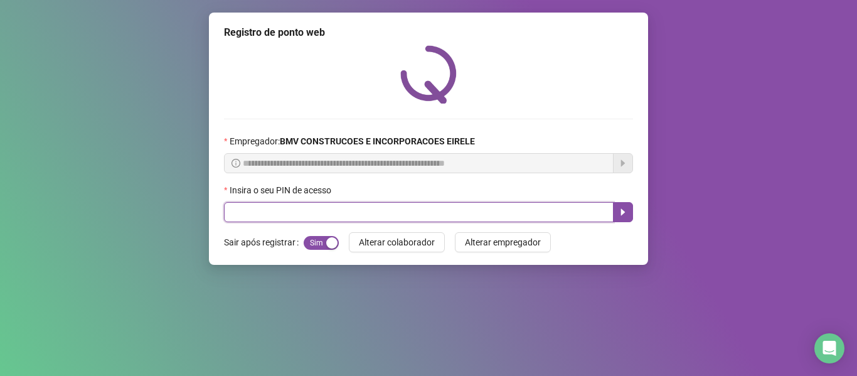
click at [417, 209] on input "text" at bounding box center [418, 212] width 389 height 20
type input "*****"
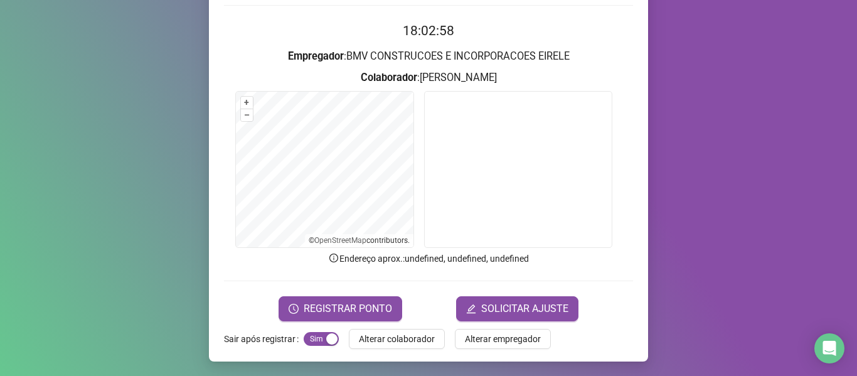
scroll to position [114, 0]
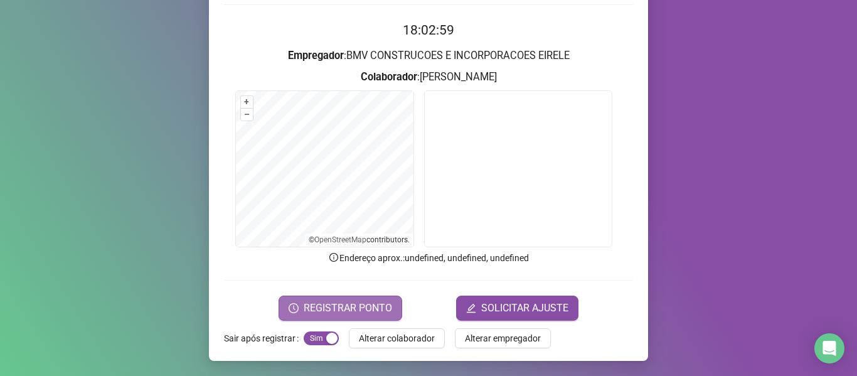
click at [339, 307] on span "REGISTRAR PONTO" at bounding box center [347, 307] width 88 height 15
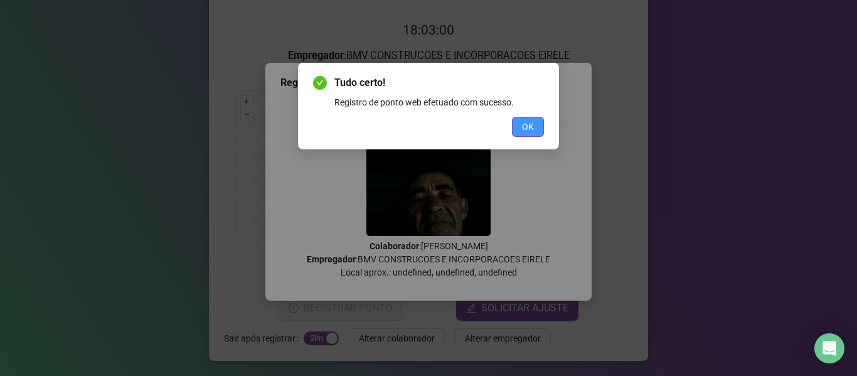
click at [526, 122] on span "OK" at bounding box center [528, 127] width 12 height 14
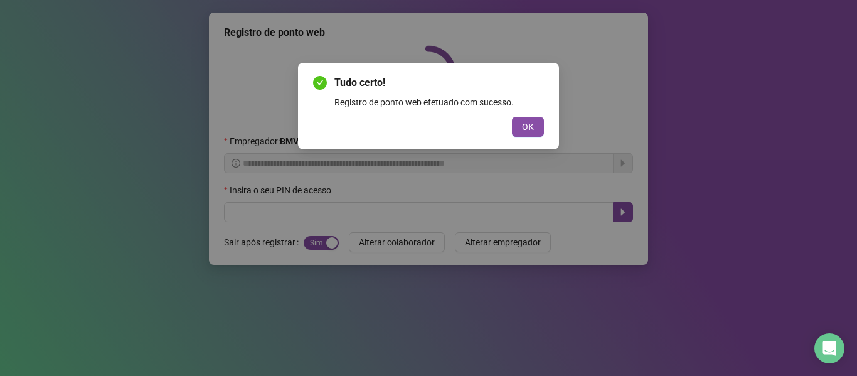
scroll to position [0, 0]
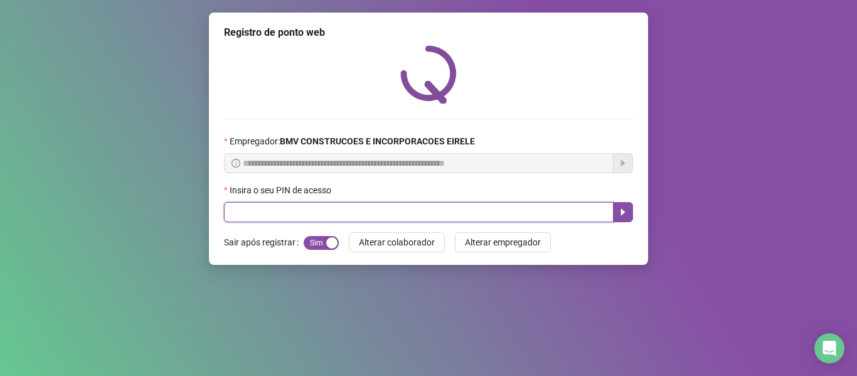
click at [311, 221] on input "text" at bounding box center [418, 212] width 389 height 20
type input "*****"
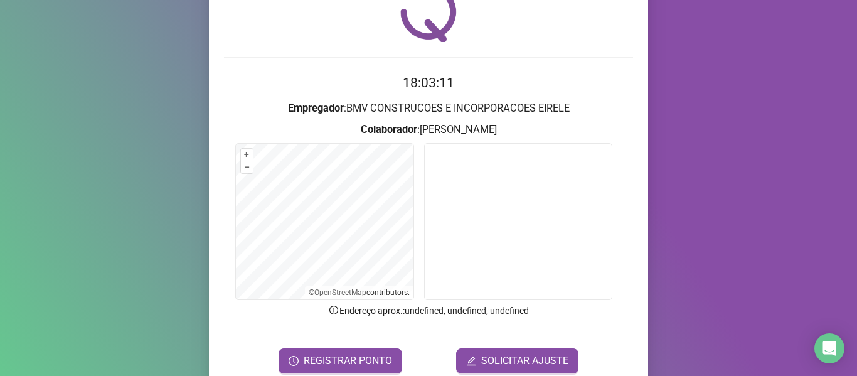
scroll to position [114, 0]
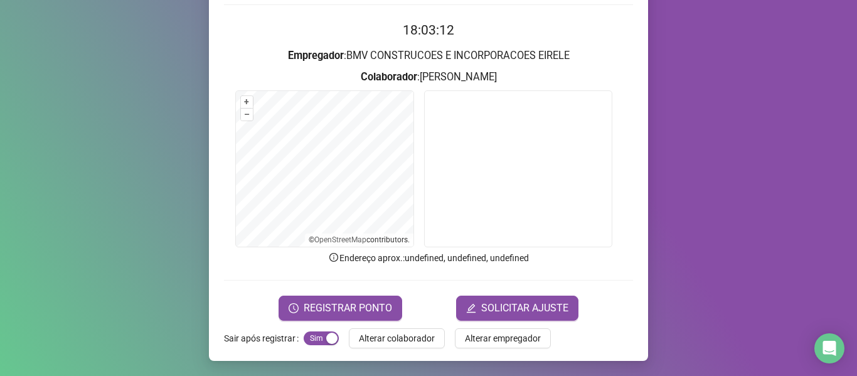
click at [347, 294] on form "18:03:12 Empregador : BMV CONSTRUCOES E INCORPORACOES EIRELE Colaborador : [PER…" at bounding box center [428, 170] width 409 height 300
click at [347, 304] on span "REGISTRAR PONTO" at bounding box center [347, 307] width 88 height 15
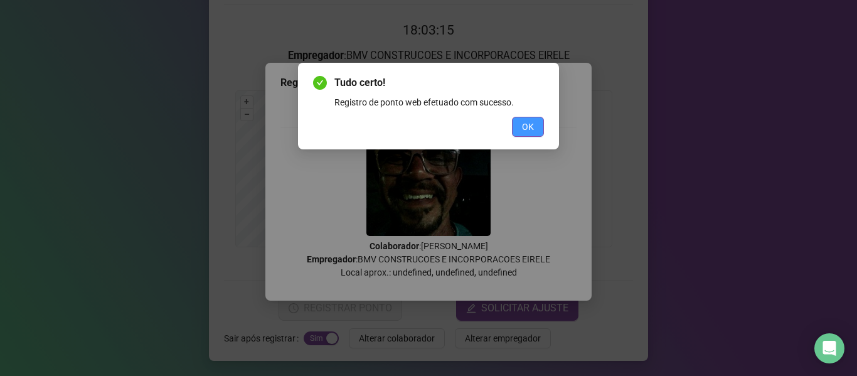
click at [529, 131] on span "OK" at bounding box center [528, 127] width 12 height 14
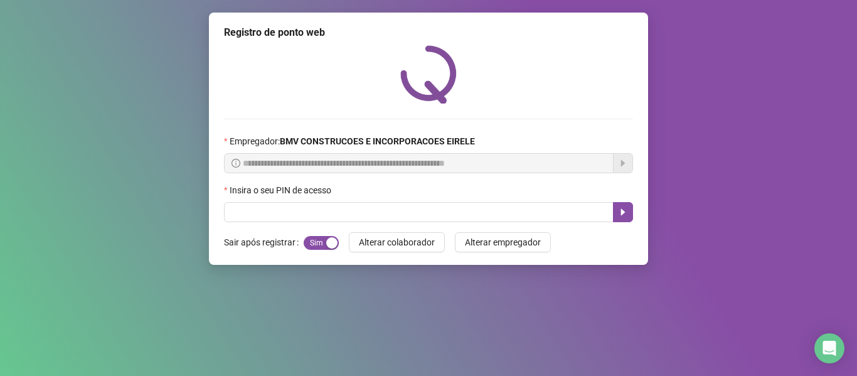
scroll to position [0, 0]
